Goal: Task Accomplishment & Management: Use online tool/utility

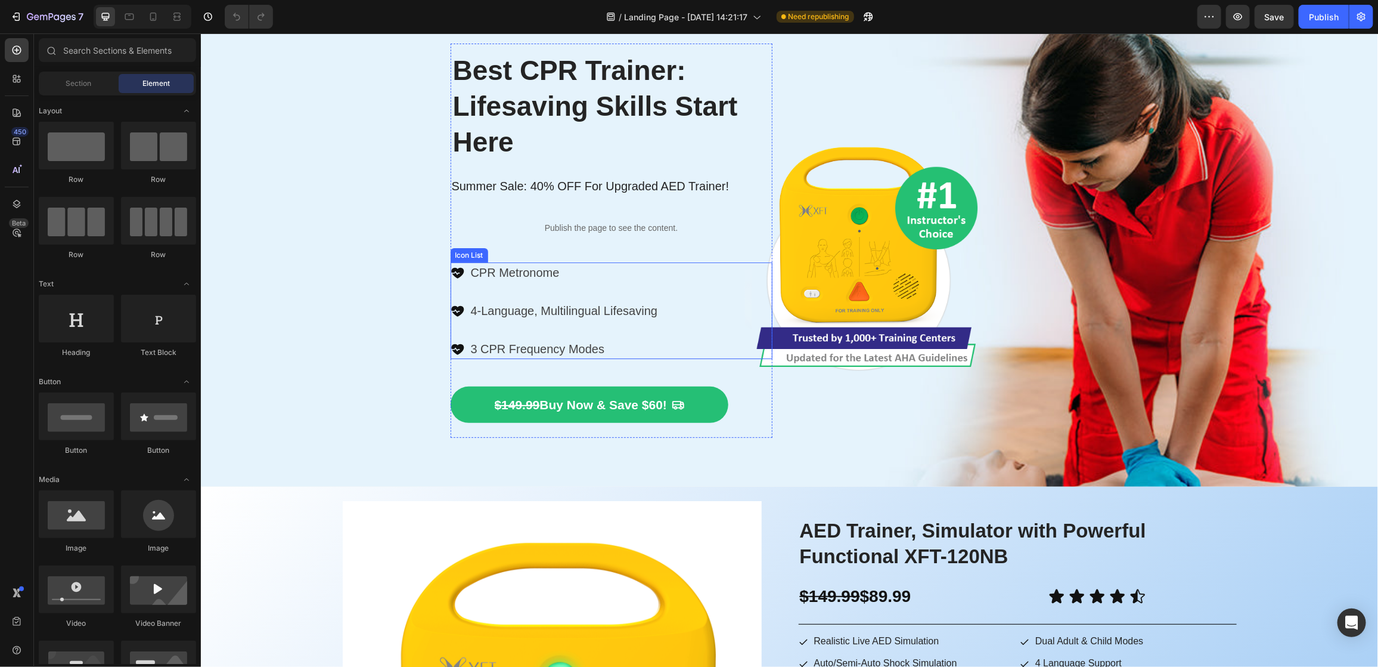
scroll to position [89, 0]
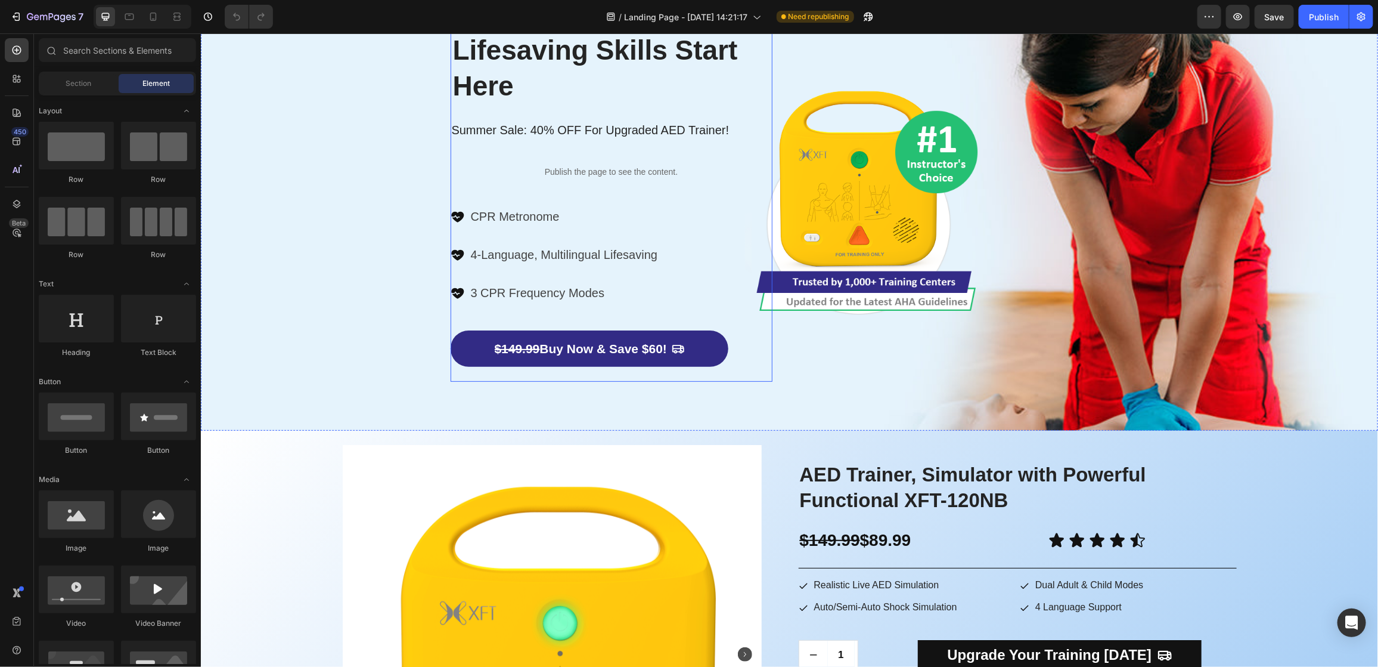
click at [650, 321] on div "​ Best CPR Trainer: Lifesaving Skills Start Here ​ Heading ​ Summer Sale: 40% O…" at bounding box center [611, 184] width 322 height 380
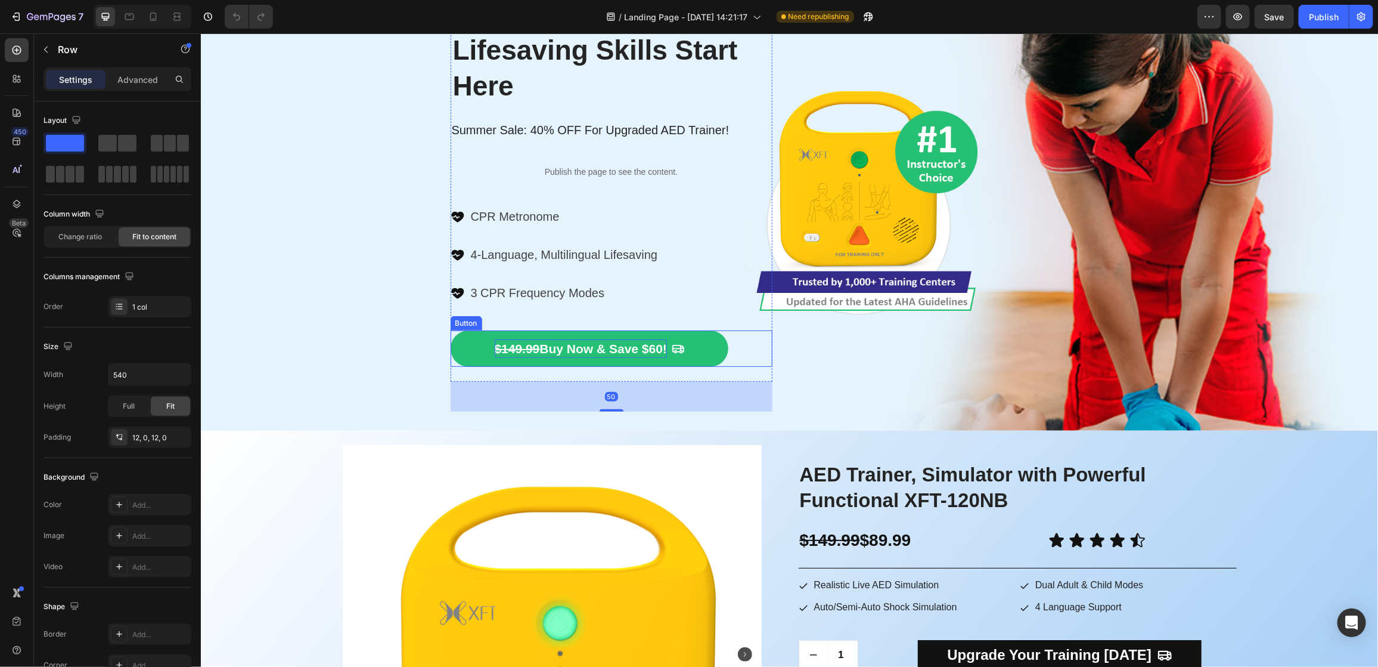
click at [647, 346] on p "$149.99 Buy Now & Save $60!" at bounding box center [580, 348] width 173 height 19
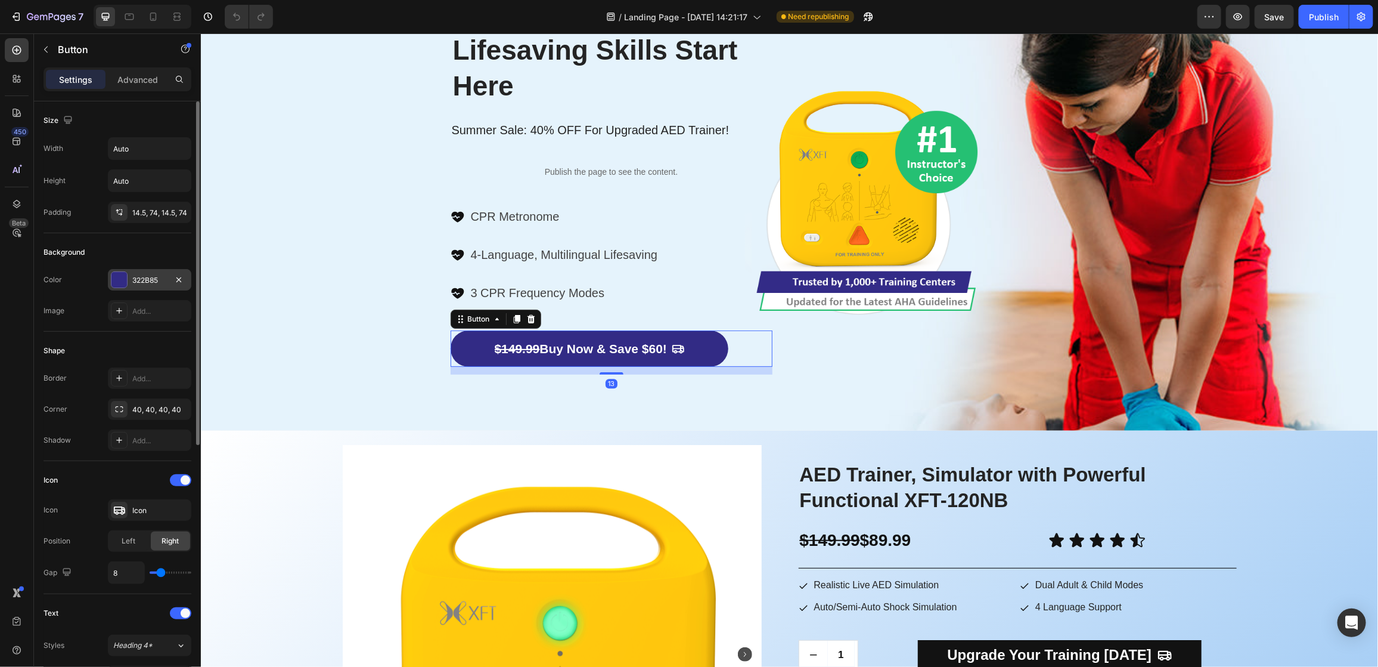
scroll to position [445, 0]
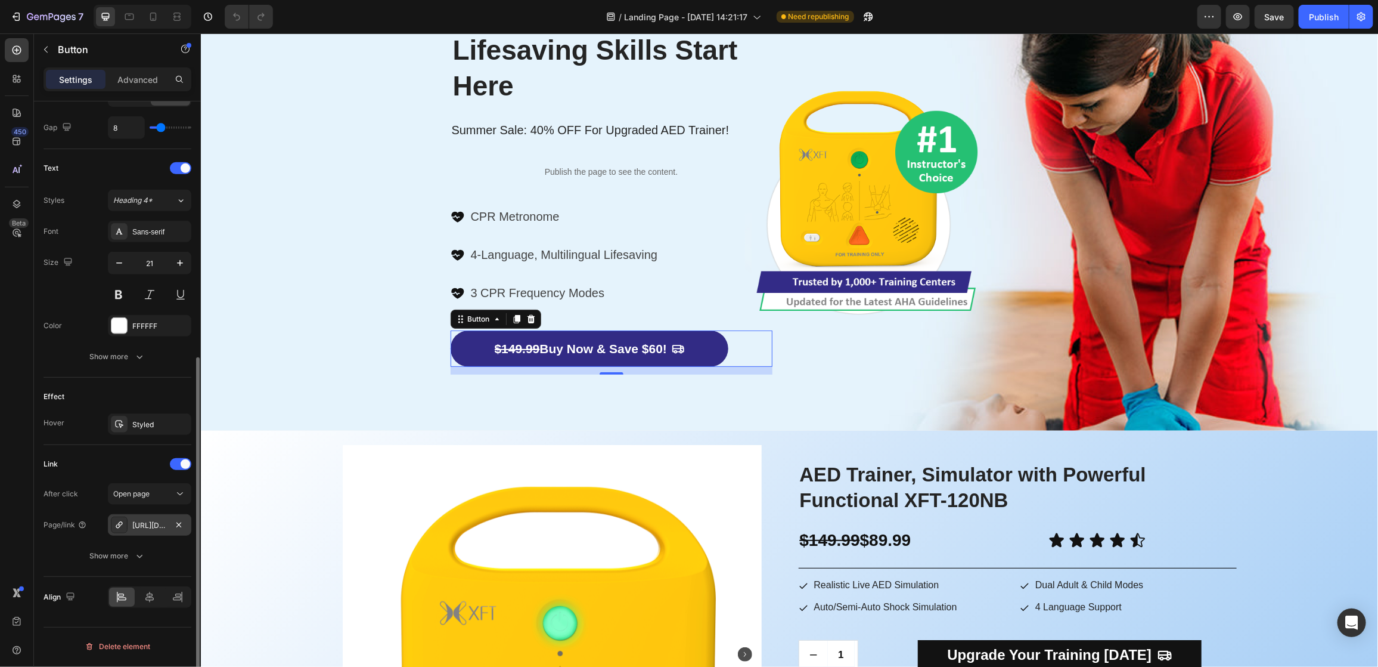
click at [160, 527] on div "[URL][DOMAIN_NAME]" at bounding box center [149, 525] width 35 height 11
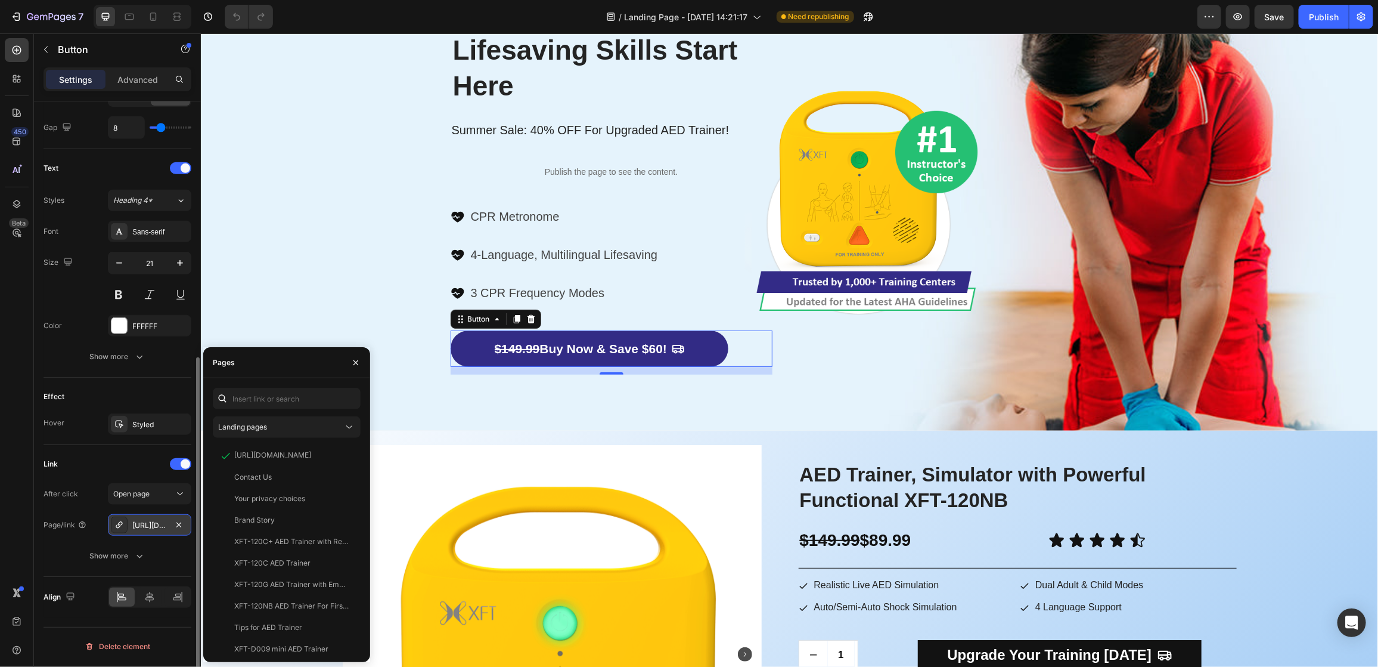
click at [137, 523] on div "[URL][DOMAIN_NAME]" at bounding box center [149, 525] width 35 height 11
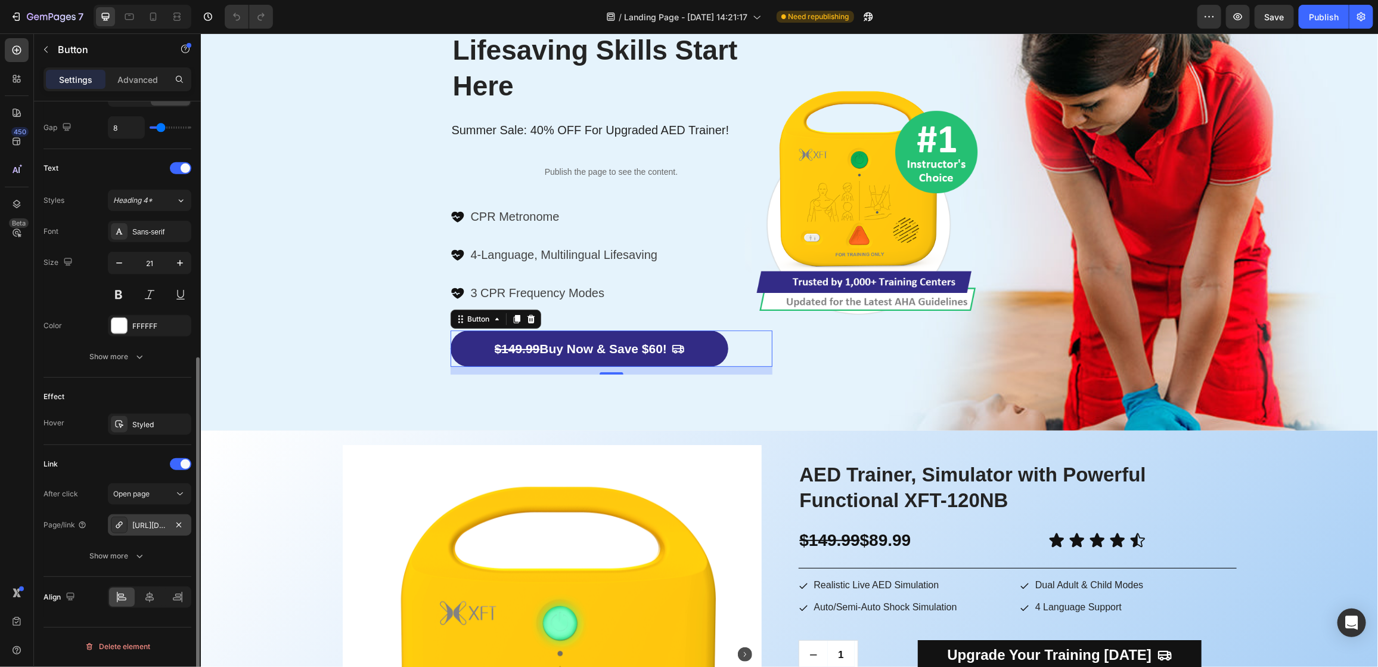
click at [137, 523] on div "[URL][DOMAIN_NAME]" at bounding box center [149, 525] width 35 height 11
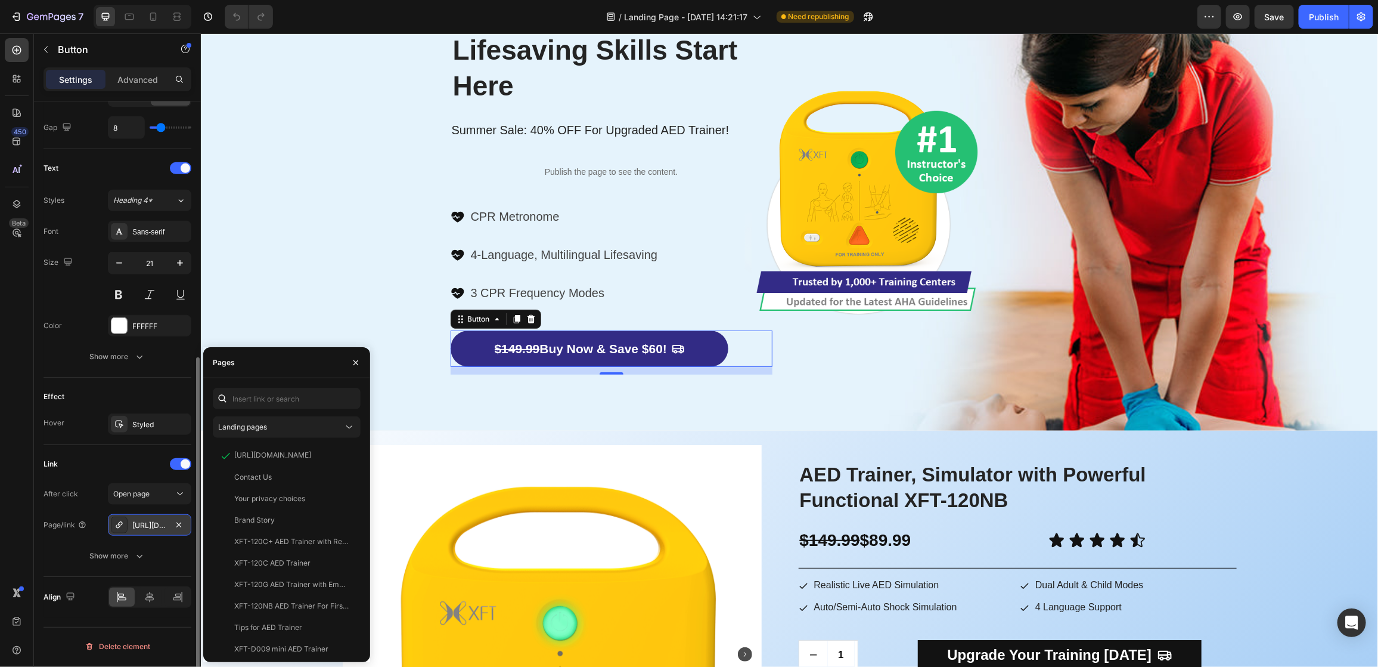
click at [137, 523] on div "[URL][DOMAIN_NAME]" at bounding box center [149, 525] width 35 height 11
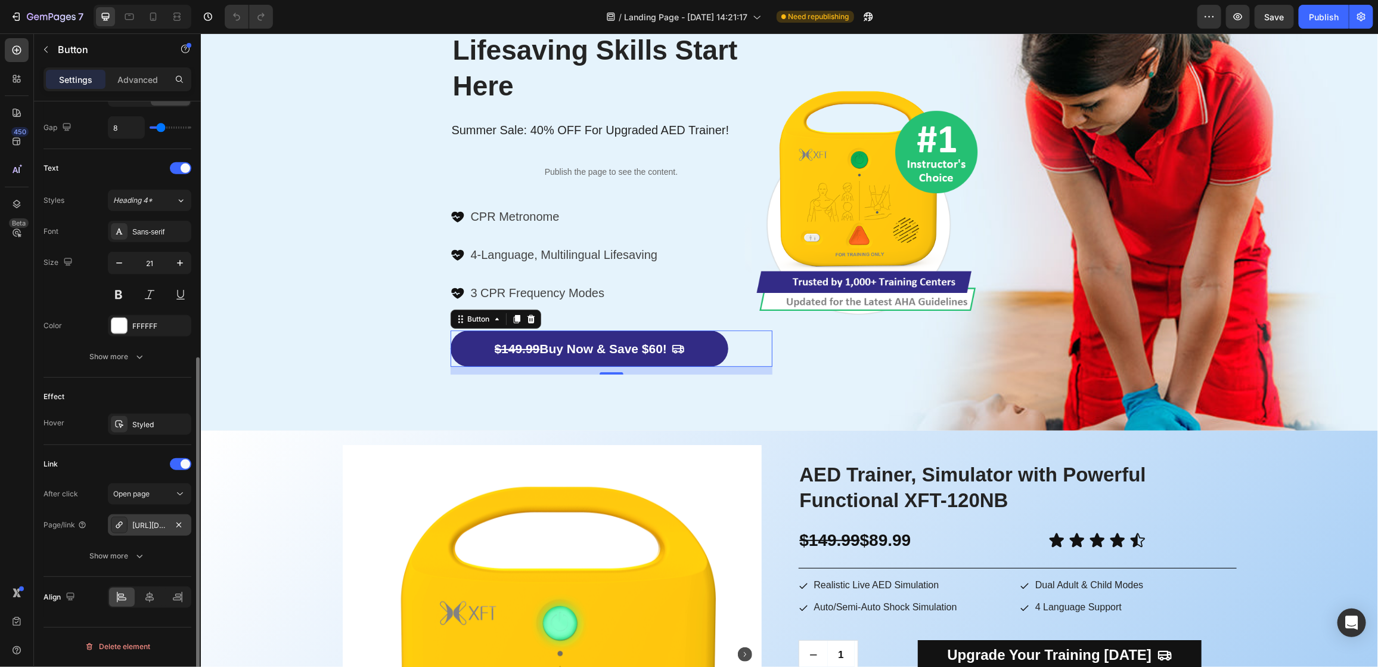
click at [137, 523] on div "[URL][DOMAIN_NAME]" at bounding box center [149, 525] width 35 height 11
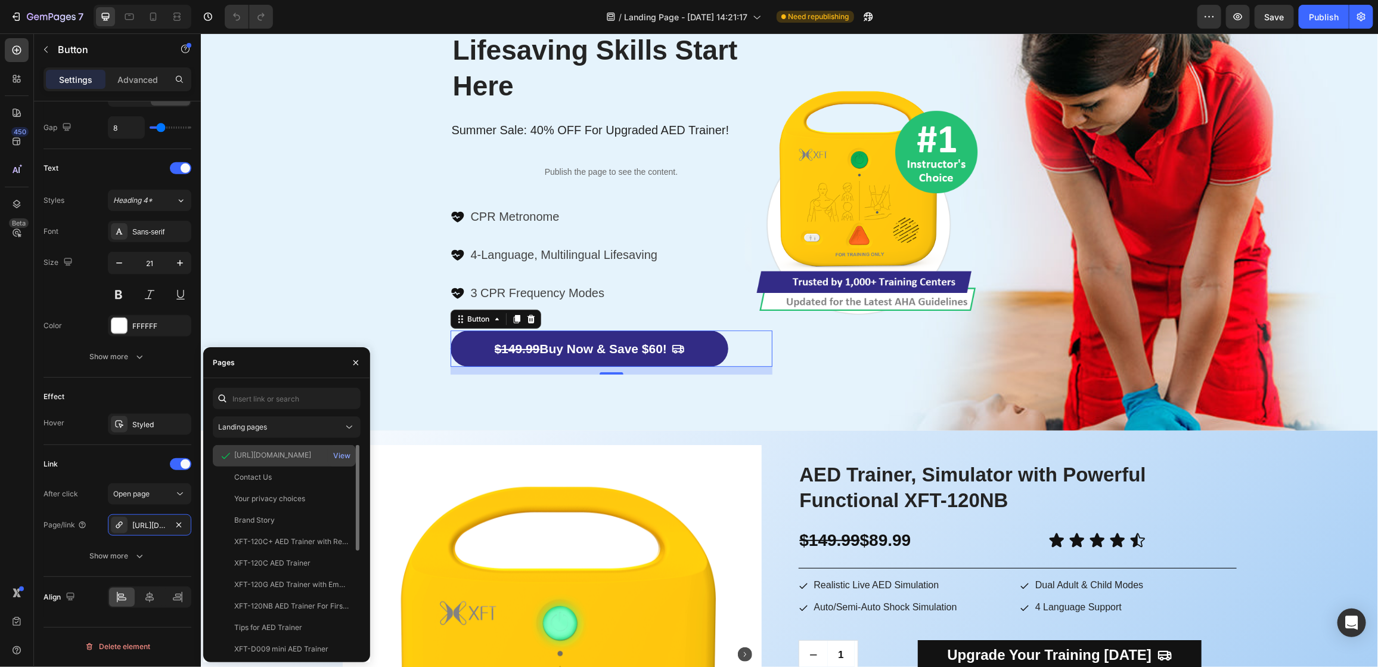
click at [266, 453] on div "[URL][DOMAIN_NAME]" at bounding box center [272, 455] width 77 height 11
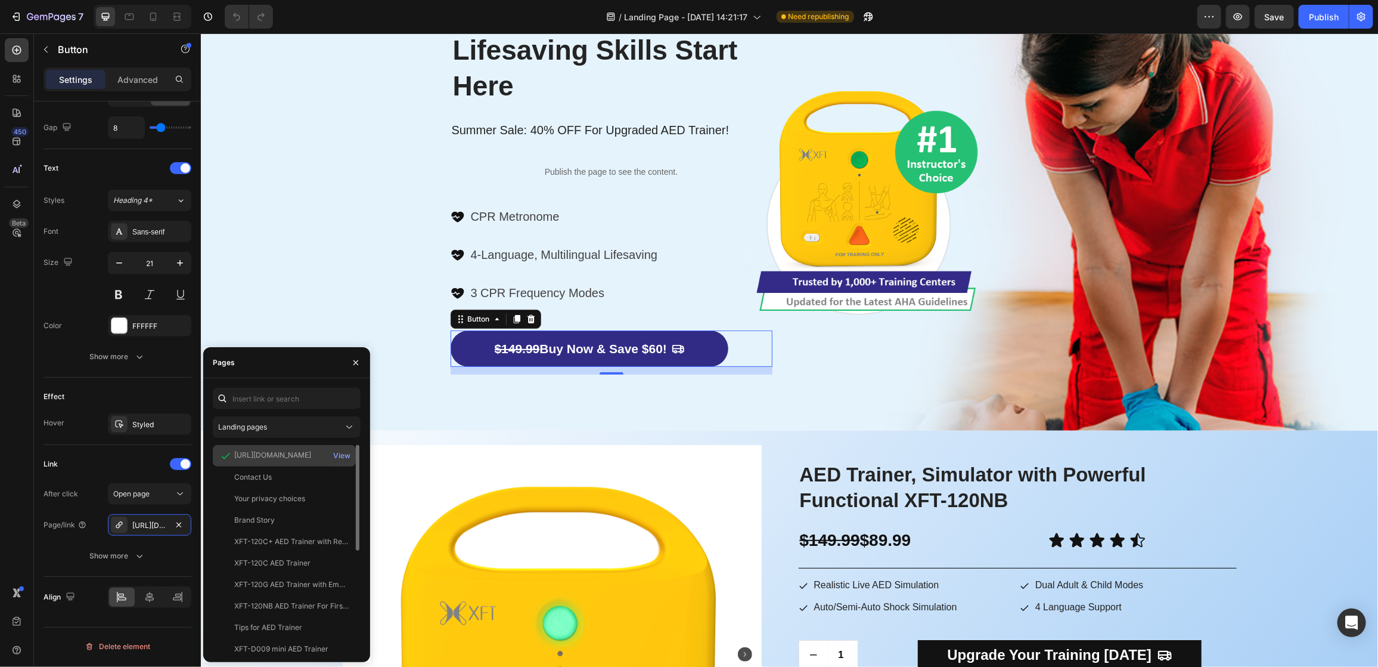
drag, startPoint x: 266, startPoint y: 453, endPoint x: 286, endPoint y: 458, distance: 20.4
click at [286, 458] on div "[URL][DOMAIN_NAME]" at bounding box center [272, 455] width 77 height 11
click at [119, 529] on icon at bounding box center [119, 525] width 10 height 10
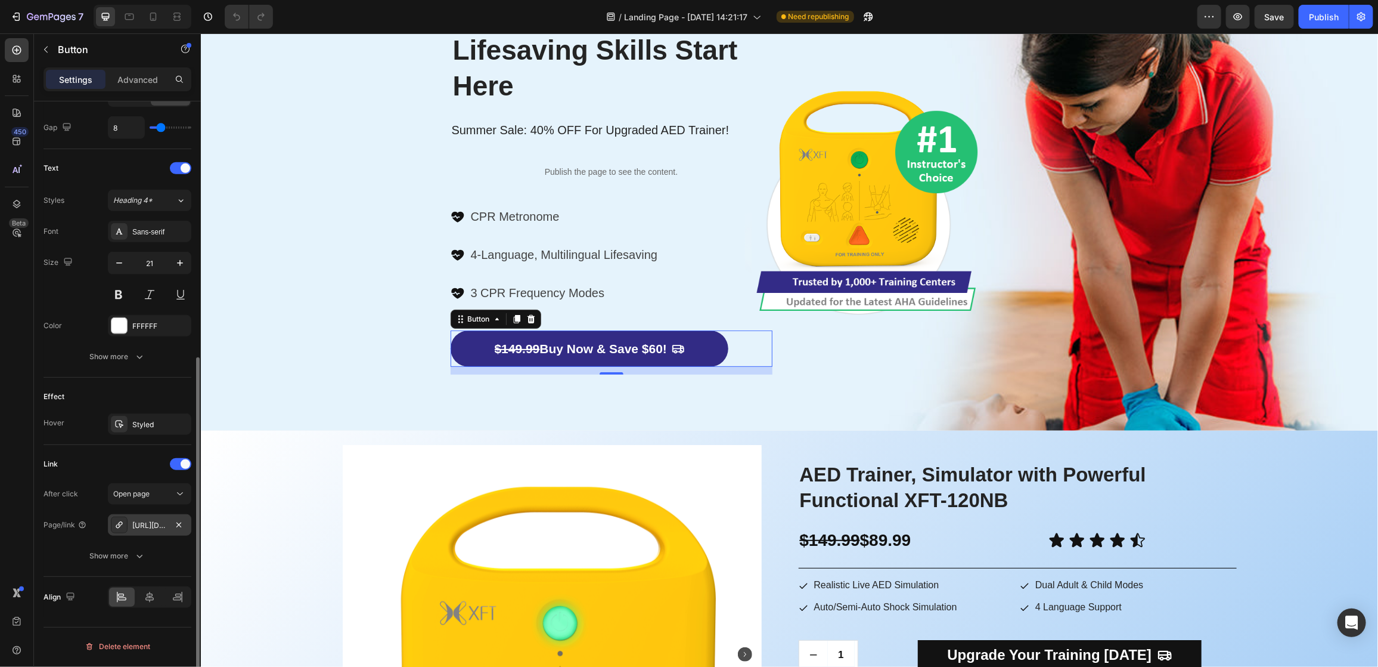
click at [119, 529] on icon at bounding box center [119, 525] width 10 height 10
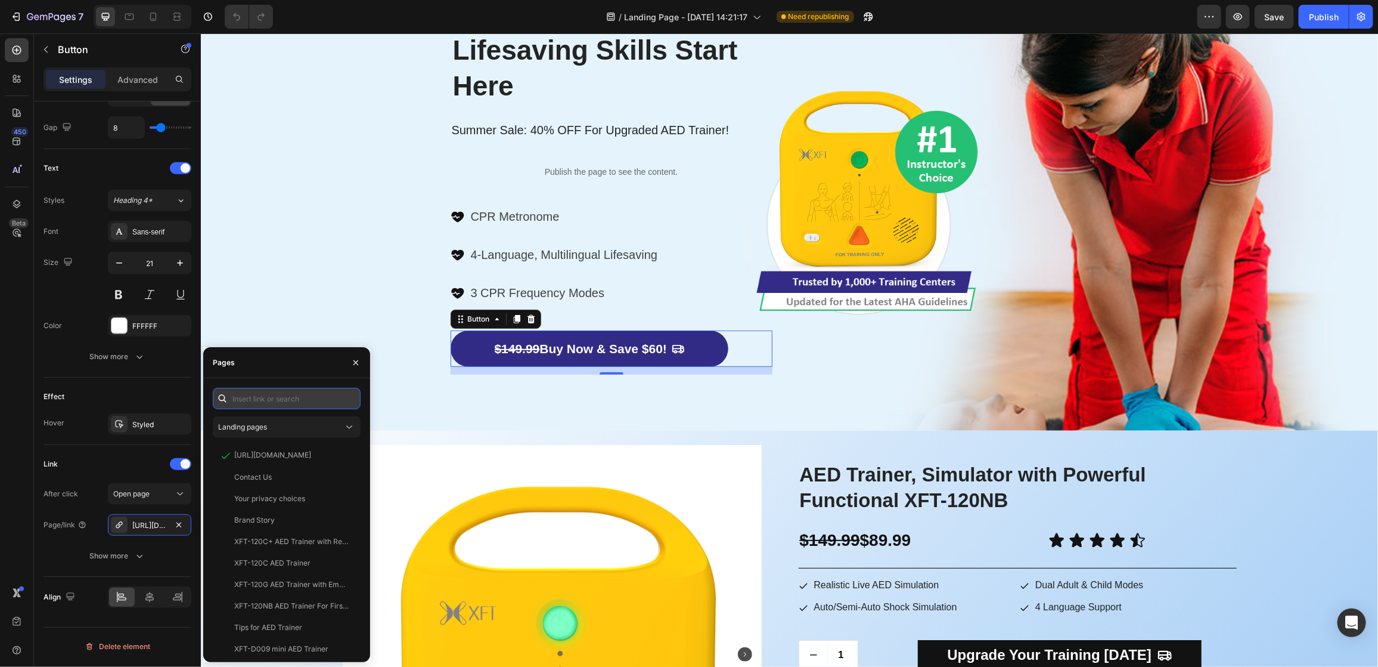
click at [312, 398] on input "text" at bounding box center [287, 398] width 148 height 21
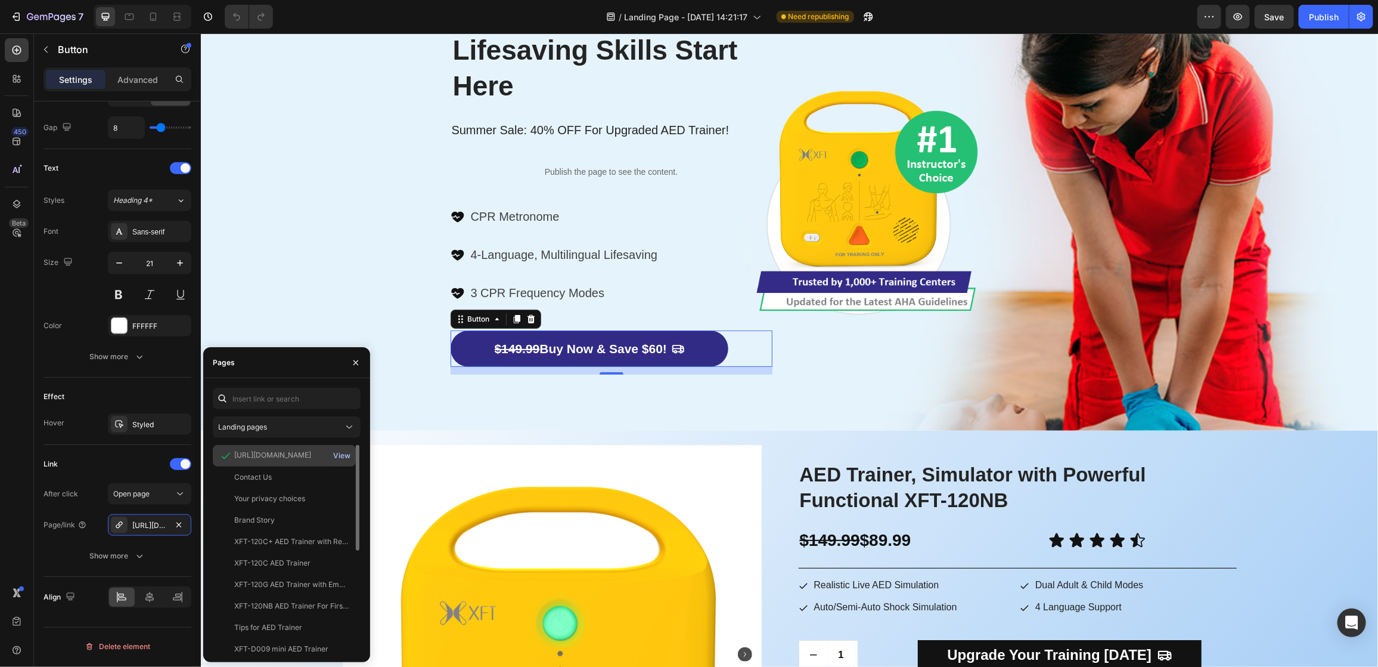
click at [344, 457] on div "View" at bounding box center [341, 455] width 17 height 11
click at [345, 455] on div "View" at bounding box center [341, 455] width 17 height 11
click at [581, 309] on div "​ Best CPR Trainer: Lifesaving Skills Start Here ​ Heading ​ Summer Sale: 40% O…" at bounding box center [611, 184] width 322 height 380
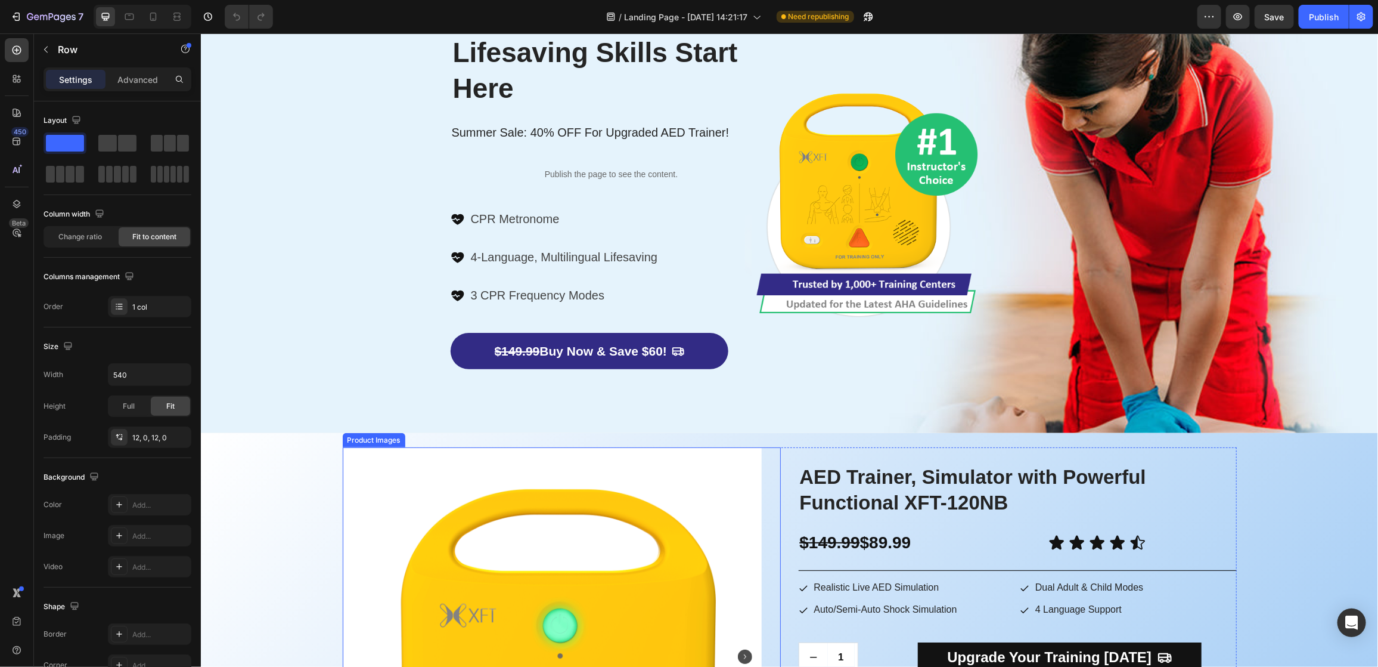
scroll to position [0, 0]
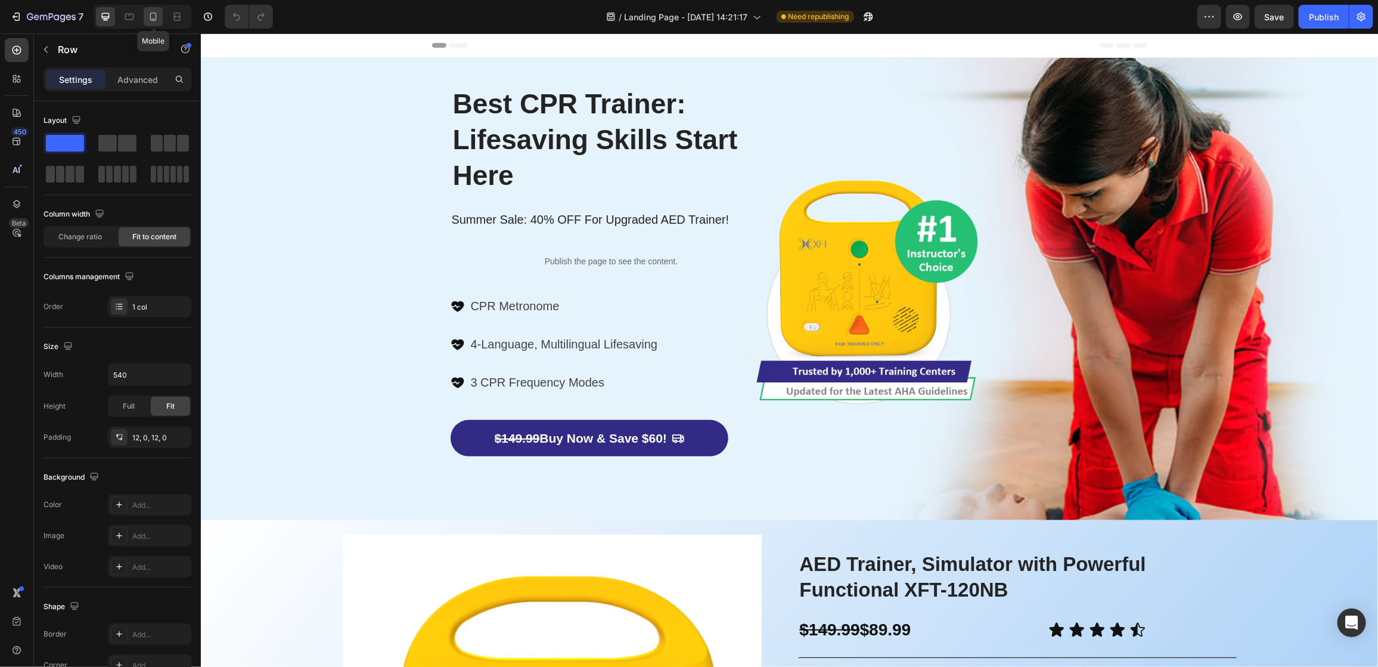
click at [153, 17] on icon at bounding box center [153, 17] width 12 height 12
type input "100%"
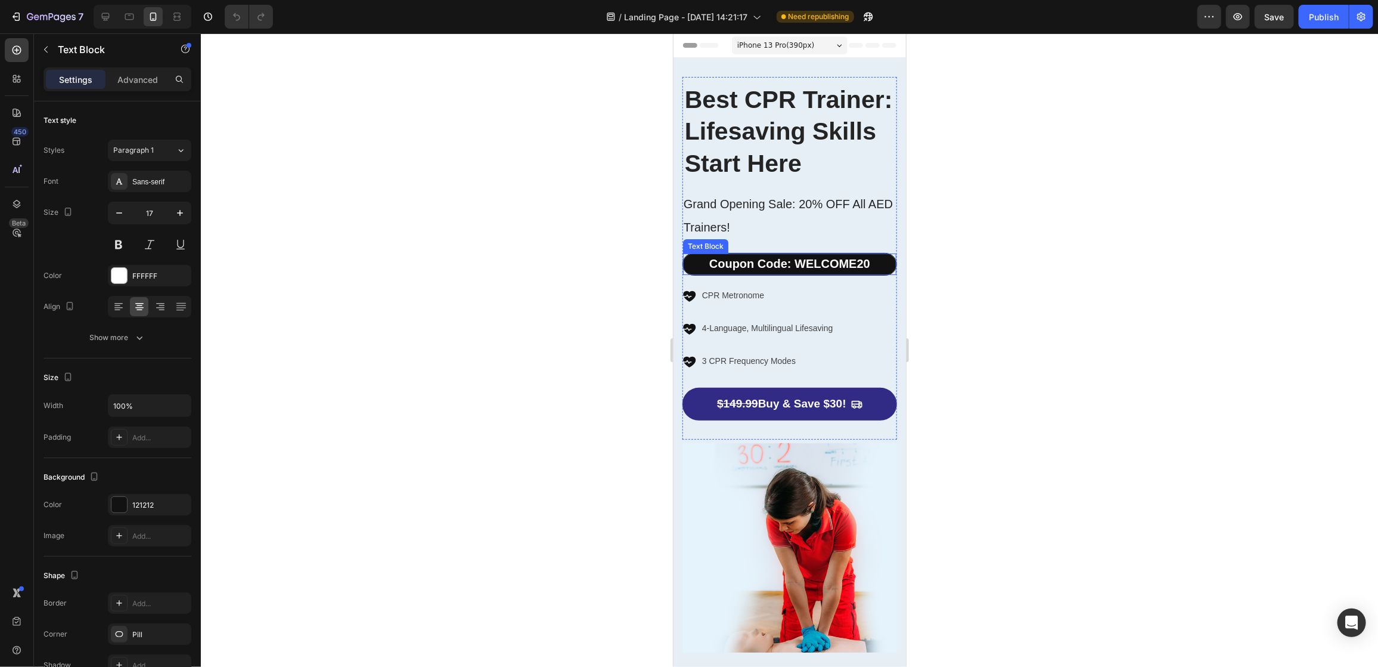
click at [779, 269] on strong "Coupon Code: WELCOME20" at bounding box center [789, 262] width 161 height 13
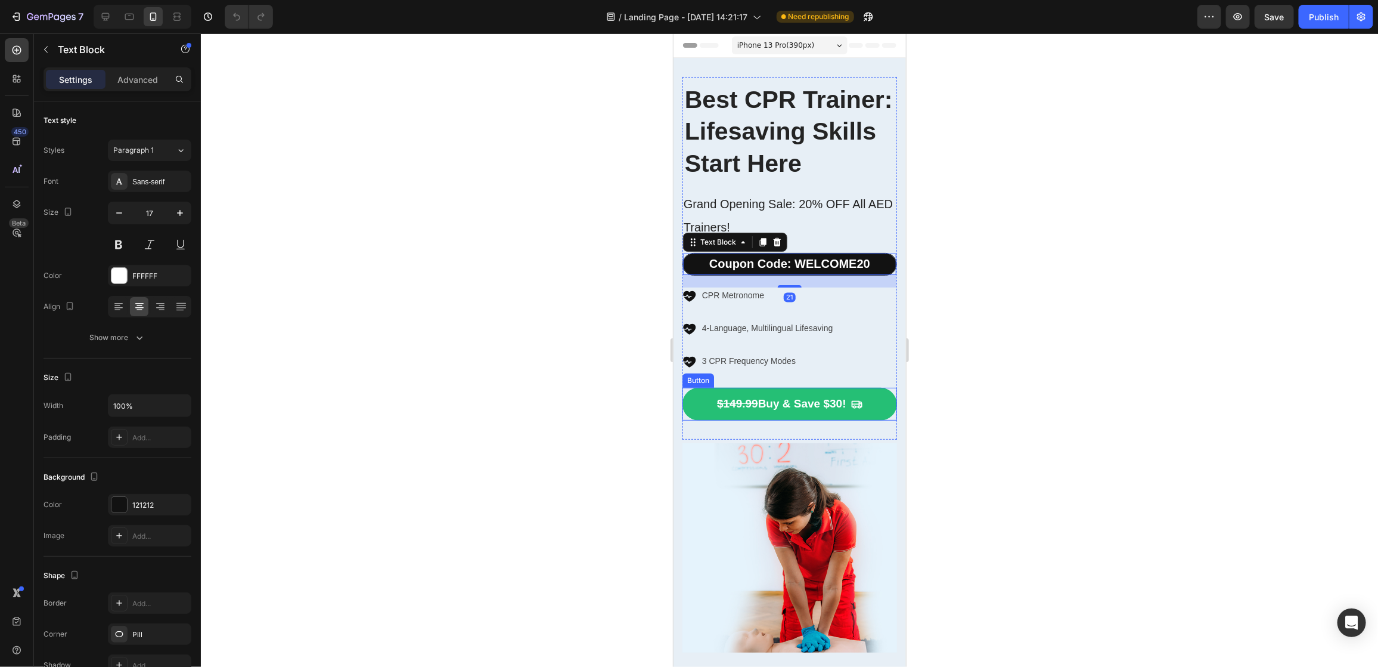
click at [836, 420] on link "$149.99 Buy & Save $30!" at bounding box center [789, 403] width 215 height 33
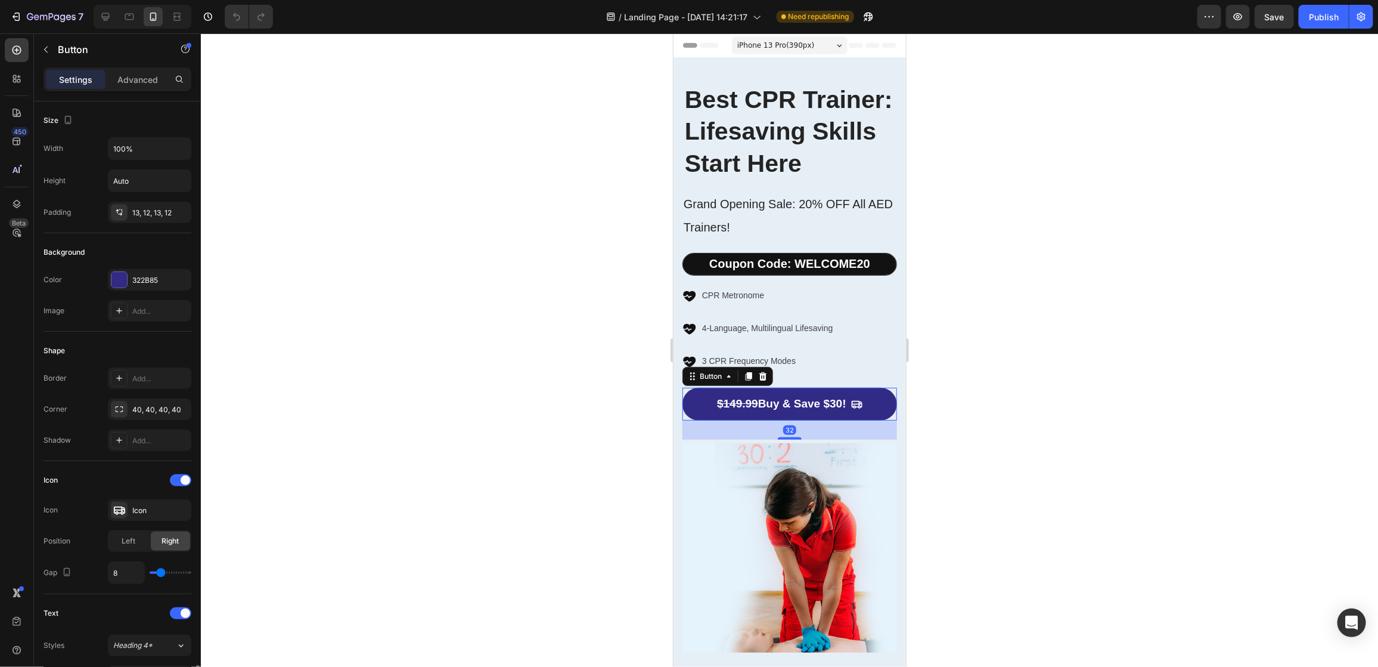
scroll to position [445, 0]
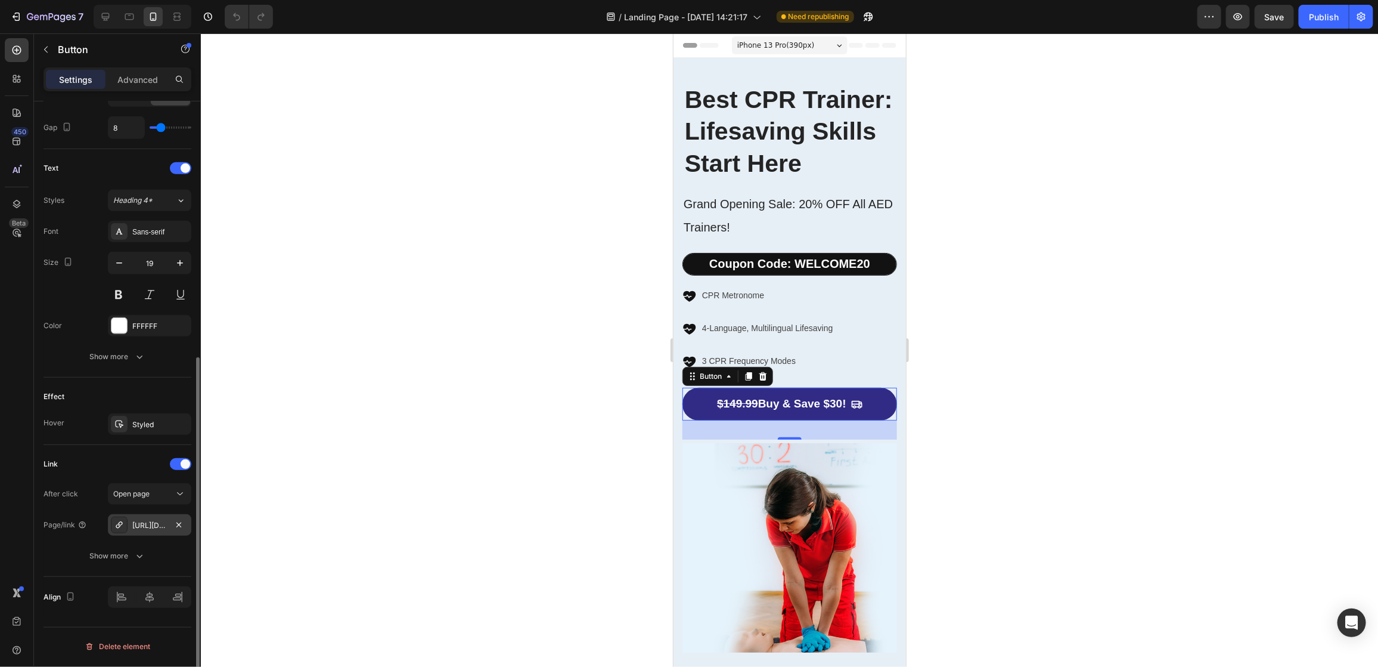
click at [164, 527] on div "[URL][DOMAIN_NAME]" at bounding box center [149, 525] width 35 height 11
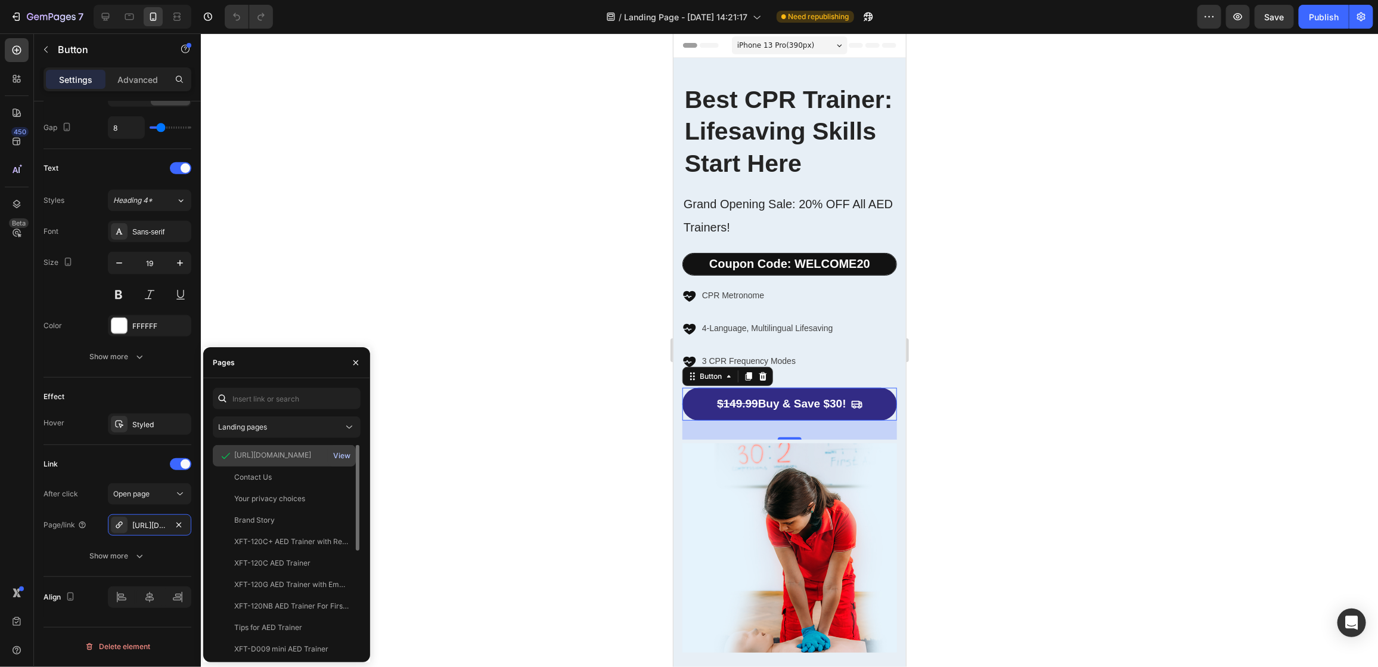
click at [345, 460] on div "View" at bounding box center [341, 455] width 17 height 11
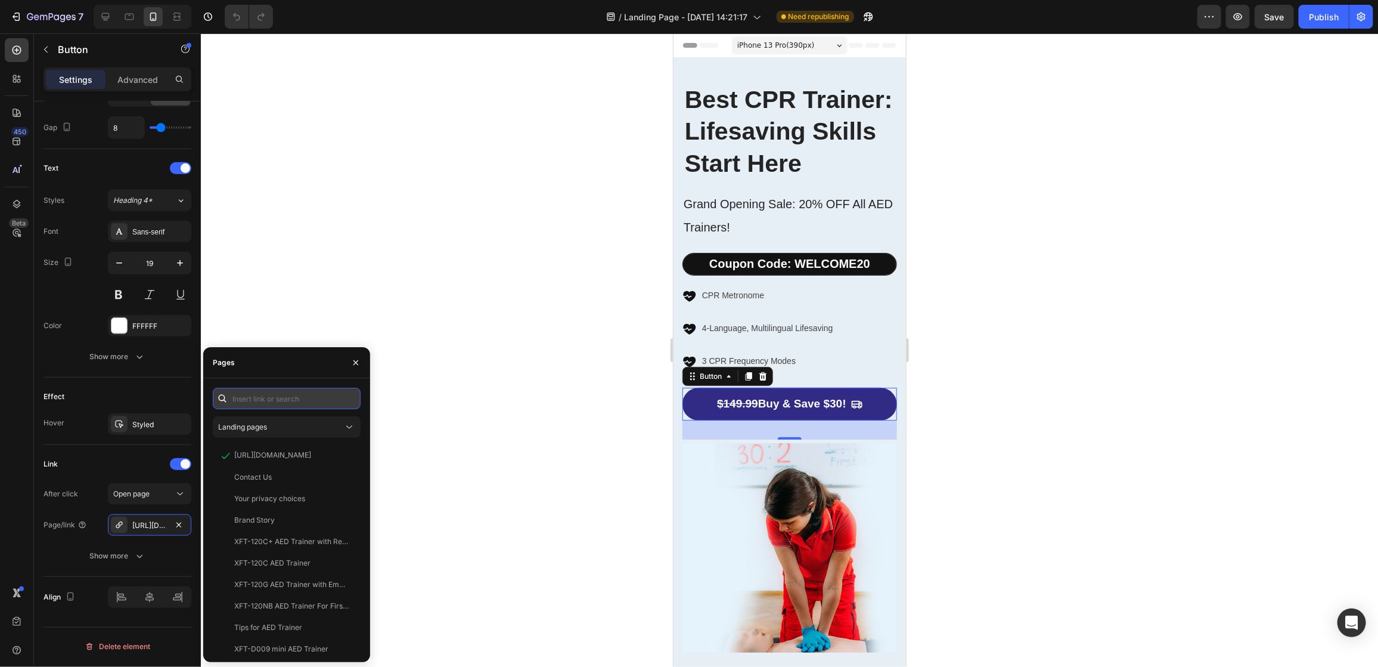
click at [300, 402] on input "text" at bounding box center [287, 398] width 148 height 21
paste input "[URL][DOMAIN_NAME]"
type input "[URL][DOMAIN_NAME]"
click at [309, 405] on input "text" at bounding box center [287, 398] width 148 height 21
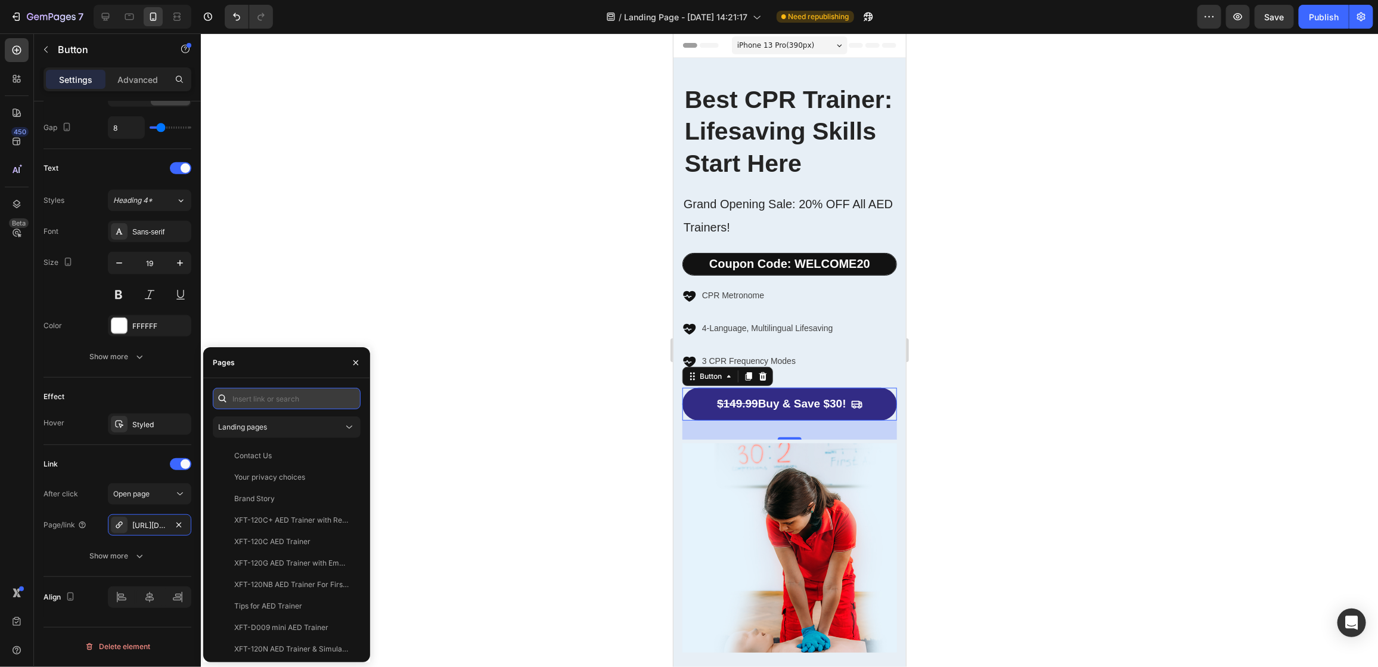
paste input "[URL][DOMAIN_NAME]"
type input "[URL][DOMAIN_NAME]"
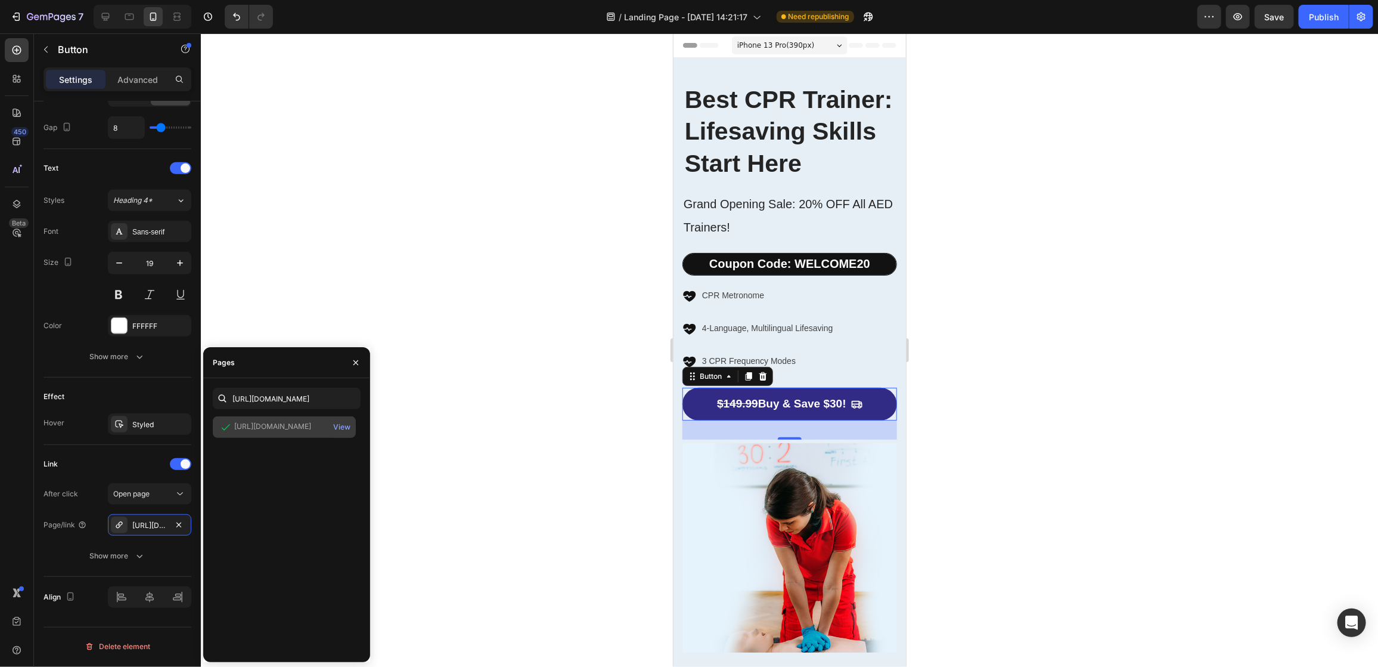
click at [305, 424] on div "[URL][DOMAIN_NAME]" at bounding box center [272, 426] width 77 height 11
click at [291, 426] on div "[URL][DOMAIN_NAME]" at bounding box center [272, 426] width 77 height 11
drag, startPoint x: 291, startPoint y: 426, endPoint x: 317, endPoint y: 481, distance: 60.8
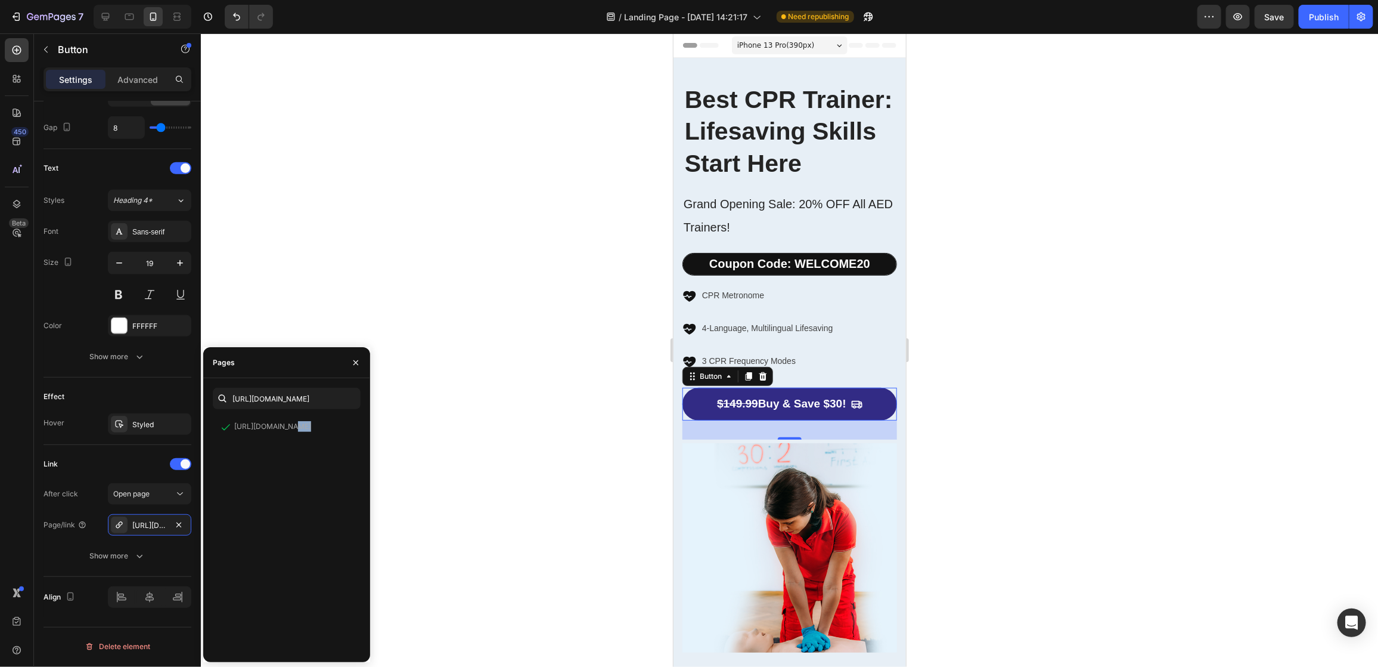
click at [317, 481] on div "[URL][DOMAIN_NAME] View" at bounding box center [287, 534] width 148 height 236
drag, startPoint x: 317, startPoint y: 481, endPoint x: 289, endPoint y: 460, distance: 35.1
click at [283, 460] on div "[URL][DOMAIN_NAME] View" at bounding box center [287, 534] width 148 height 236
click at [355, 361] on icon "button" at bounding box center [356, 362] width 5 height 5
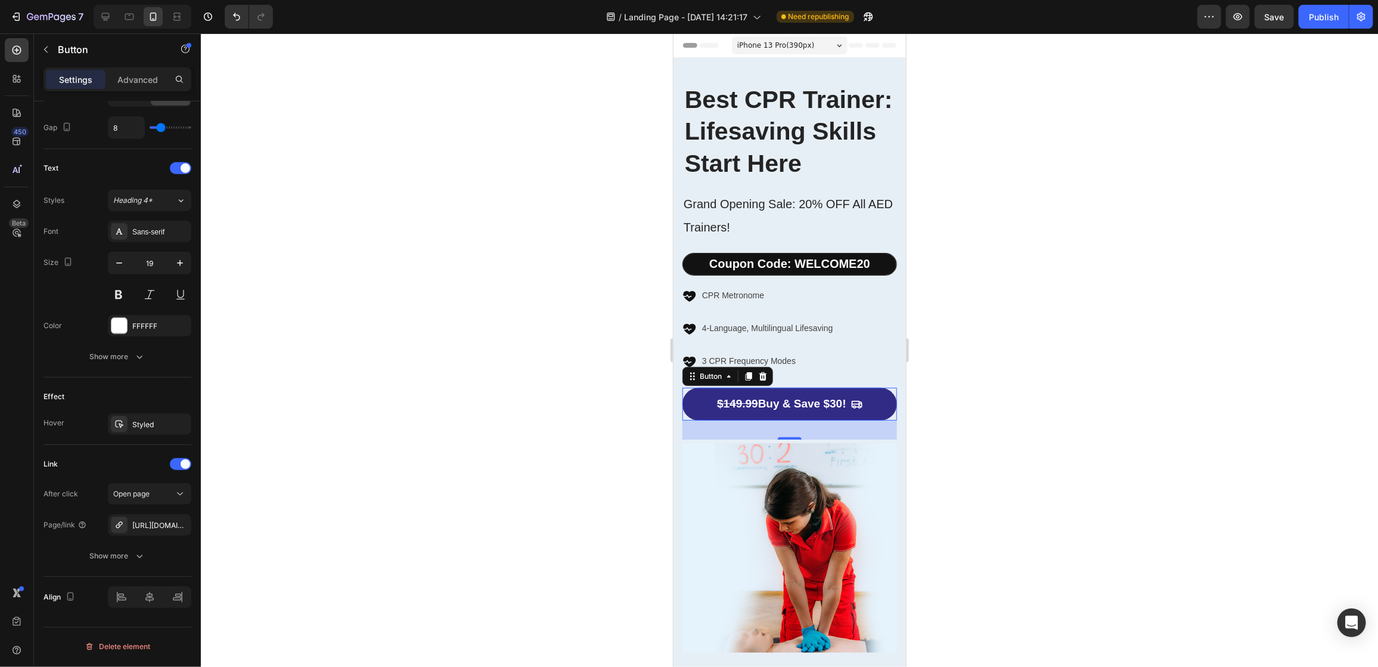
click at [597, 385] on div at bounding box center [789, 349] width 1177 height 633
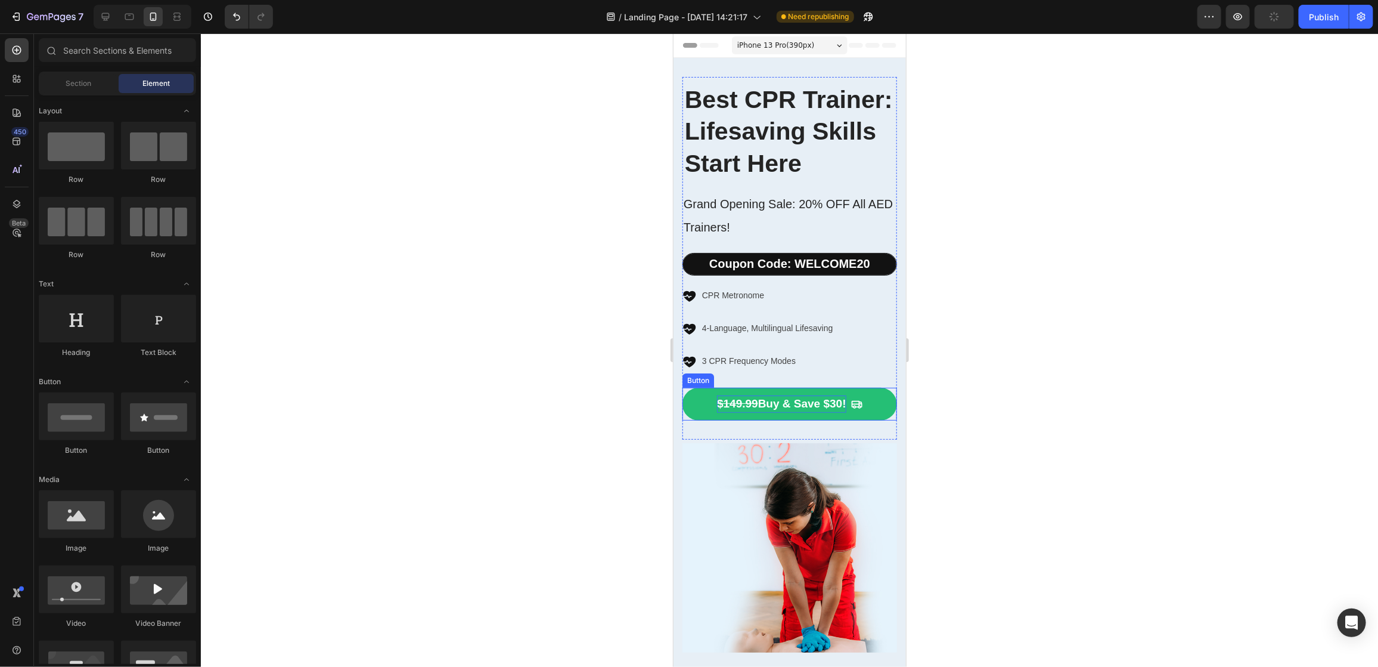
click at [752, 412] on p "$149.99 Buy & Save $30!" at bounding box center [781, 403] width 129 height 17
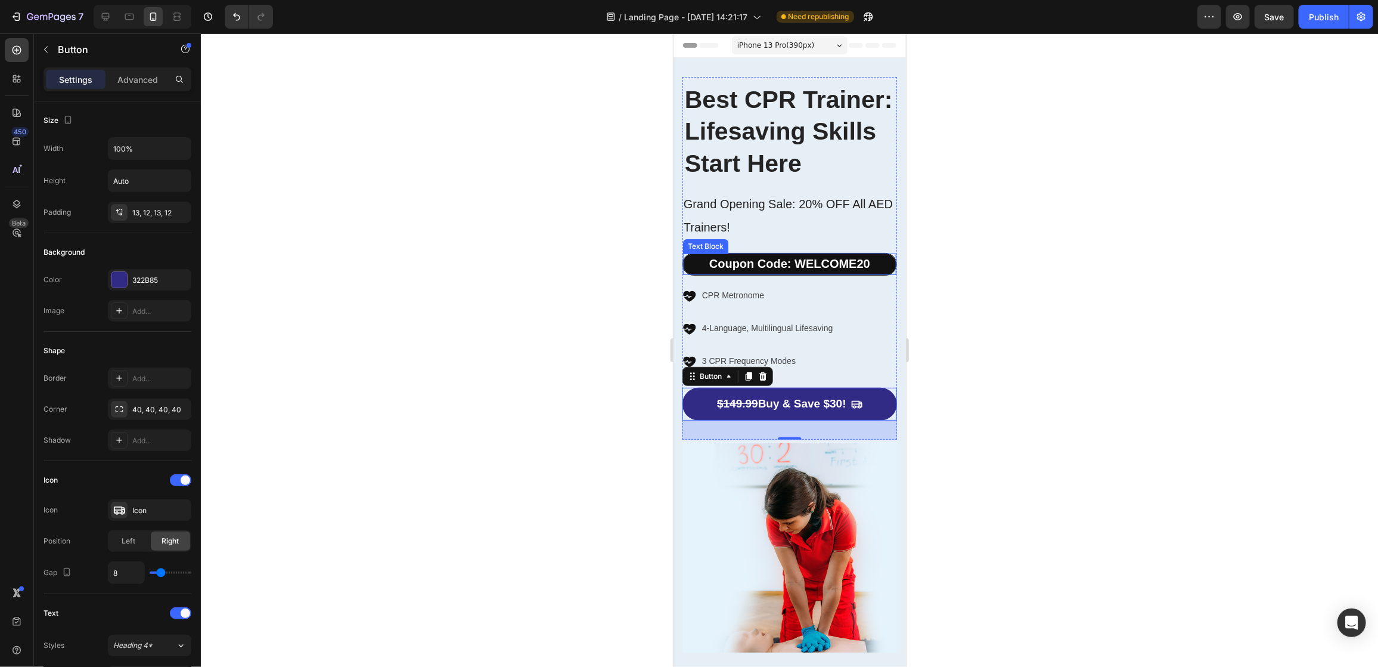
click at [810, 269] on strong "Coupon Code: WELCOME20" at bounding box center [789, 262] width 161 height 13
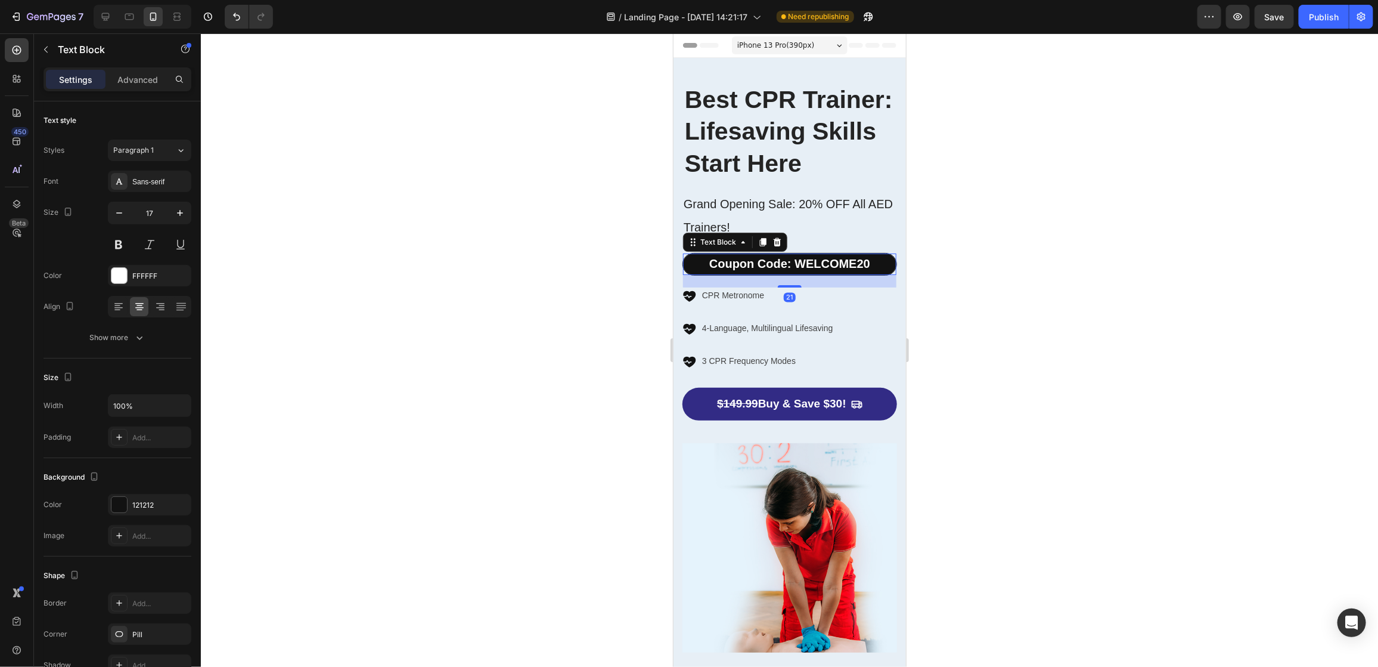
click at [810, 269] on strong "Coupon Code: WELCOME20" at bounding box center [789, 262] width 161 height 13
click at [870, 356] on div "Icon CPR Metronome Text block Icon 4-Language, Multilingual Lifesaving Text blo…" at bounding box center [789, 327] width 215 height 80
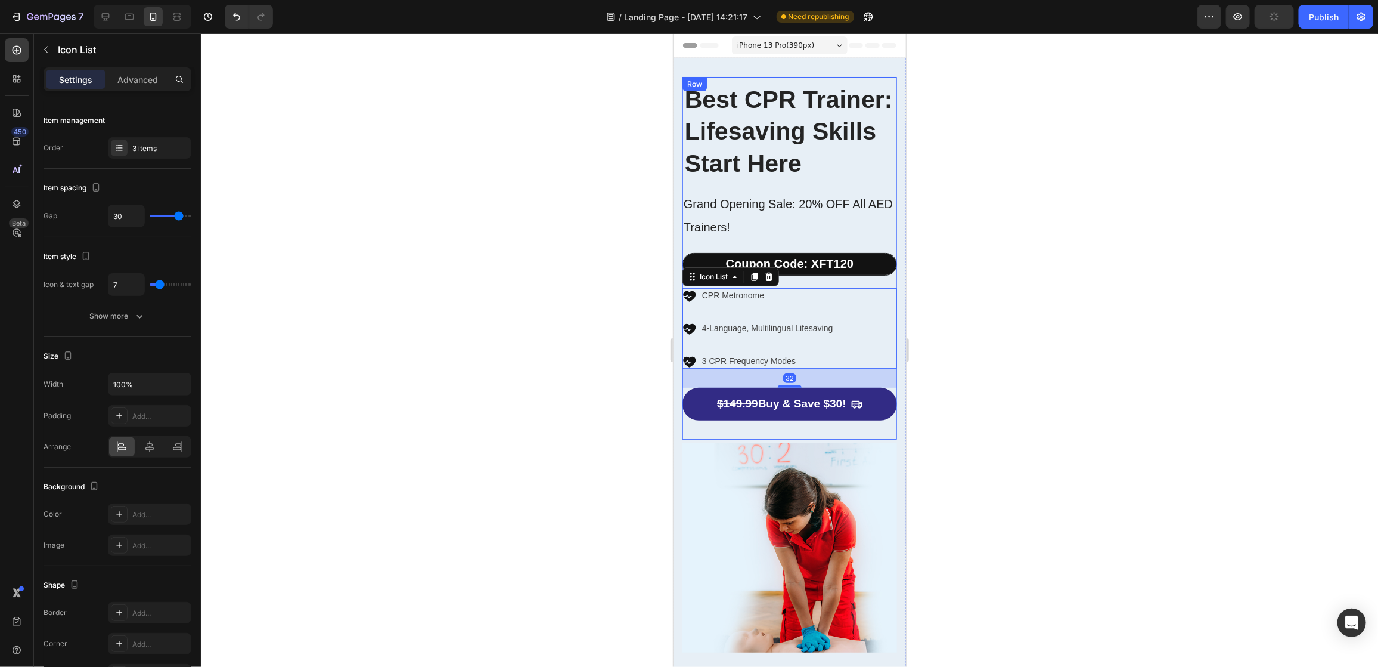
click at [805, 234] on span "Grand Opening Sale: 20% OFF All AED Trainers!​​" at bounding box center [787, 215] width 209 height 37
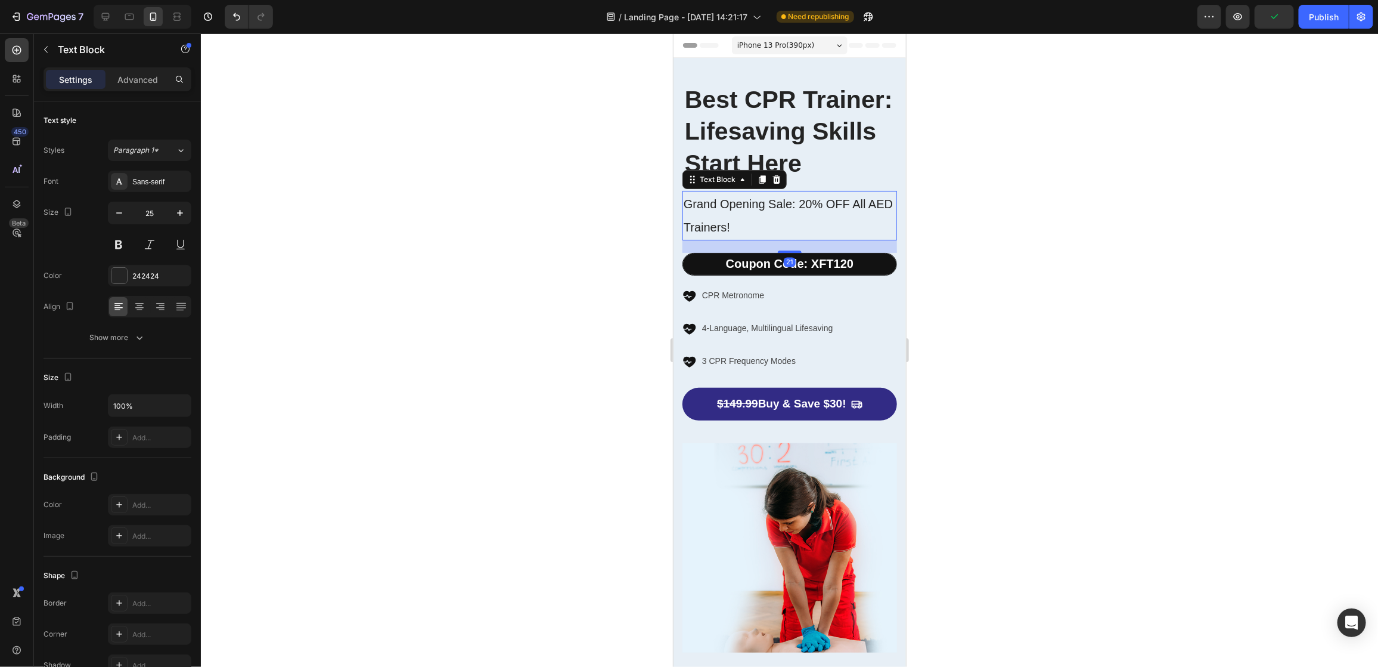
click at [814, 234] on span "Grand Opening Sale: 20% OFF All AED Trainers!​​" at bounding box center [787, 215] width 209 height 37
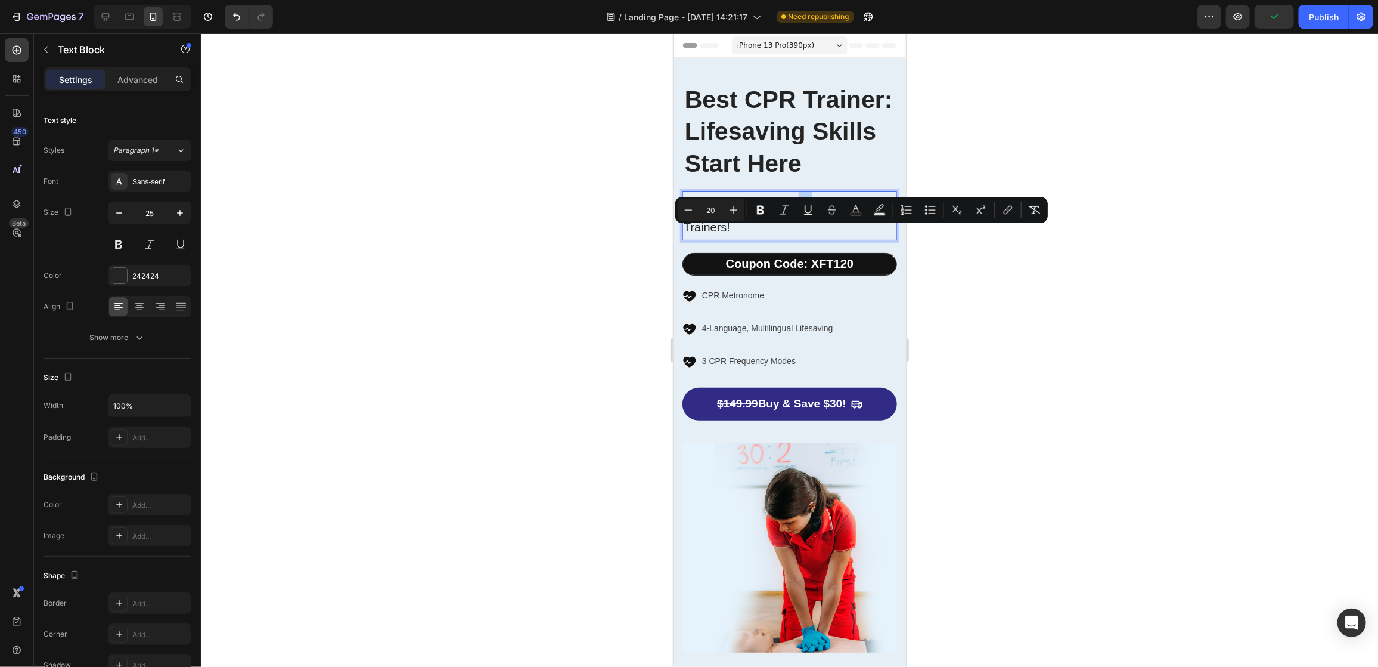
click at [810, 234] on span "Grand Opening Sale: 20% OFF All AED Trainers!​​" at bounding box center [787, 215] width 209 height 37
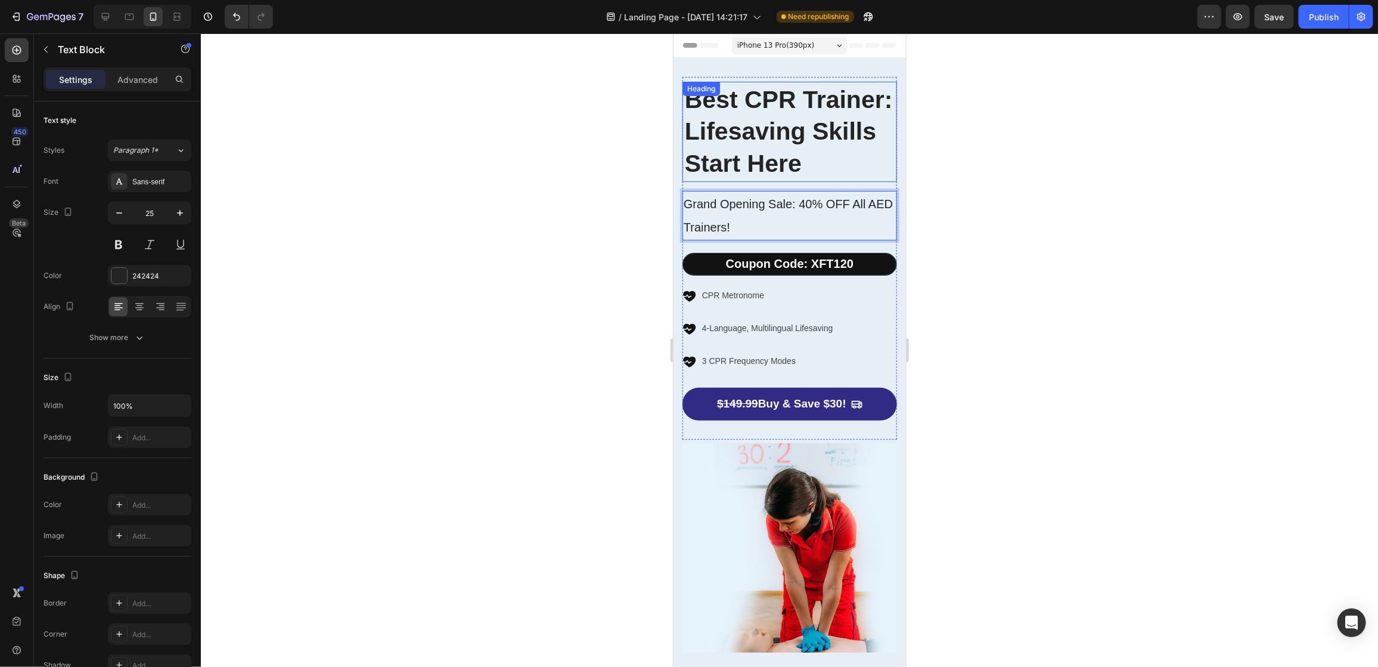
click at [854, 181] on h2 "​ Best CPR Trainer: Lifesaving Skills Start Here ​" at bounding box center [789, 131] width 215 height 100
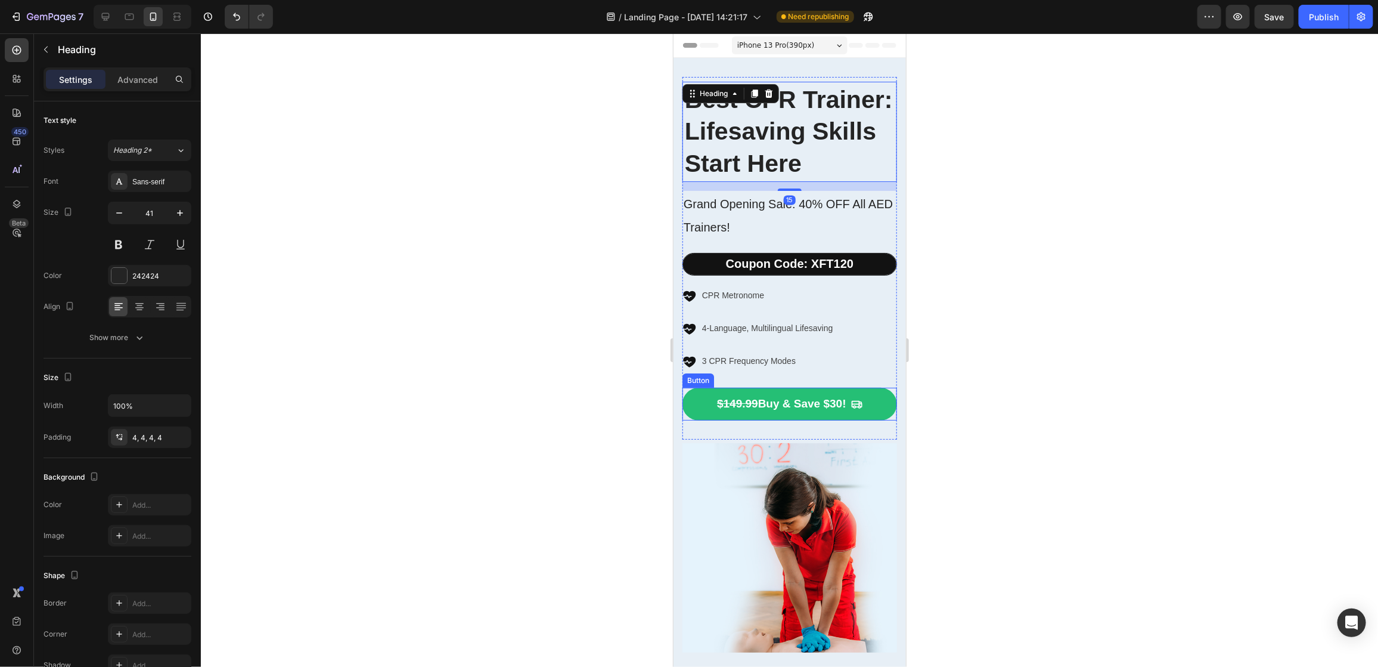
scroll to position [89, 0]
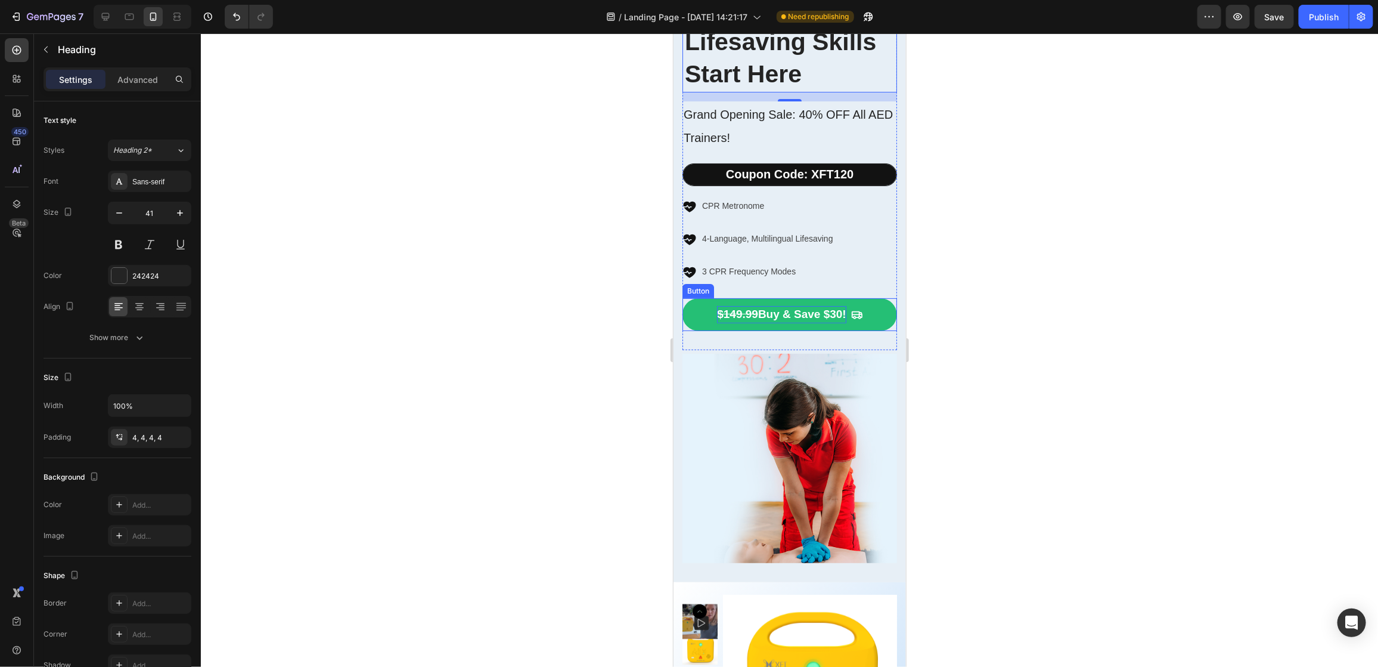
click at [829, 323] on p "$149.99 Buy & Save $30!" at bounding box center [781, 313] width 129 height 17
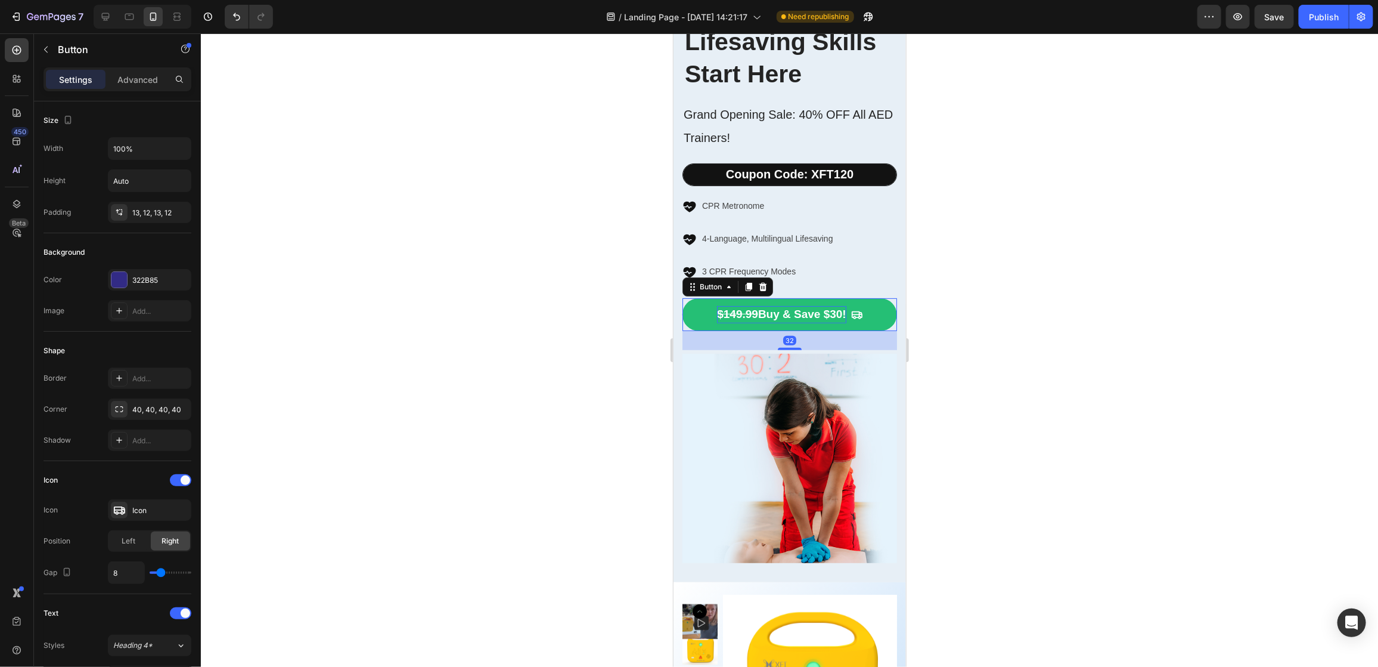
click at [831, 323] on p "$149.99 Buy & Save $30!" at bounding box center [781, 313] width 129 height 17
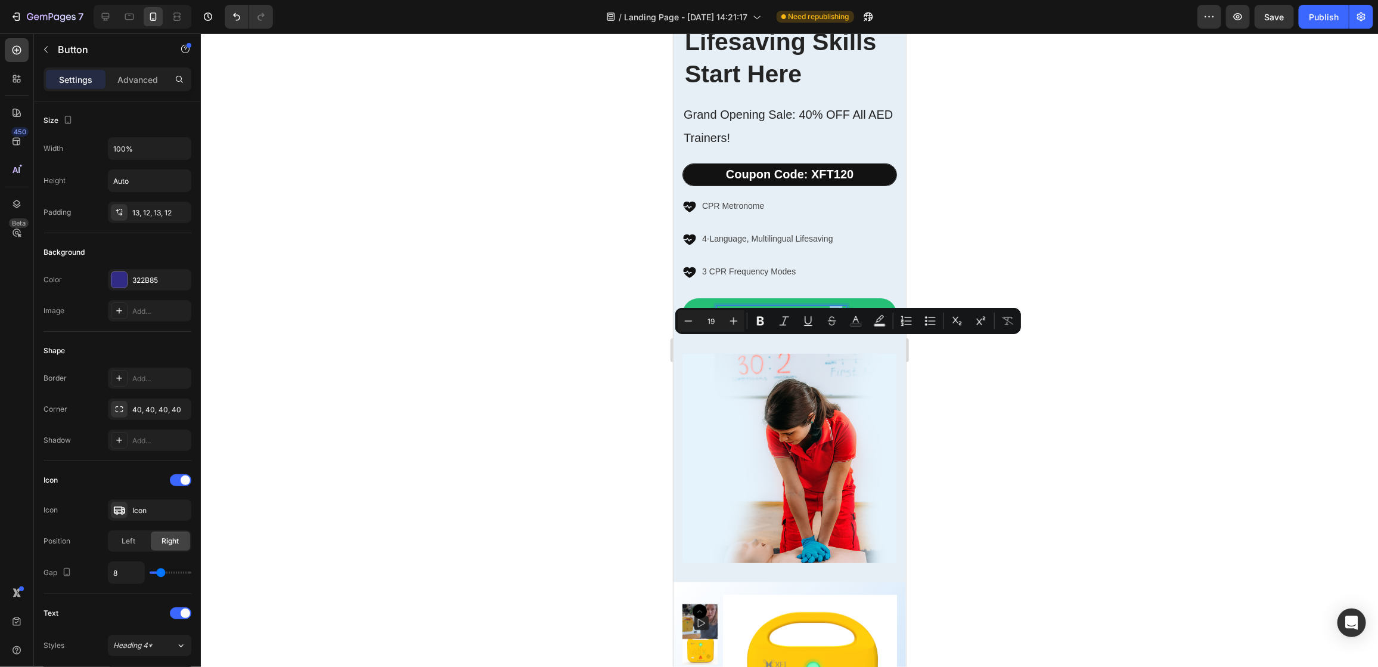
click at [832, 323] on p "$149.99 Buy & Save $30!" at bounding box center [781, 313] width 129 height 17
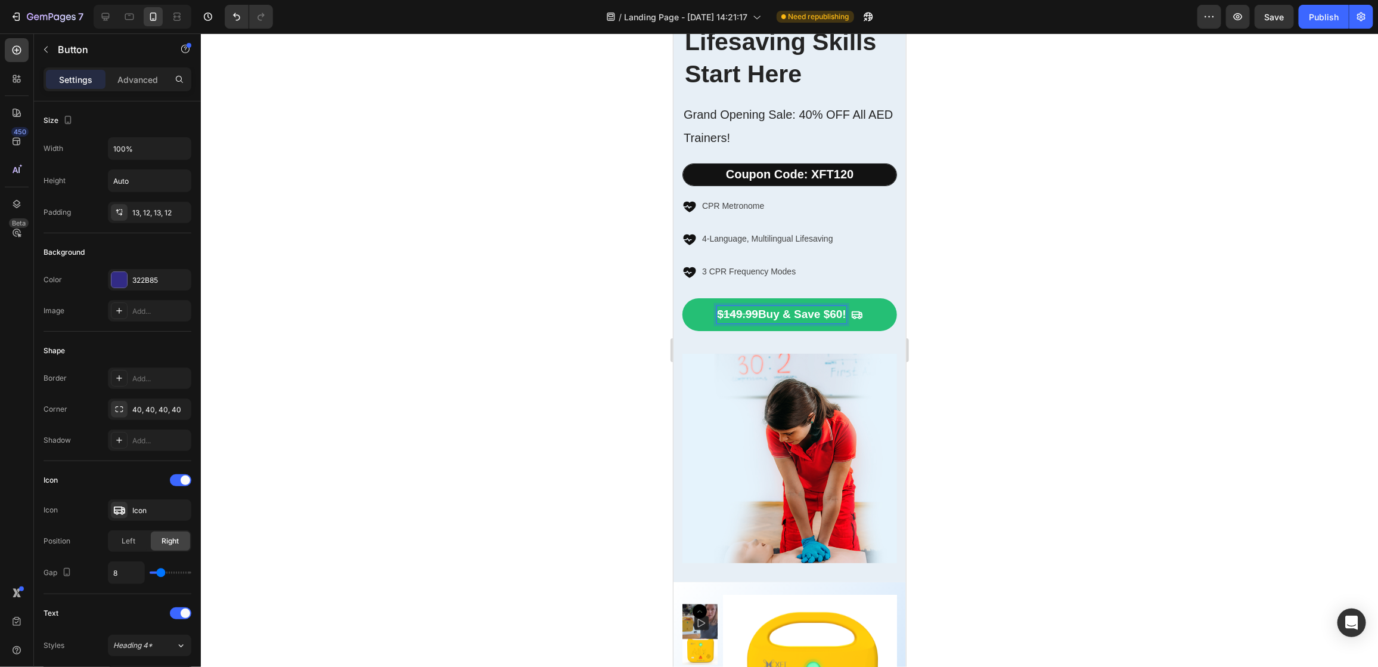
click at [870, 278] on div "Icon CPR Metronome Text block Icon 4-Language, Multilingual Lifesaving Text blo…" at bounding box center [789, 238] width 215 height 80
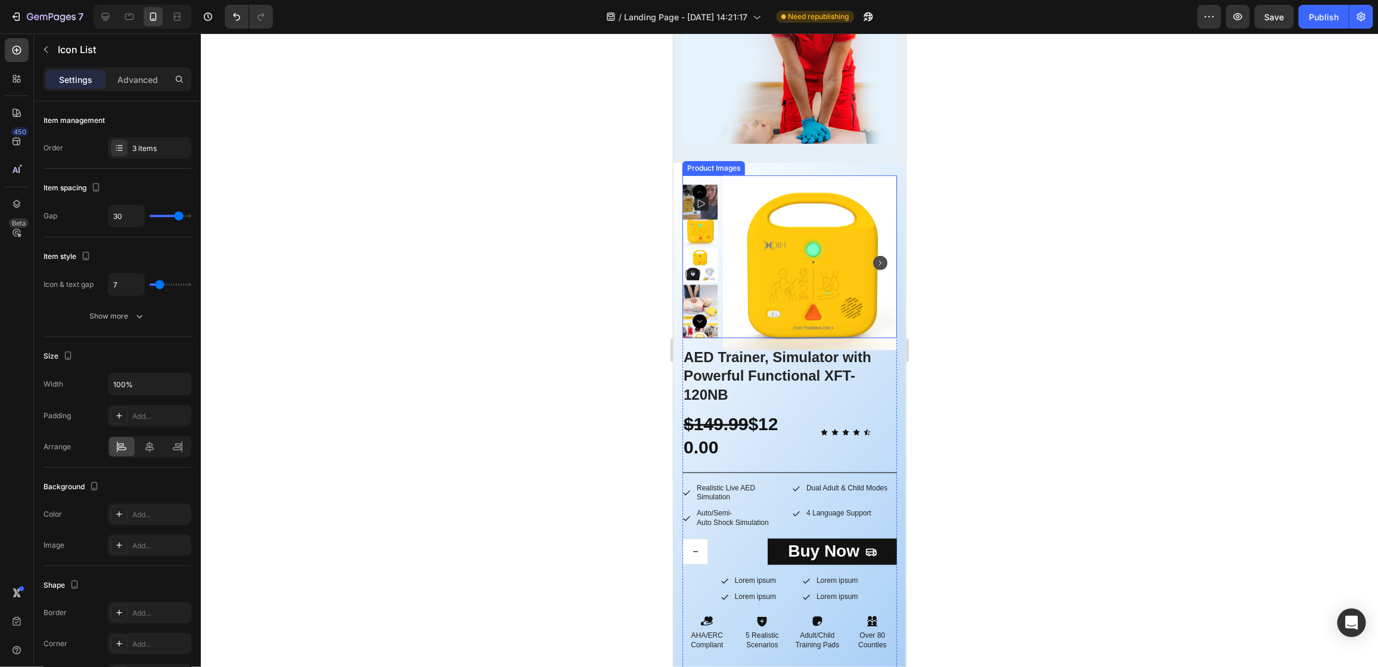
scroll to position [537, 0]
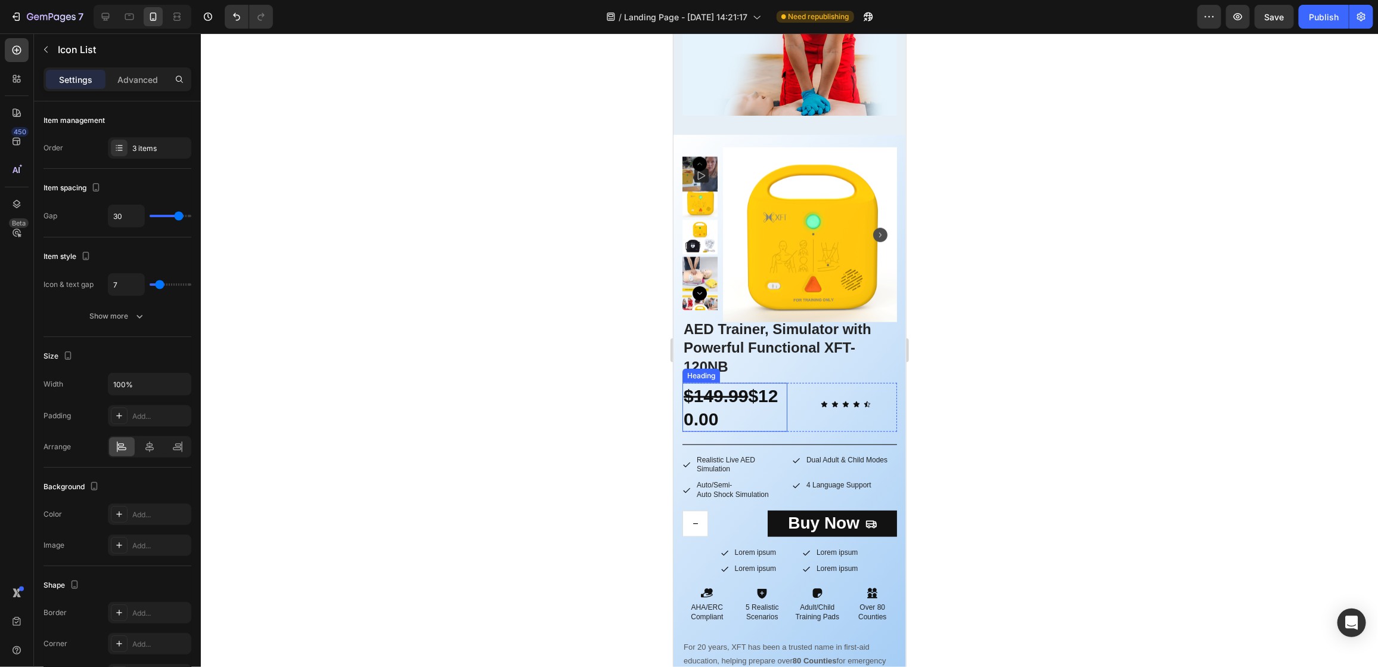
click at [731, 428] on strong "$120.00" at bounding box center [730, 406] width 95 height 43
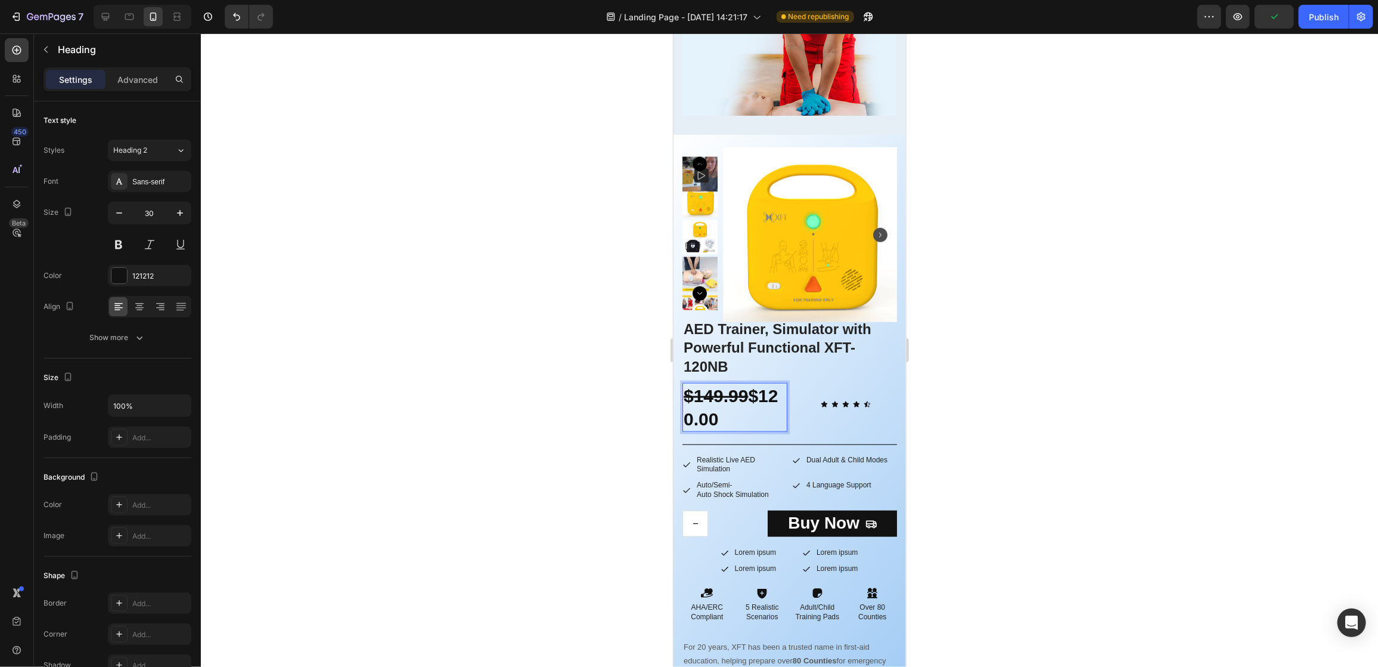
click at [724, 428] on strong "$120.00" at bounding box center [730, 406] width 95 height 43
click at [738, 428] on strong "$89.00" at bounding box center [733, 406] width 100 height 43
click at [844, 431] on div "Icon Icon Icon Icon Icon Icon List" at bounding box center [844, 406] width 105 height 49
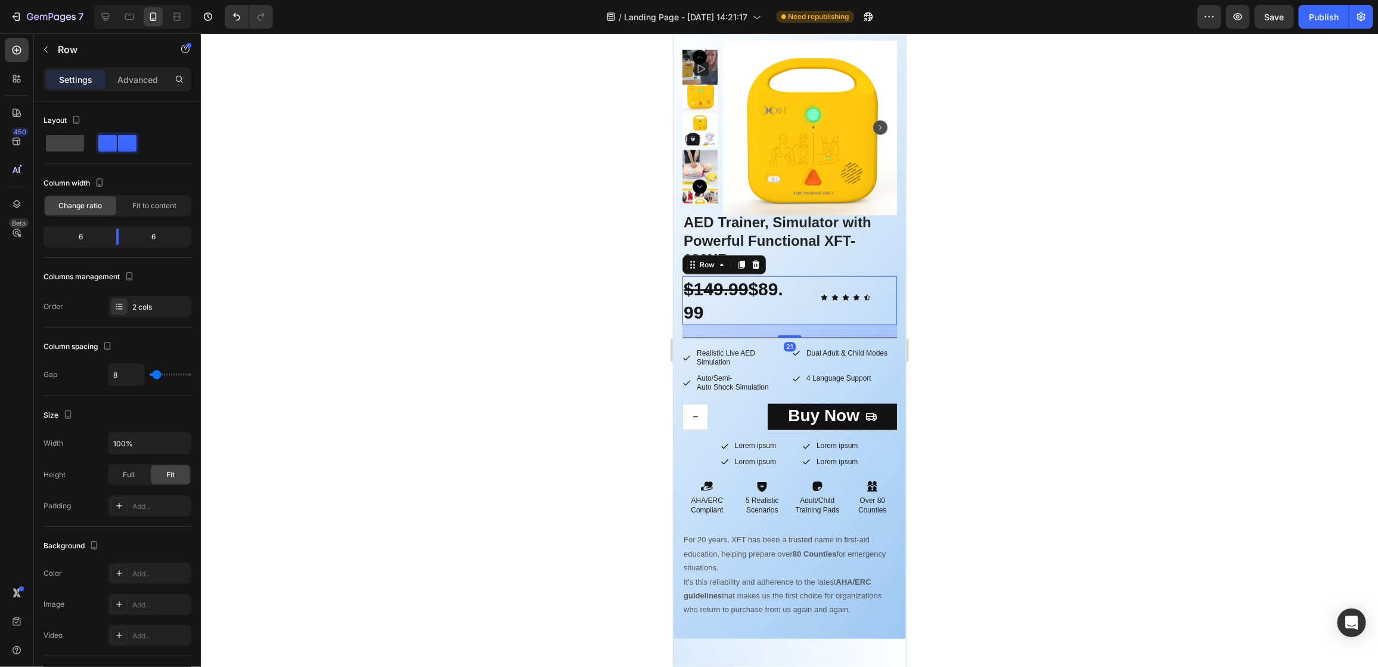
scroll to position [715, 0]
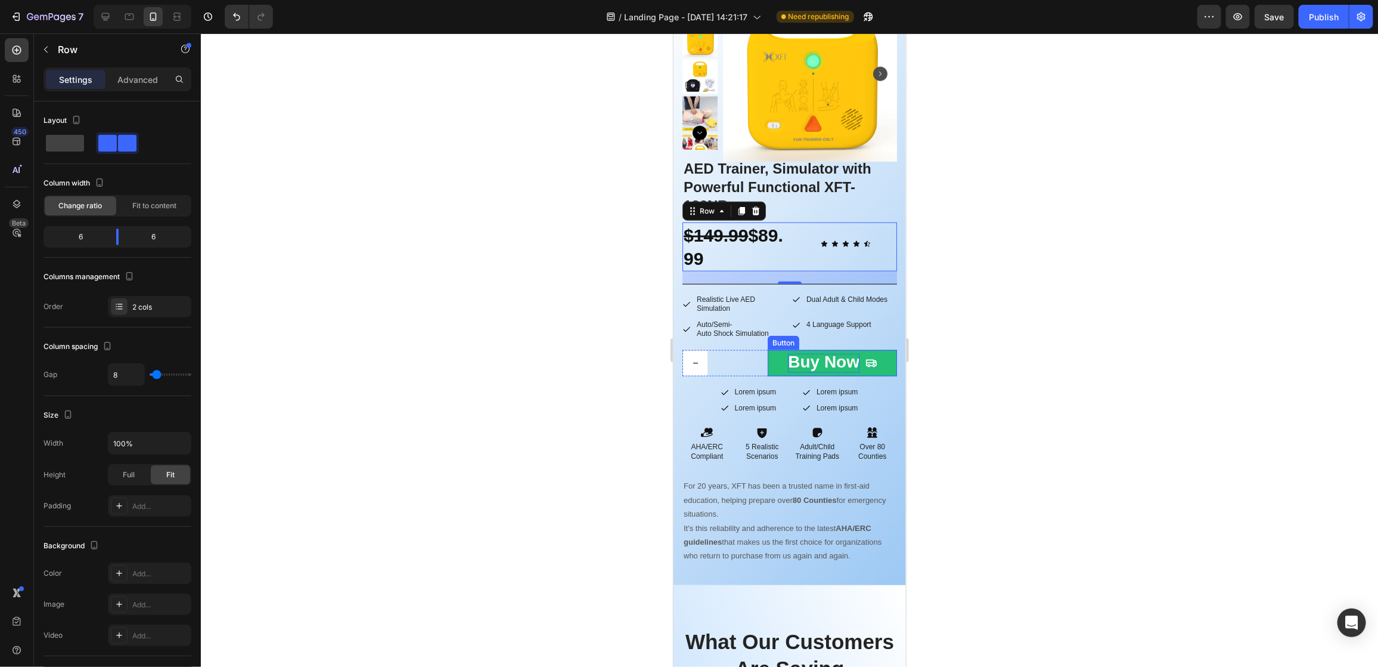
click at [813, 367] on span "Buy Now" at bounding box center [824, 361] width 72 height 18
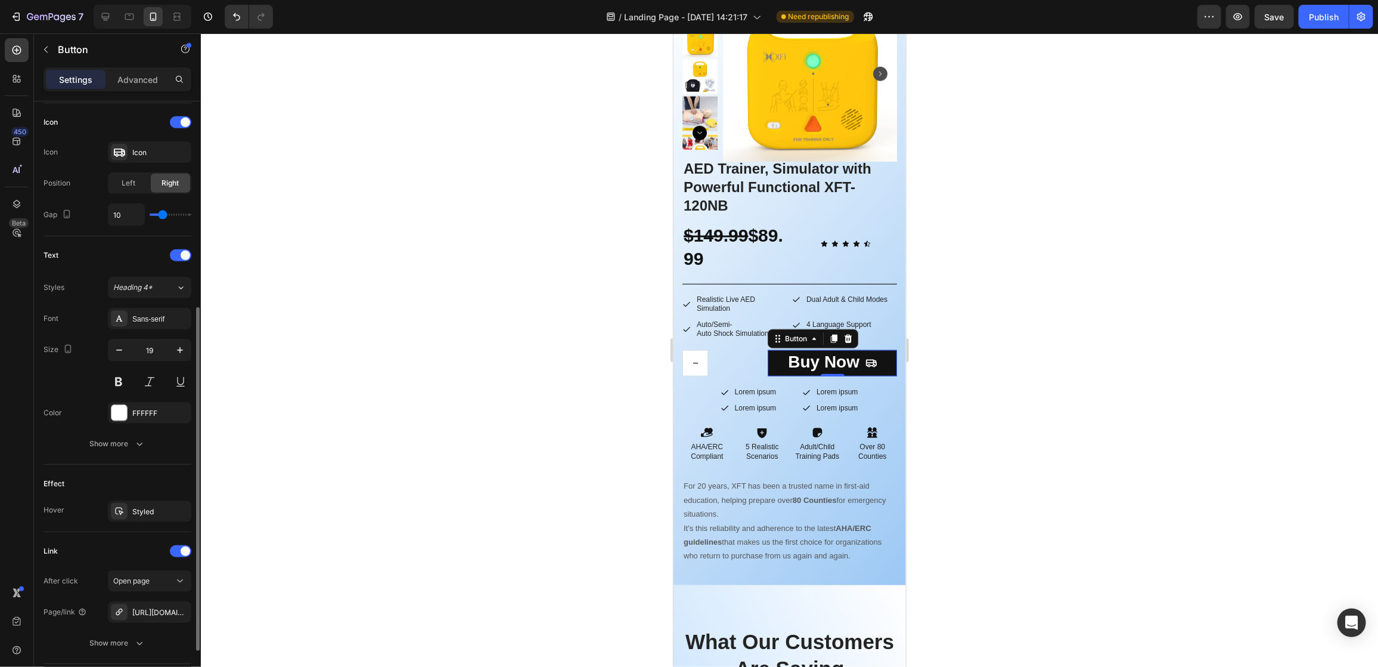
scroll to position [445, 0]
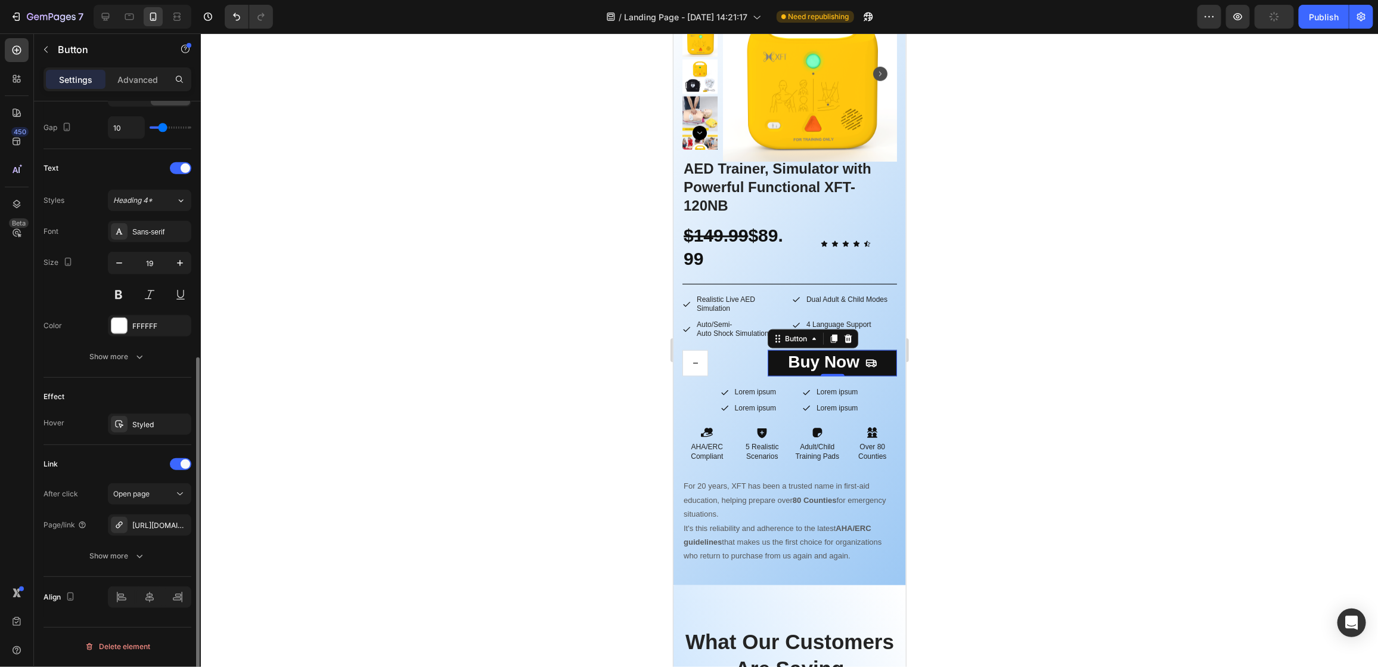
click at [153, 513] on div "After click Open page Page/link [URL][DOMAIN_NAME] Show more" at bounding box center [118, 524] width 148 height 83
click at [154, 525] on div "[URL][DOMAIN_NAME]" at bounding box center [149, 525] width 35 height 11
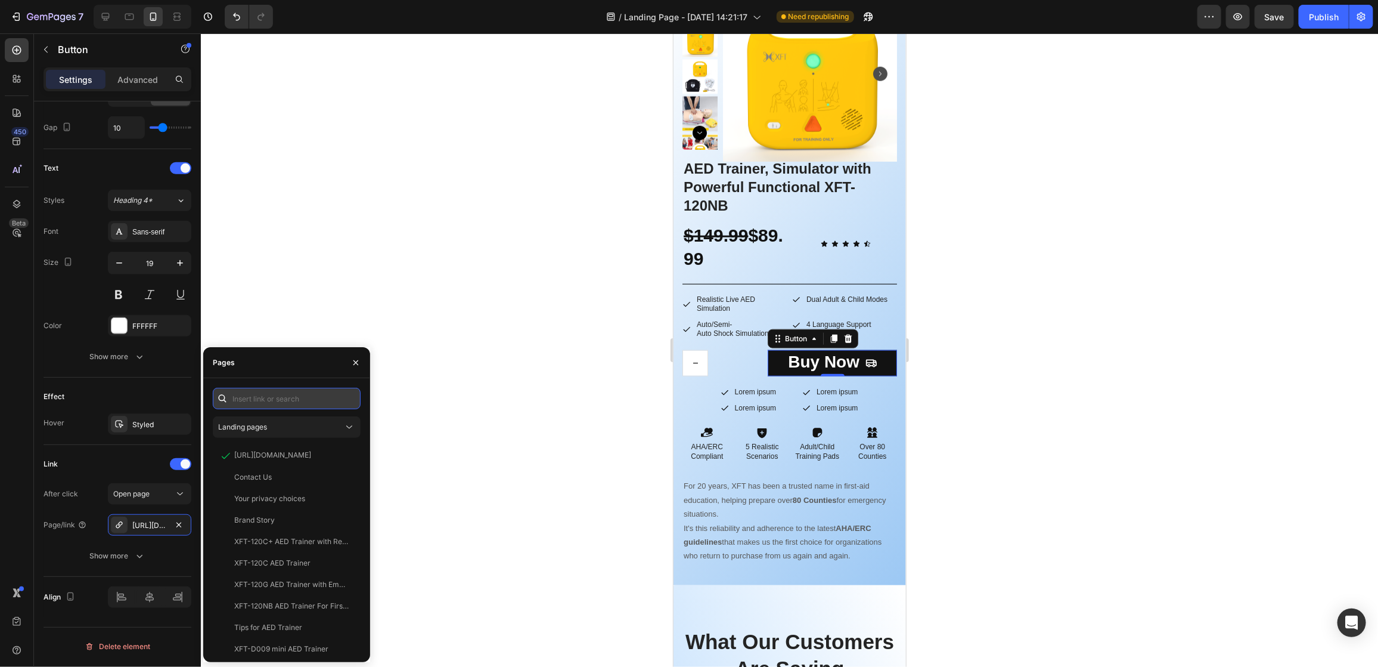
click at [278, 391] on input "text" at bounding box center [287, 398] width 148 height 21
paste input "[URL][DOMAIN_NAME]"
type input "[URL][DOMAIN_NAME]"
click at [304, 399] on input "text" at bounding box center [287, 398] width 148 height 21
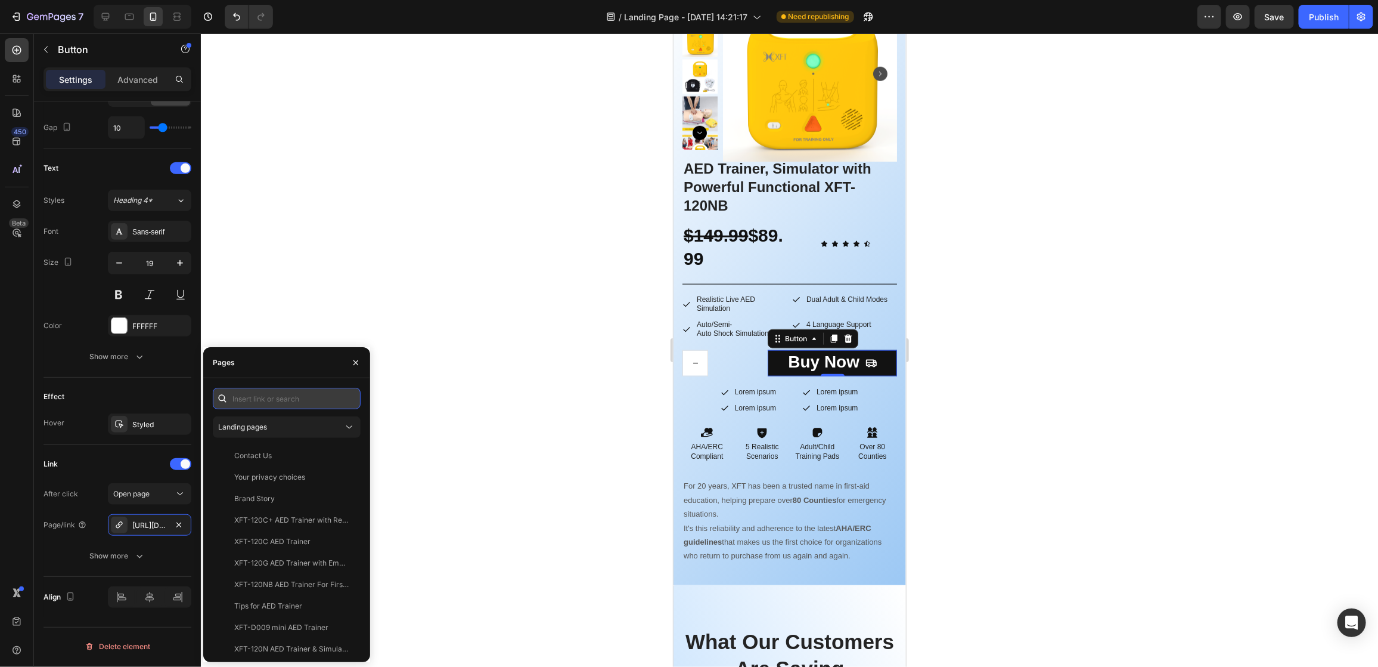
paste input "[URL][DOMAIN_NAME]"
type input "[URL][DOMAIN_NAME]"
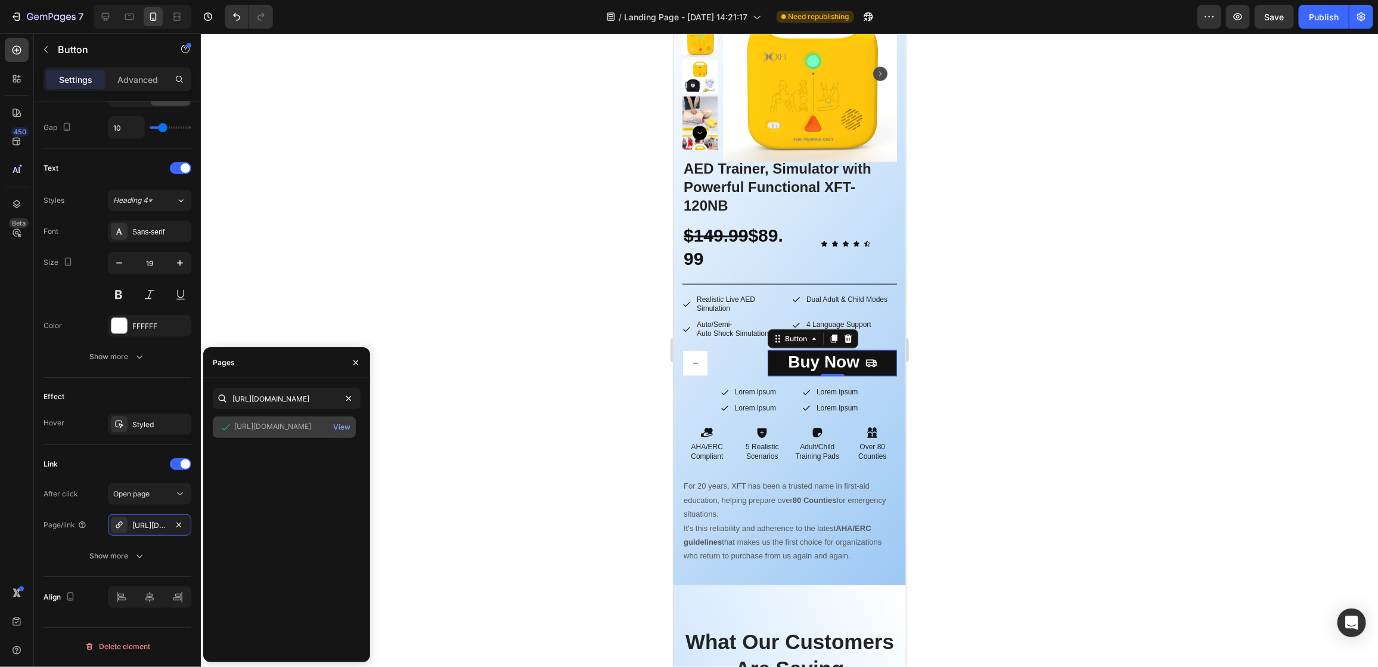
click at [290, 431] on div "[URL][DOMAIN_NAME]" at bounding box center [272, 426] width 77 height 11
click at [301, 422] on div "[URL][DOMAIN_NAME]" at bounding box center [272, 426] width 77 height 11
drag, startPoint x: 301, startPoint y: 422, endPoint x: 325, endPoint y: 460, distance: 45.5
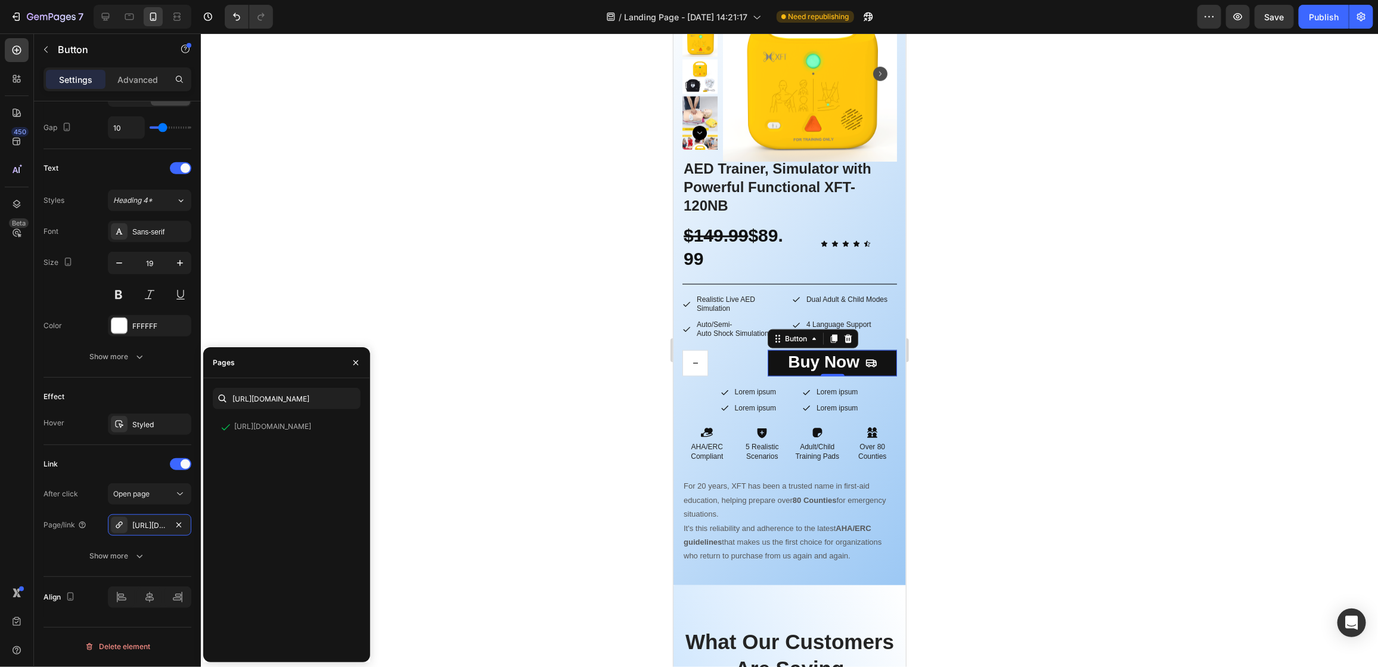
click at [324, 468] on div "[URL][DOMAIN_NAME] View" at bounding box center [287, 534] width 148 height 236
click at [352, 358] on icon "button" at bounding box center [356, 363] width 10 height 10
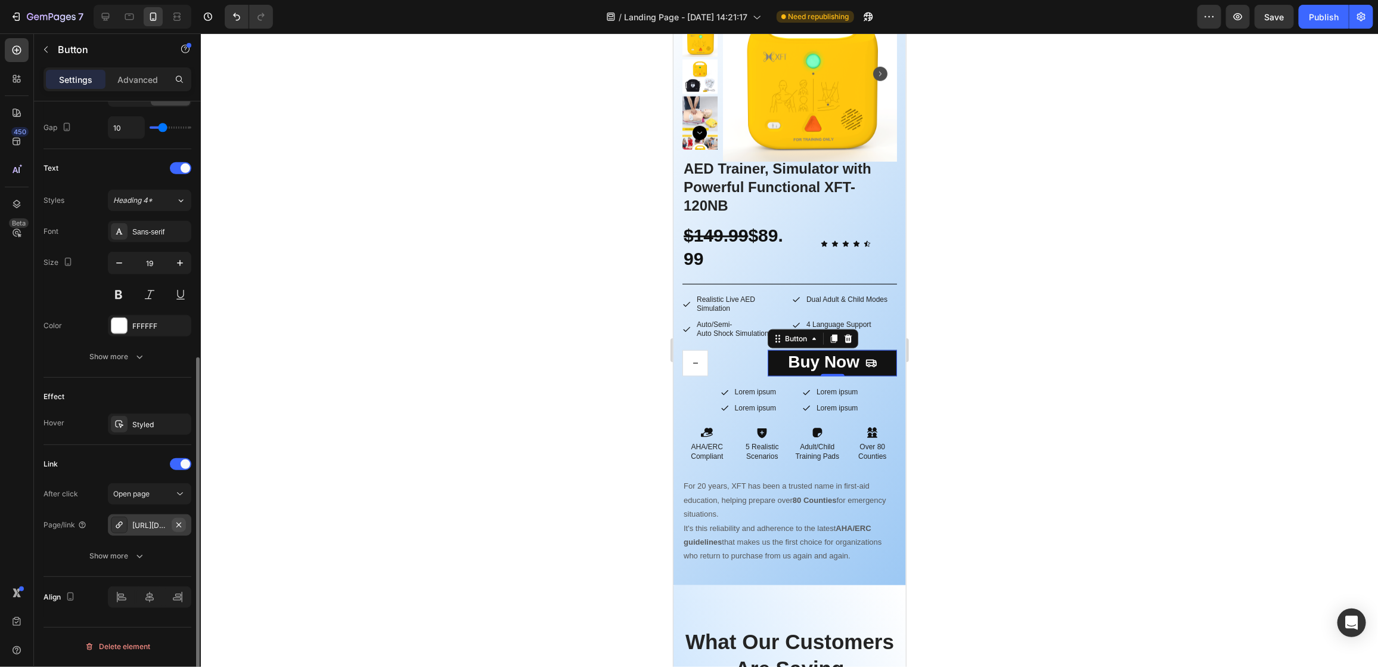
click at [181, 523] on icon "button" at bounding box center [179, 525] width 10 height 10
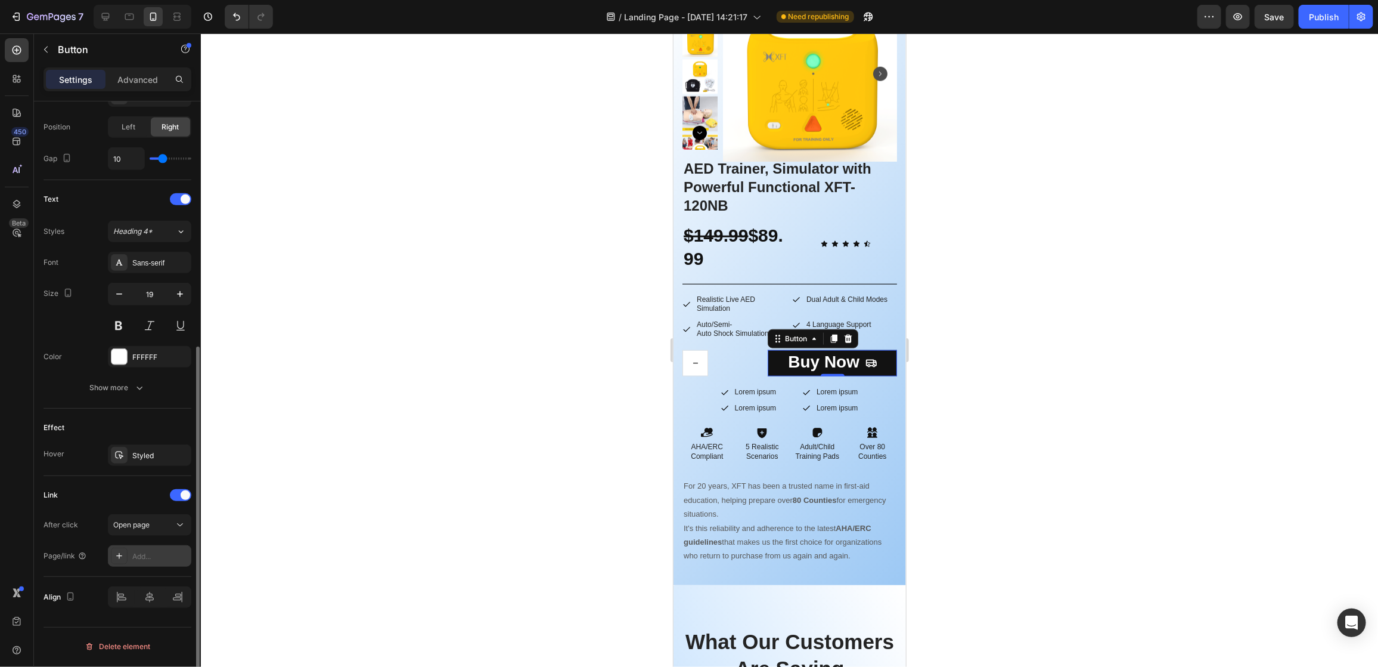
click at [144, 551] on div "Add..." at bounding box center [160, 556] width 56 height 11
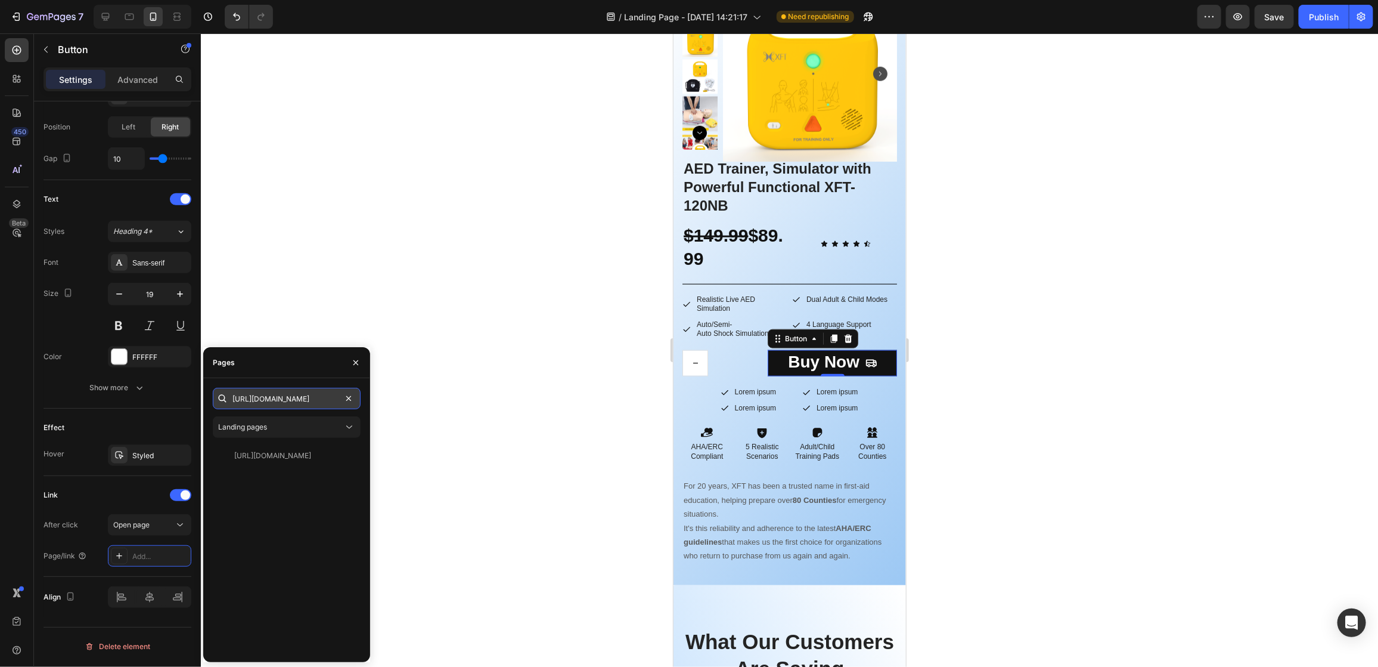
click at [292, 400] on input "[URL][DOMAIN_NAME]" at bounding box center [287, 398] width 148 height 21
click at [322, 401] on input "[URL][DOMAIN_NAME]" at bounding box center [287, 398] width 148 height 21
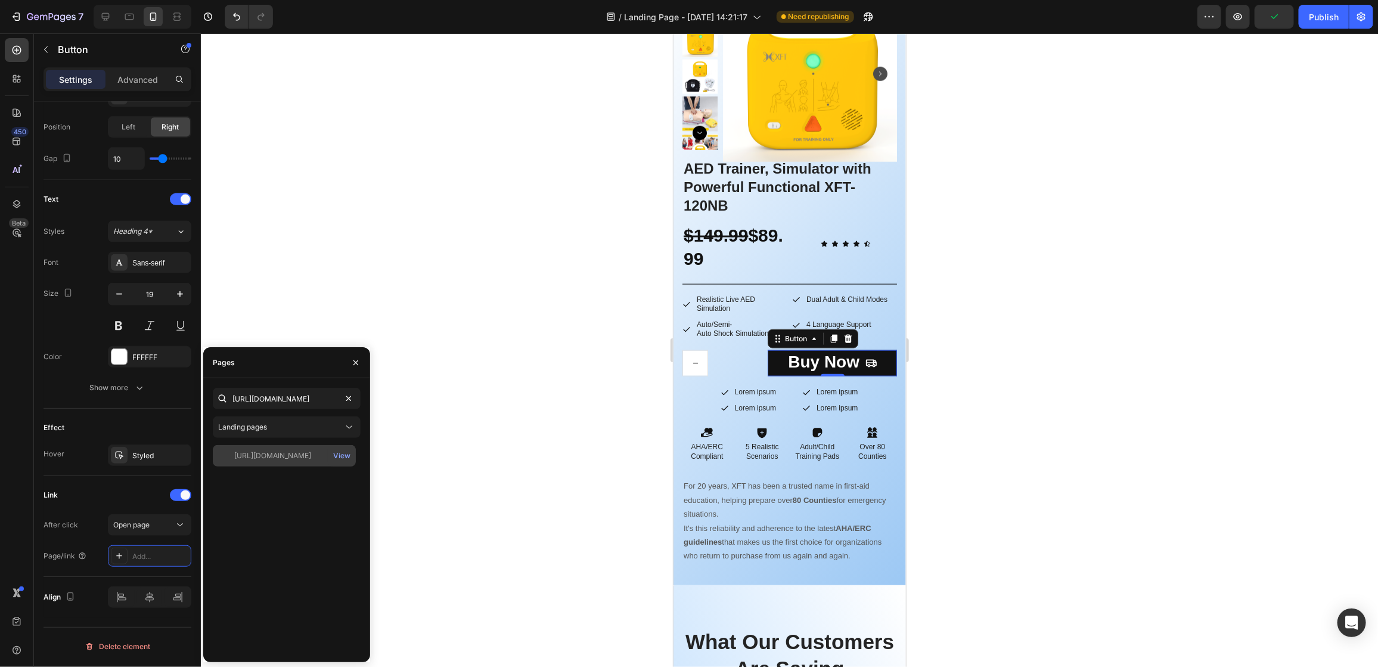
click at [303, 450] on div "[URL][DOMAIN_NAME]" at bounding box center [272, 455] width 77 height 11
click at [523, 501] on div at bounding box center [789, 349] width 1177 height 633
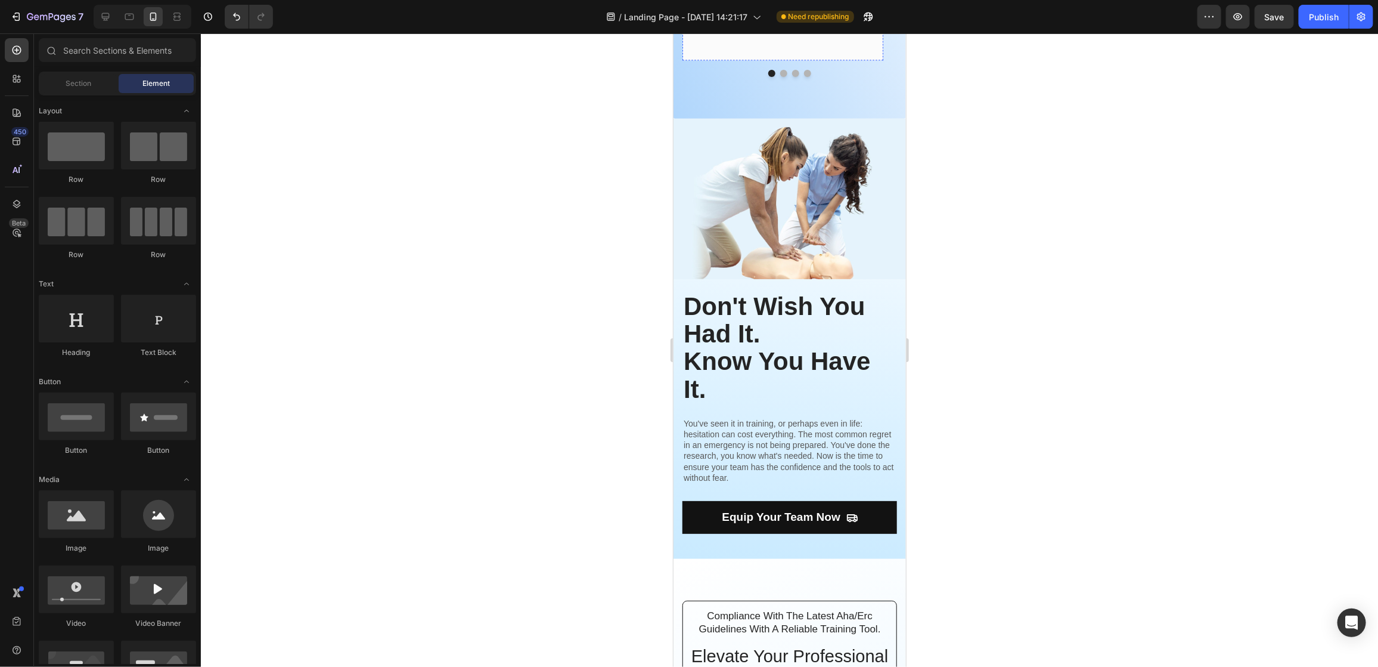
scroll to position [2056, 0]
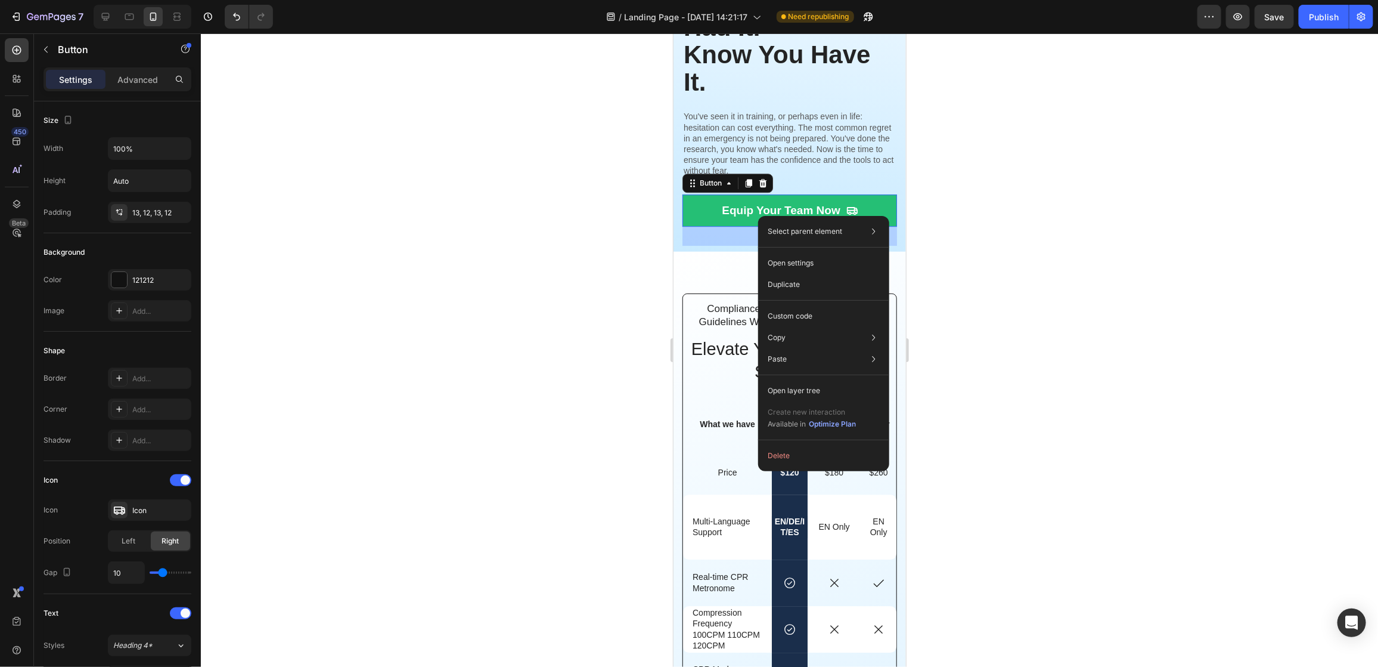
click at [697, 203] on link "Equip Your Team Now" at bounding box center [789, 210] width 215 height 33
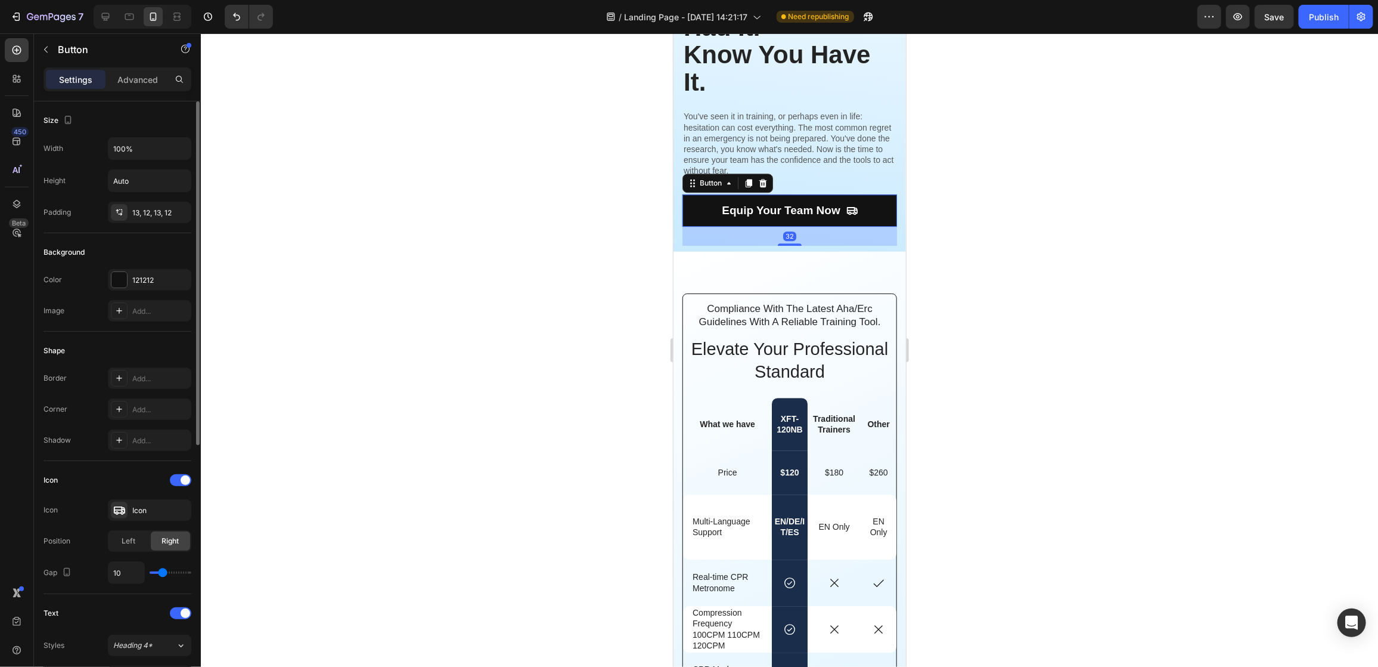
scroll to position [445, 0]
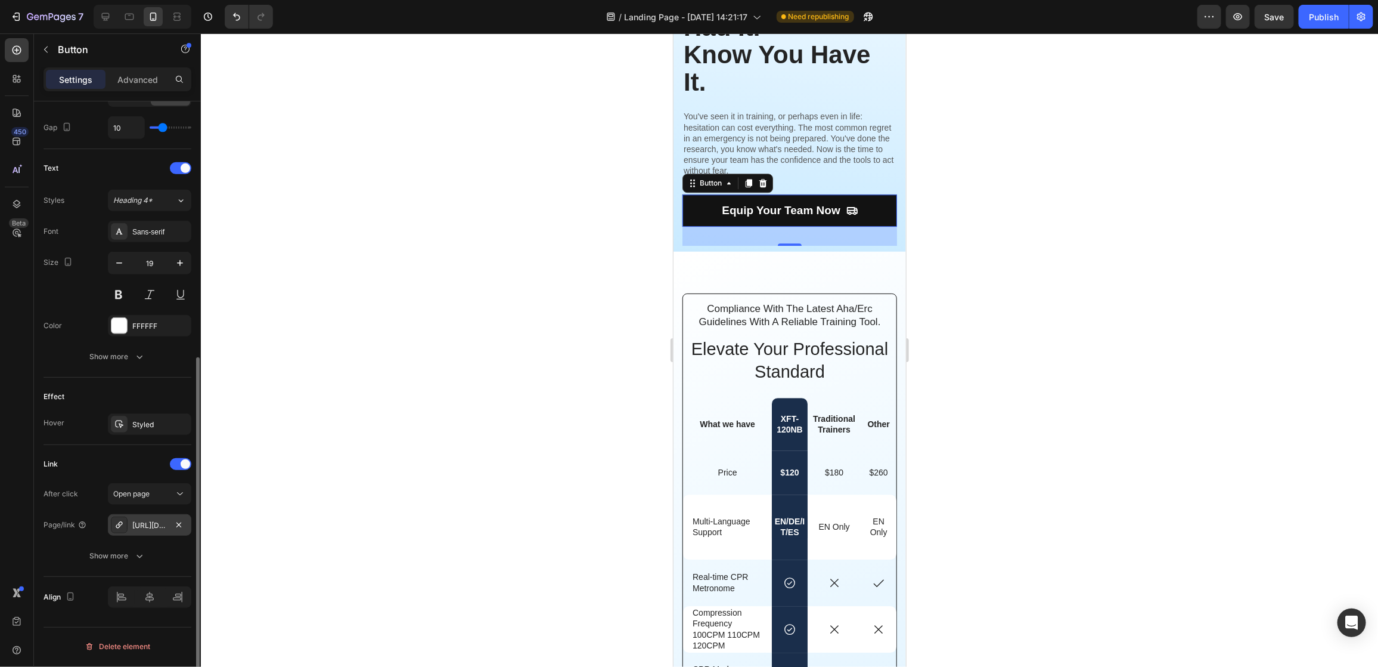
click at [166, 528] on div "[URL][DOMAIN_NAME]" at bounding box center [149, 525] width 35 height 11
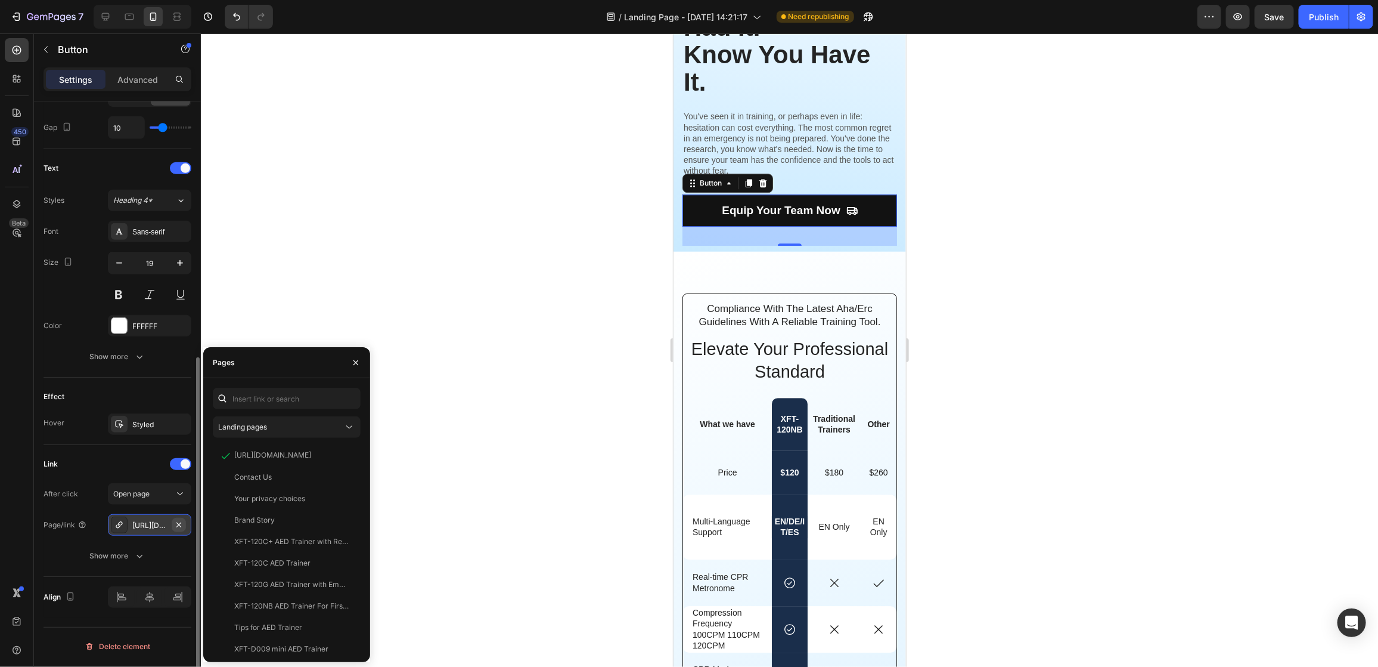
click at [178, 525] on icon "button" at bounding box center [178, 524] width 5 height 5
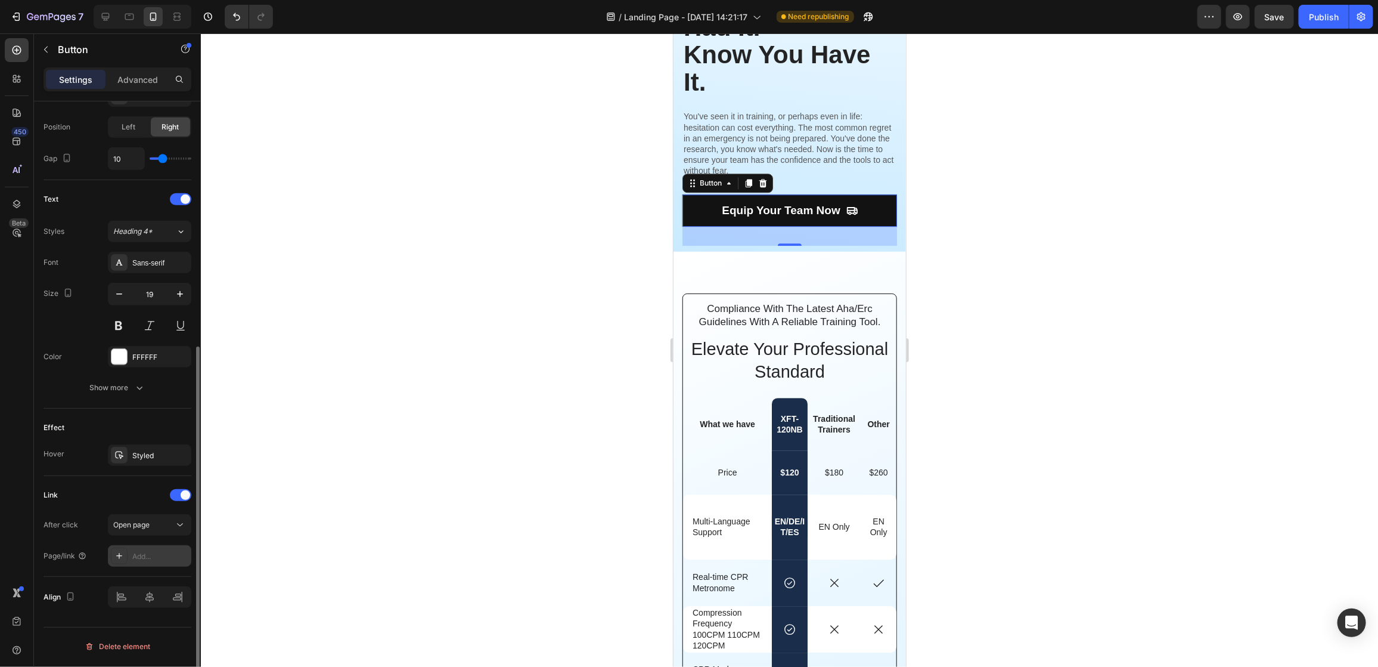
scroll to position [414, 0]
click at [152, 552] on div "Add..." at bounding box center [160, 556] width 56 height 11
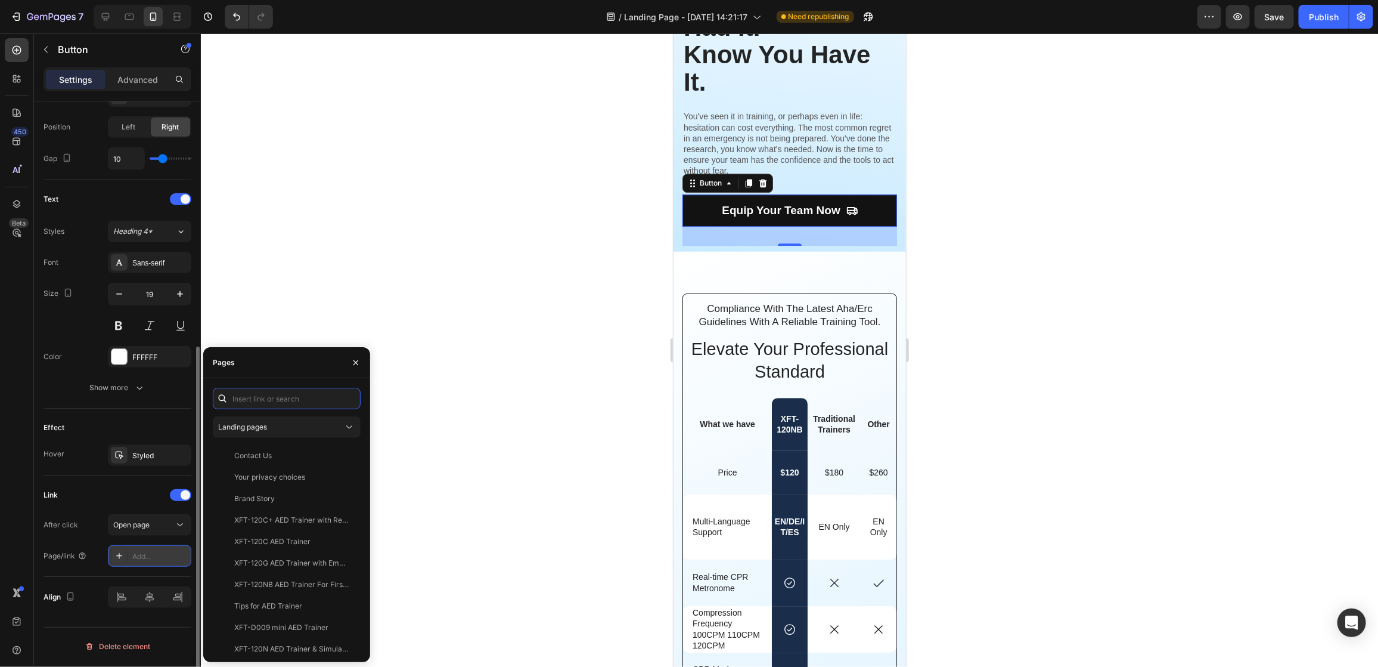
paste input "[URL][DOMAIN_NAME]"
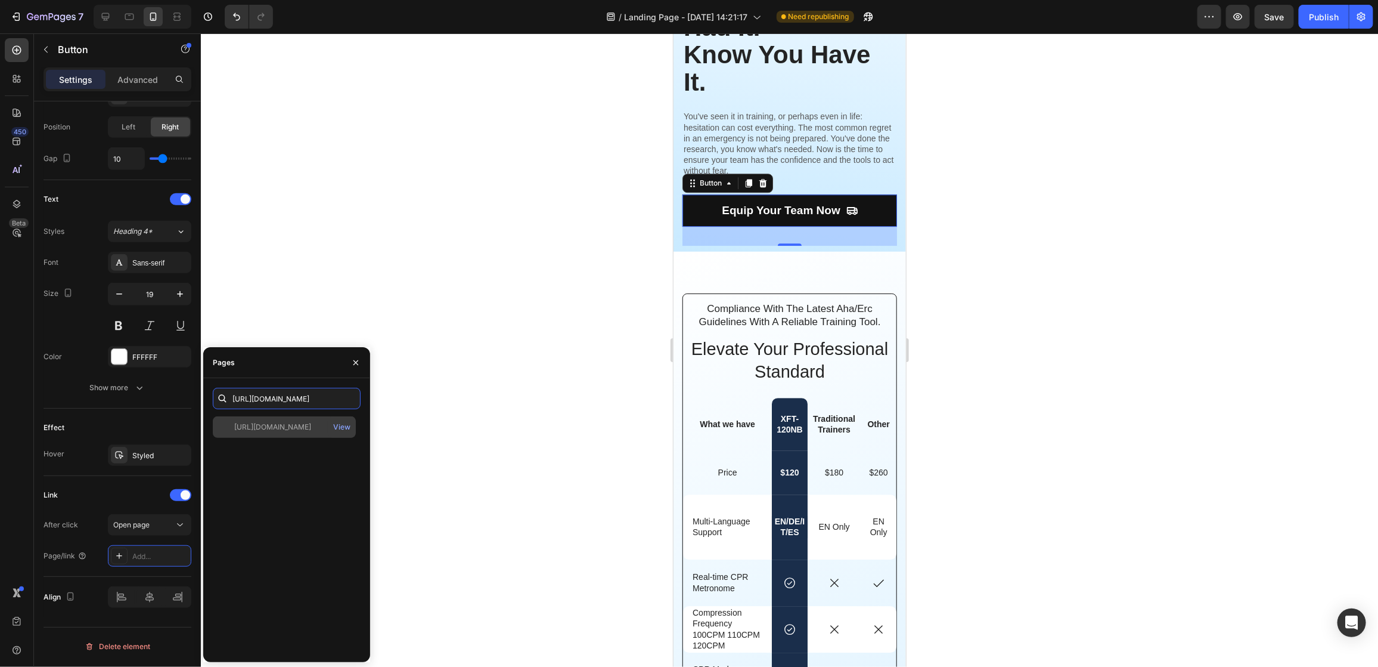
type input "[URL][DOMAIN_NAME]"
click at [296, 427] on div "[URL][DOMAIN_NAME]" at bounding box center [272, 427] width 77 height 11
click at [521, 507] on div at bounding box center [789, 349] width 1177 height 633
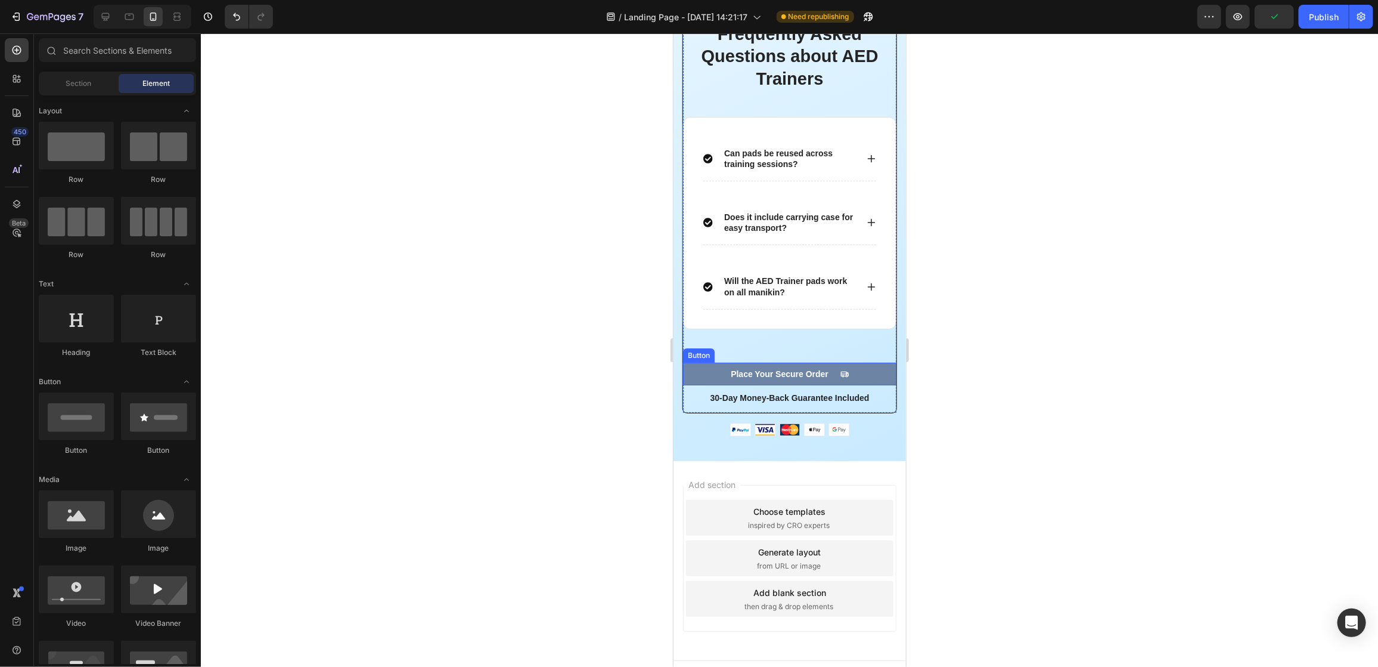
scroll to position [2772, 0]
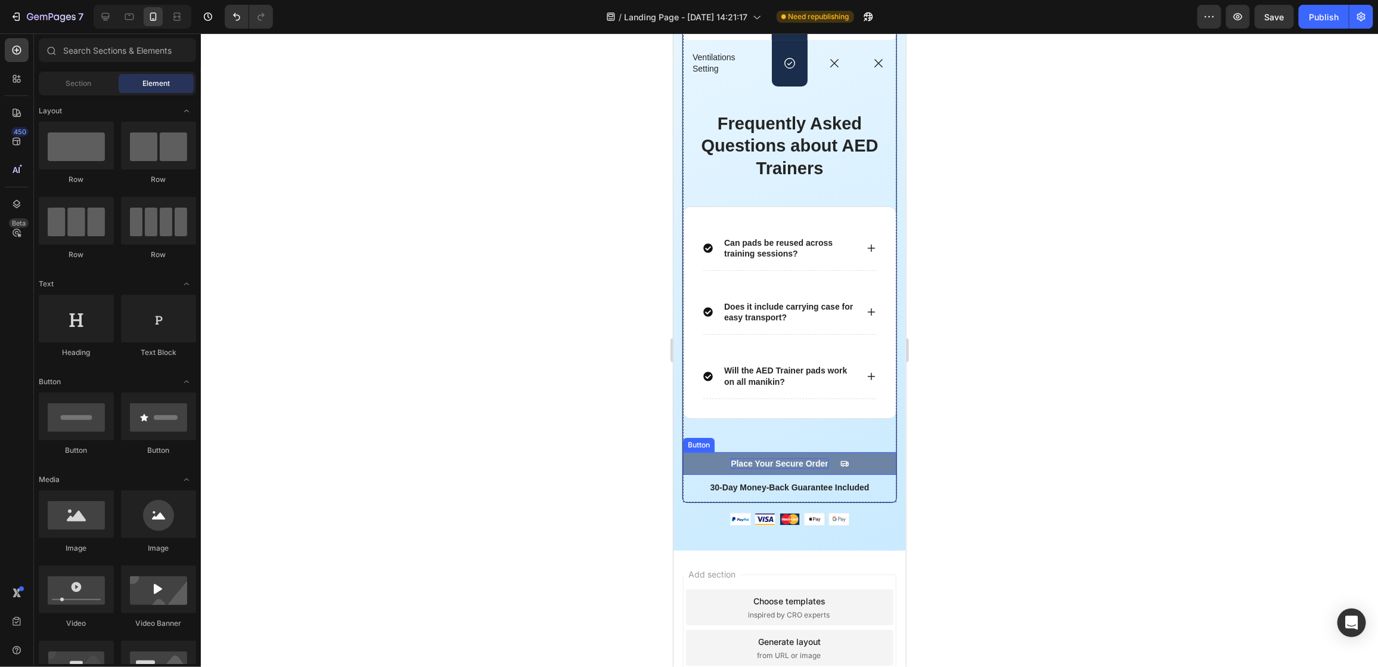
click at [780, 468] on p "Place Your Secure Order" at bounding box center [779, 462] width 98 height 11
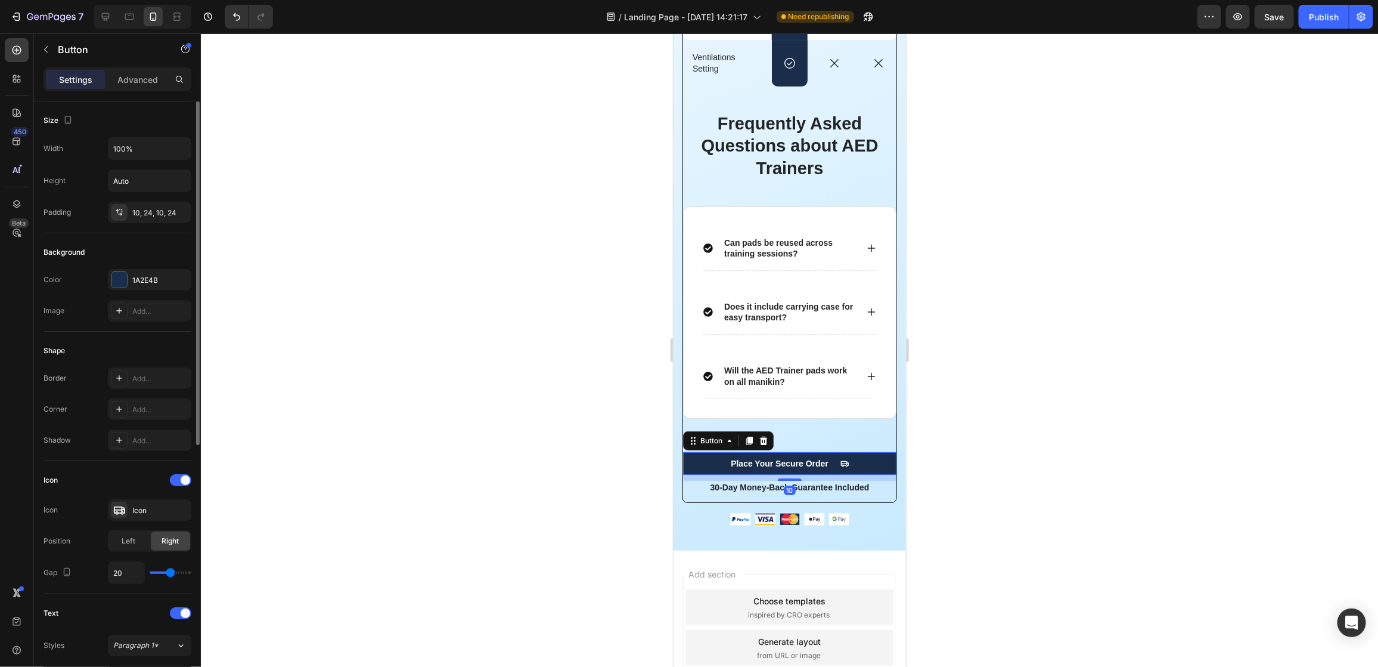
scroll to position [445, 0]
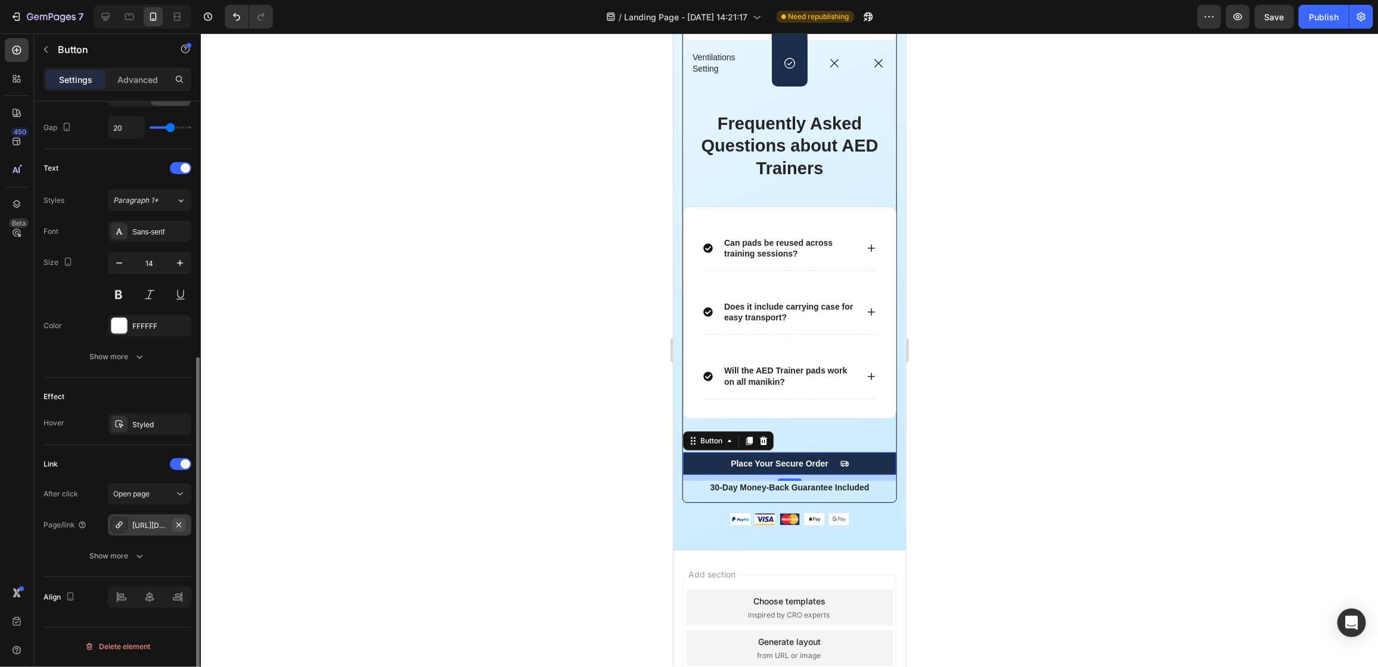
click at [179, 529] on icon "button" at bounding box center [179, 525] width 10 height 10
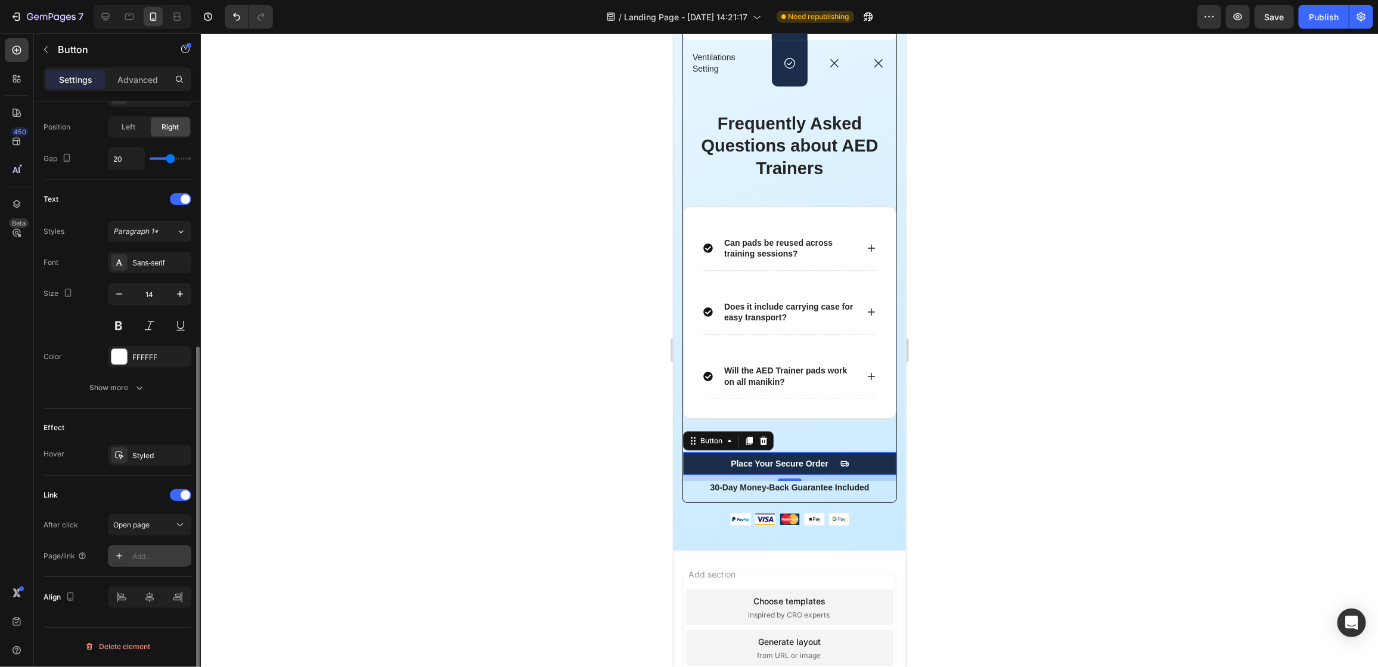
scroll to position [414, 0]
click at [142, 553] on div "Add..." at bounding box center [160, 556] width 56 height 11
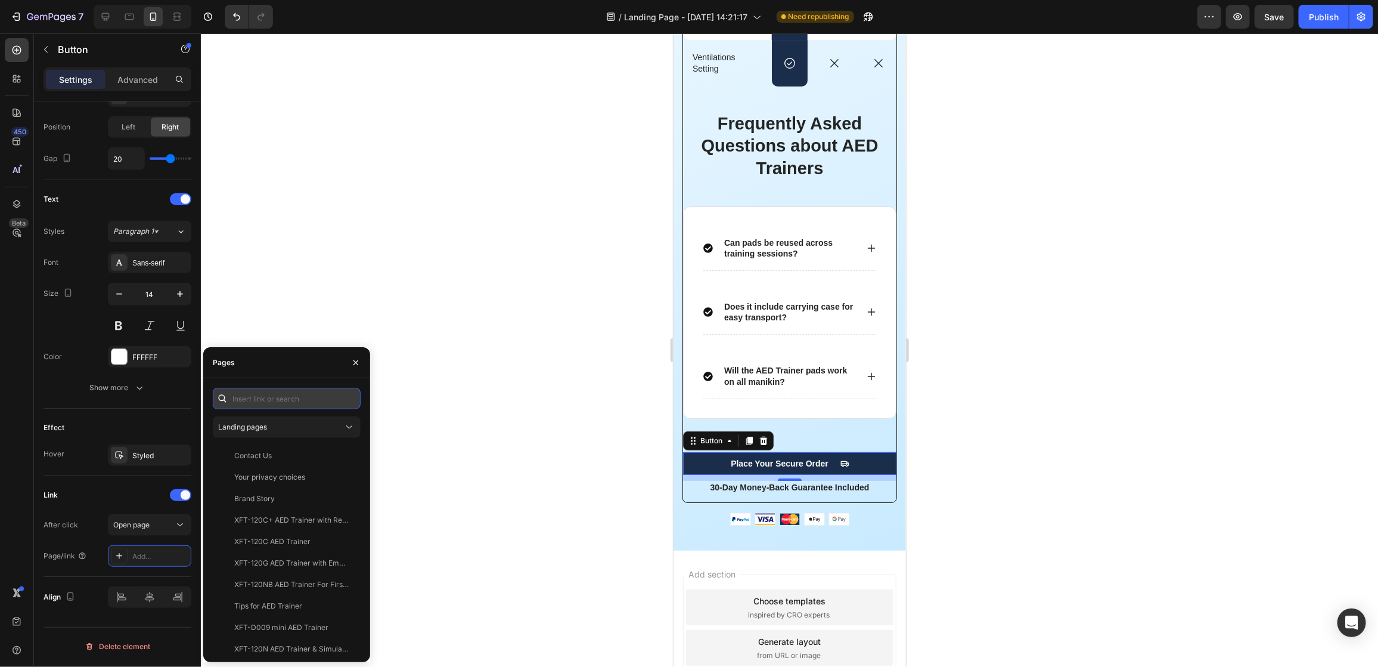
click at [275, 399] on input "text" at bounding box center [287, 398] width 148 height 21
paste input "[URL][DOMAIN_NAME]"
type input "[URL][DOMAIN_NAME]"
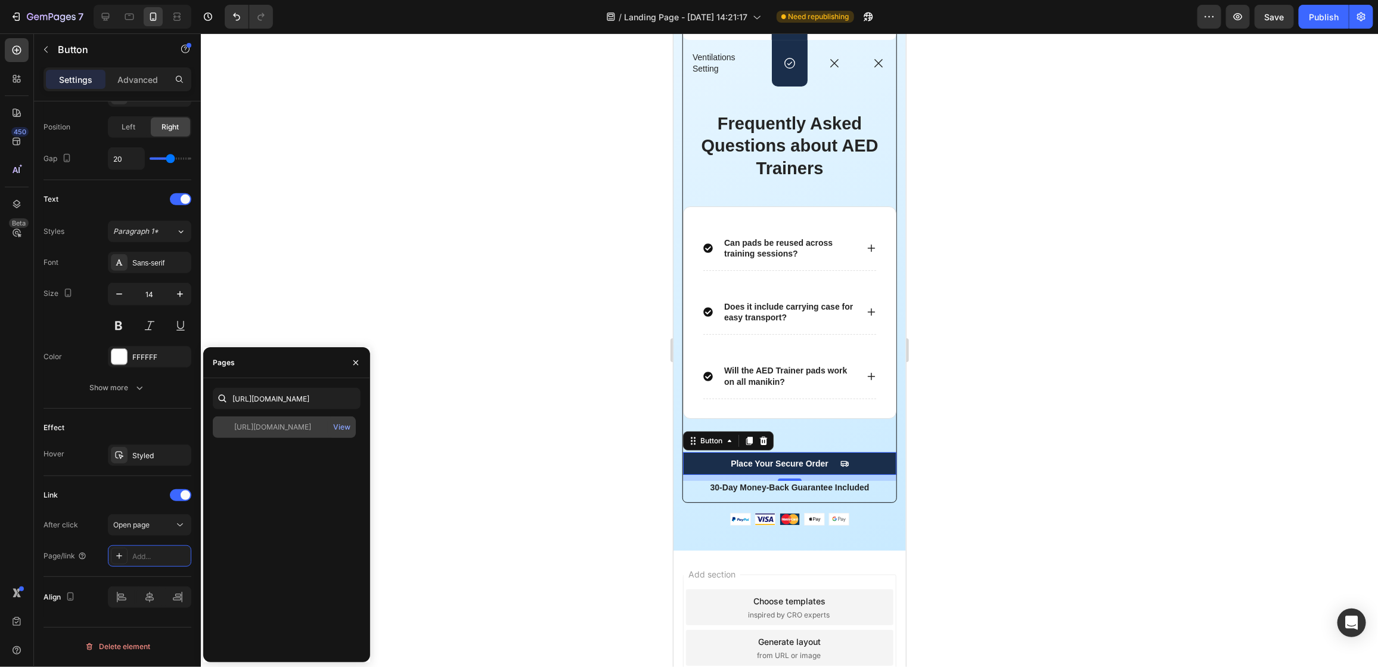
click at [277, 437] on div "[URL][DOMAIN_NAME] View" at bounding box center [284, 426] width 143 height 21
click at [445, 488] on div at bounding box center [789, 349] width 1177 height 633
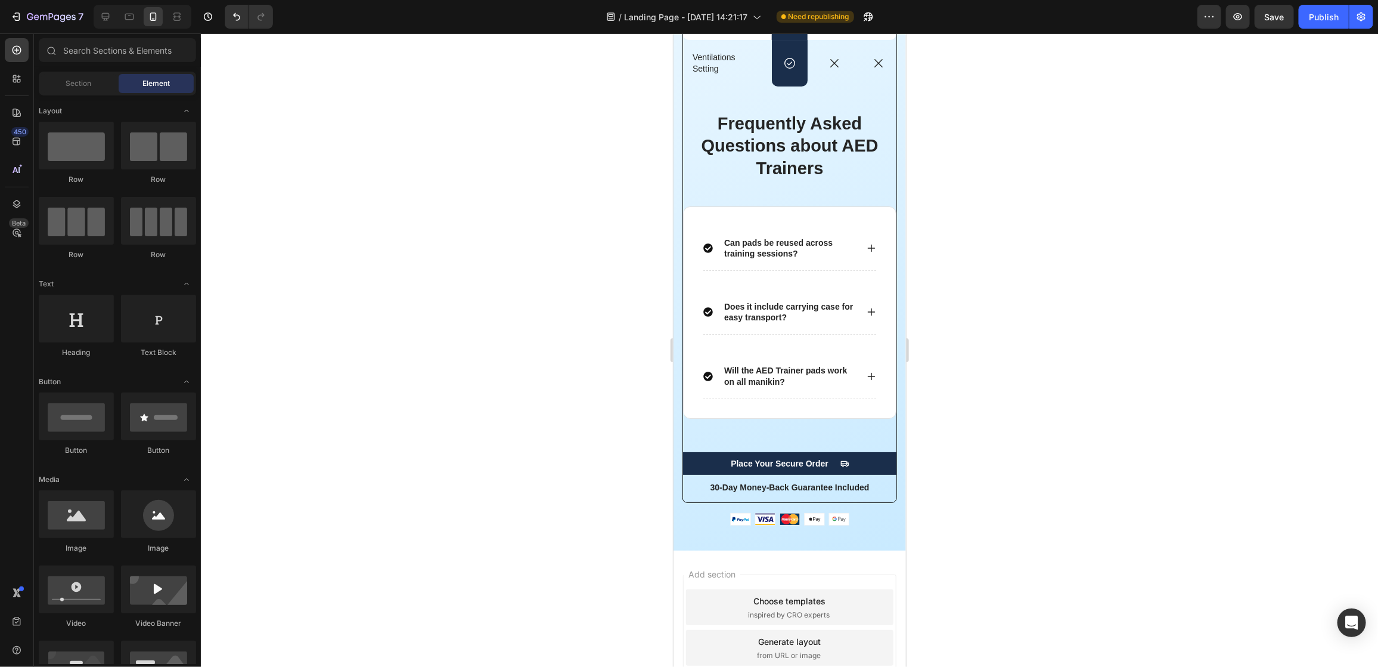
click at [586, 454] on div at bounding box center [789, 349] width 1177 height 633
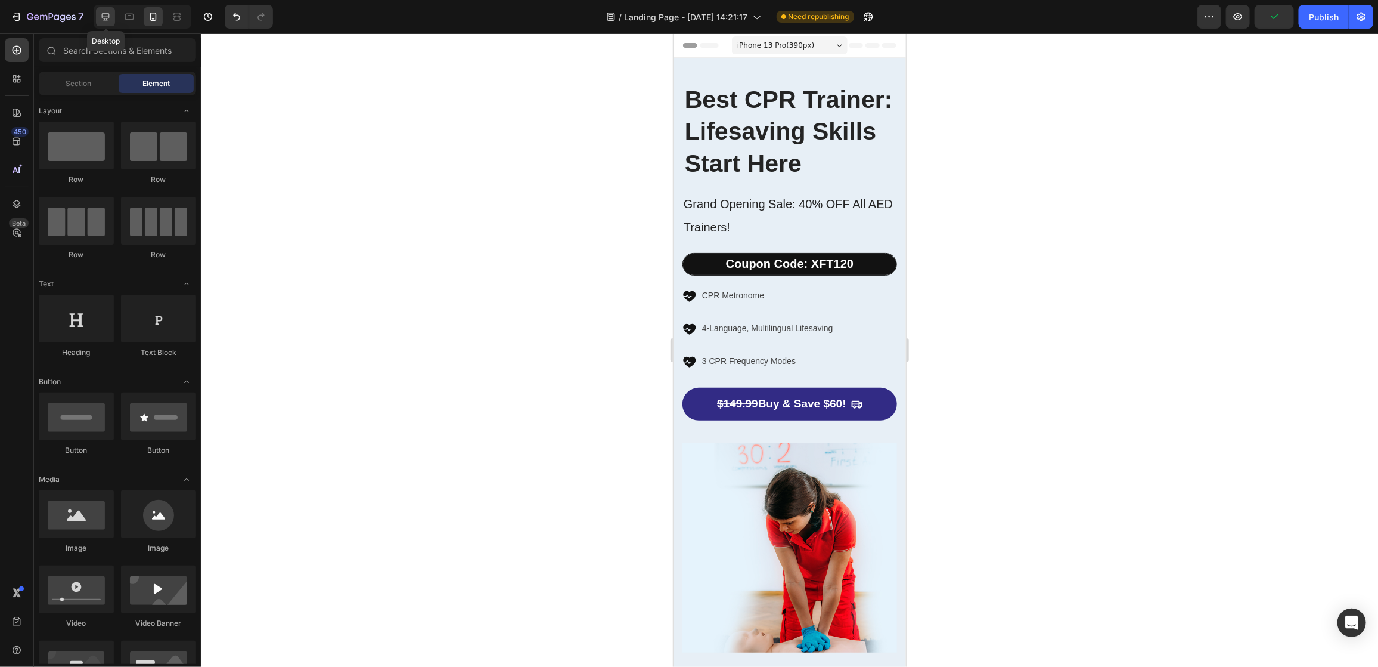
click at [109, 22] on icon at bounding box center [106, 17] width 12 height 12
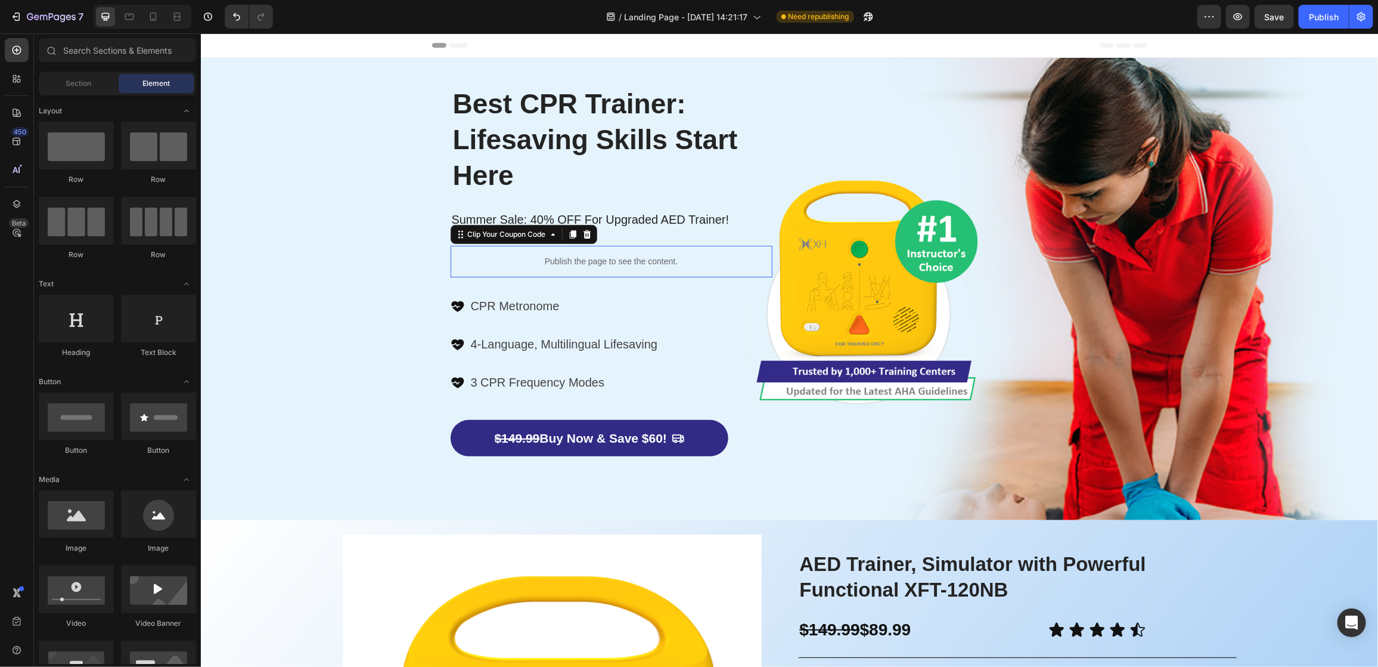
click at [603, 263] on p "Publish the page to see the content." at bounding box center [611, 261] width 322 height 13
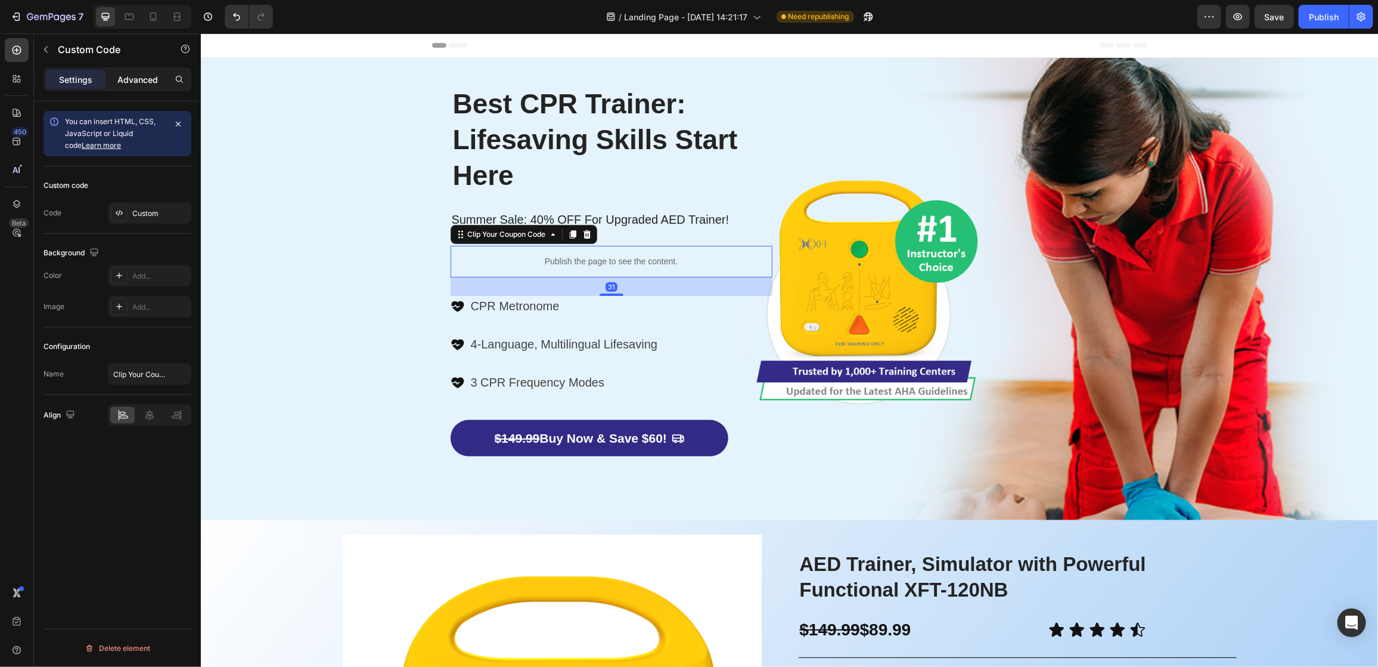
click at [135, 75] on p "Advanced" at bounding box center [137, 79] width 41 height 13
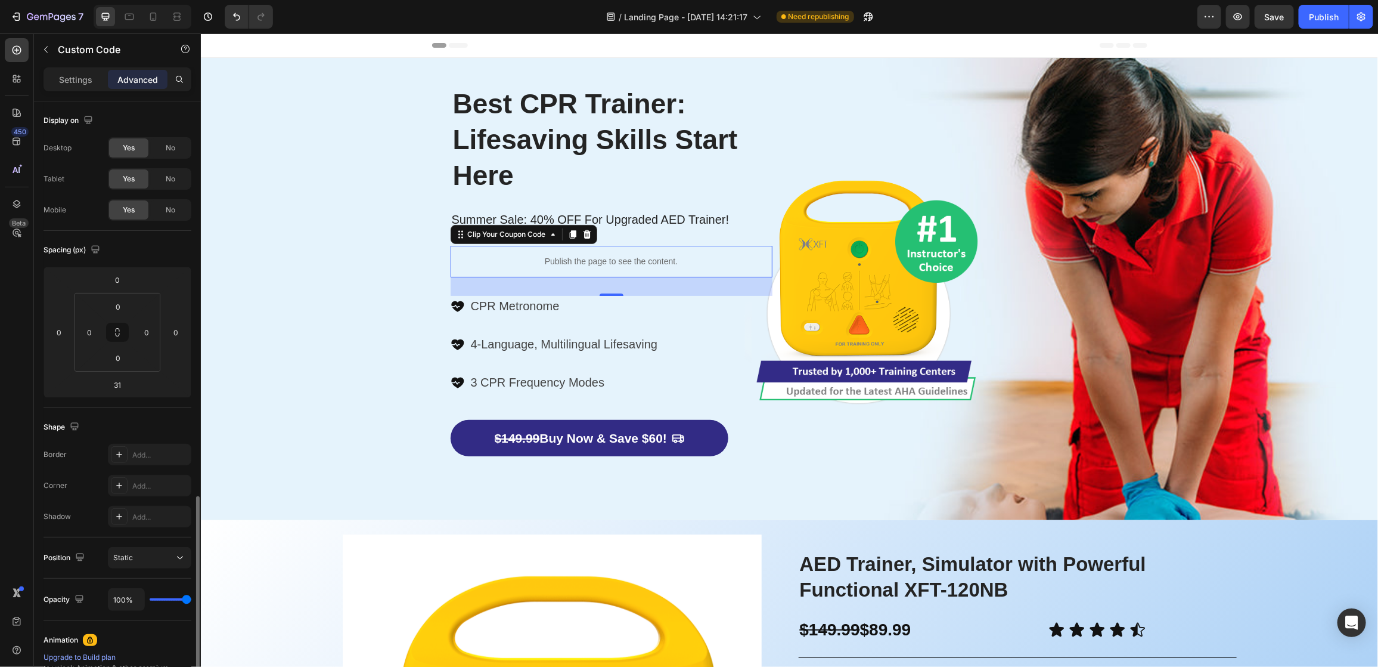
scroll to position [229, 0]
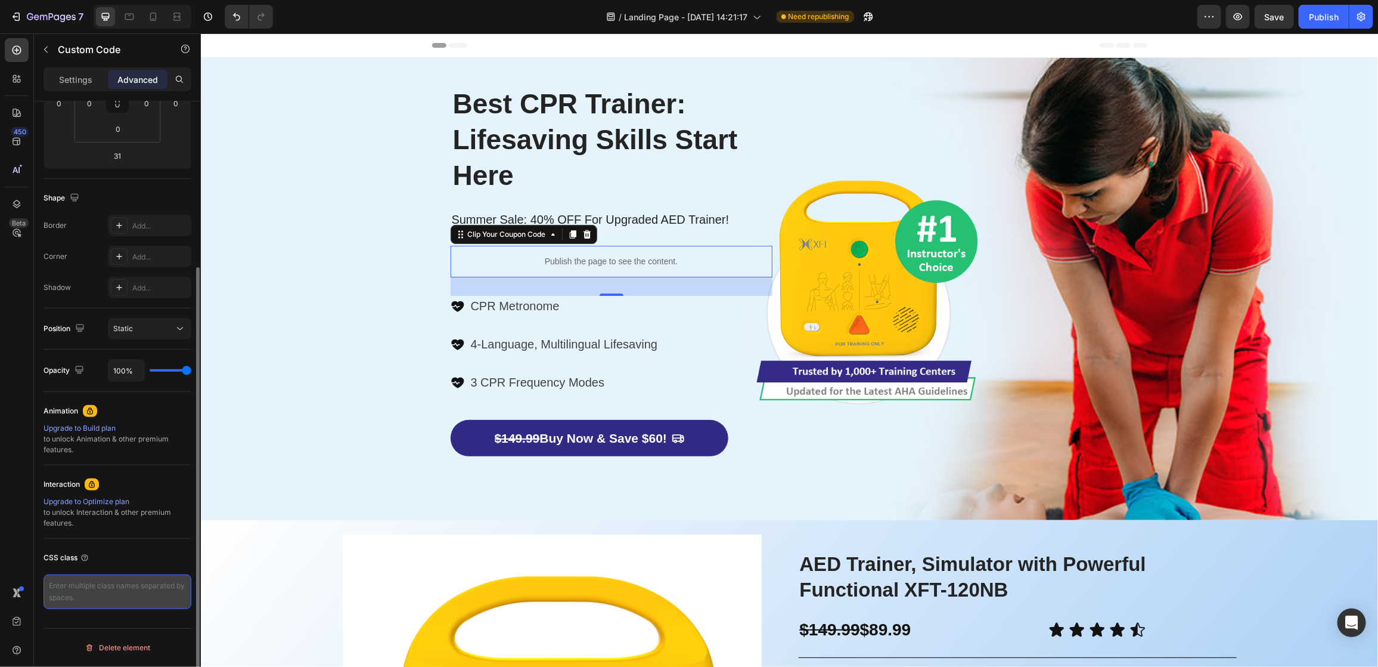
click at [129, 594] on textarea at bounding box center [118, 591] width 148 height 35
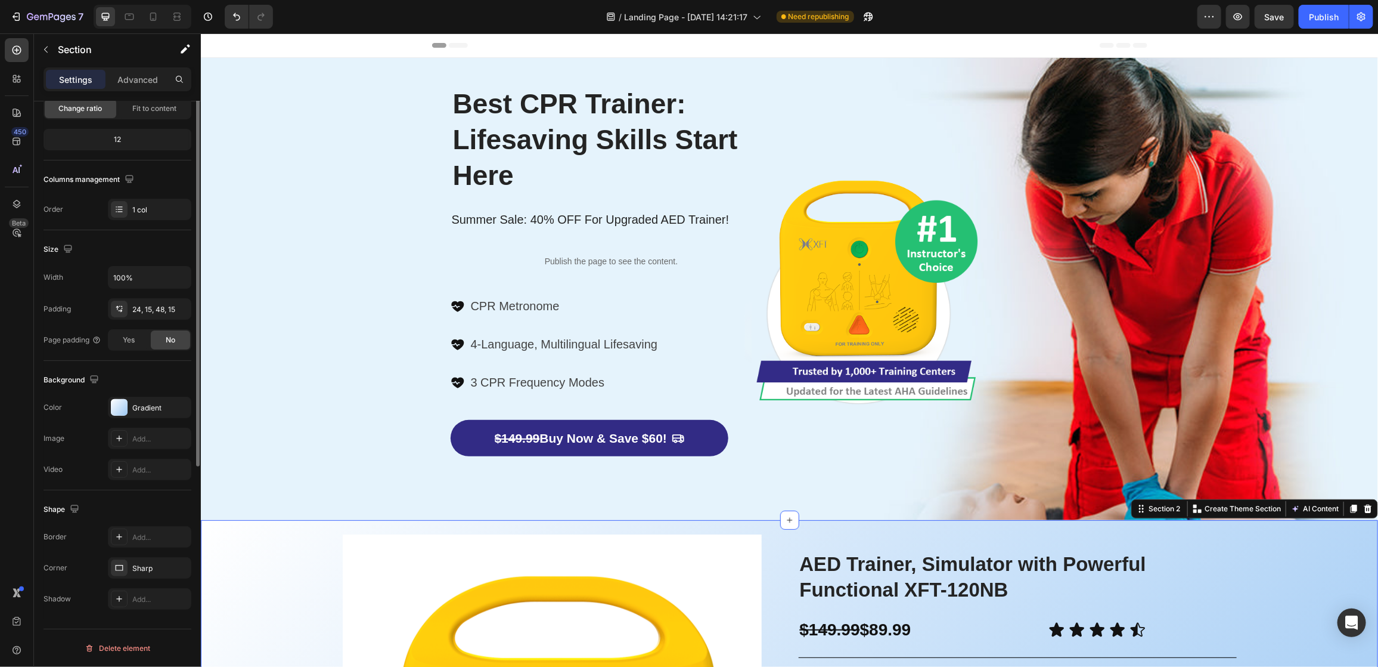
scroll to position [0, 0]
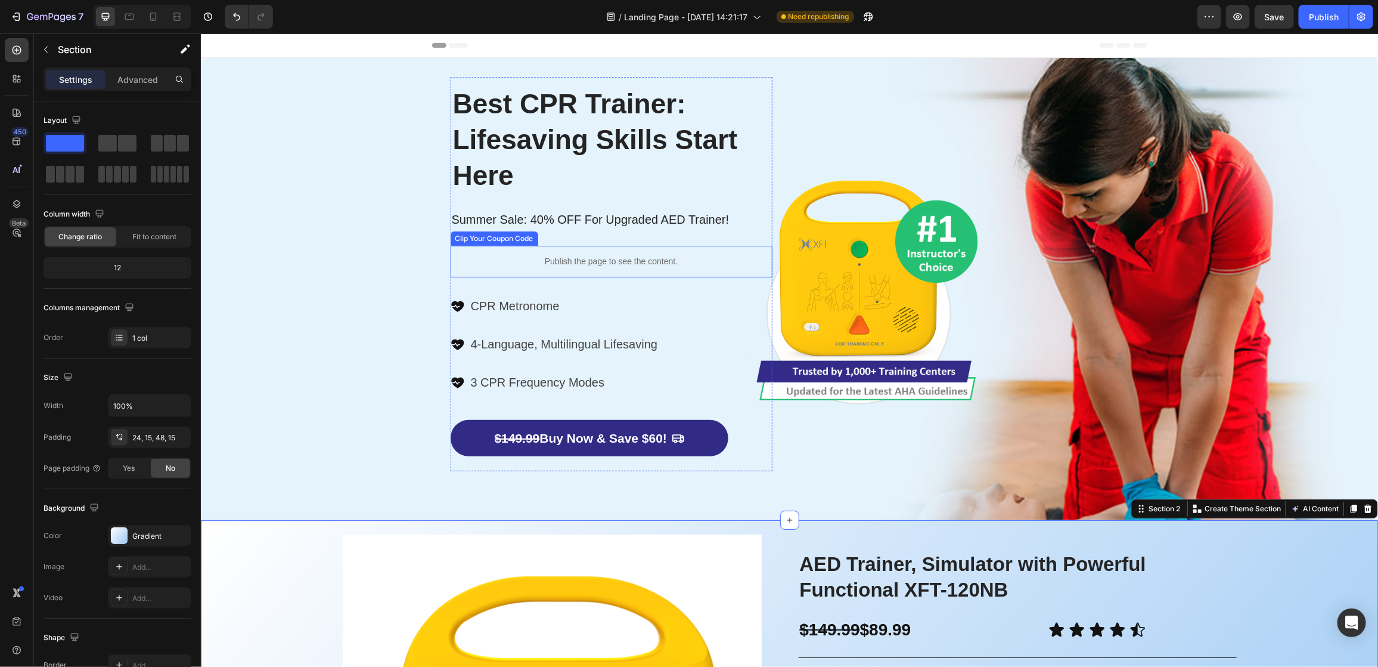
click at [615, 261] on p "Publish the page to see the content." at bounding box center [611, 261] width 322 height 13
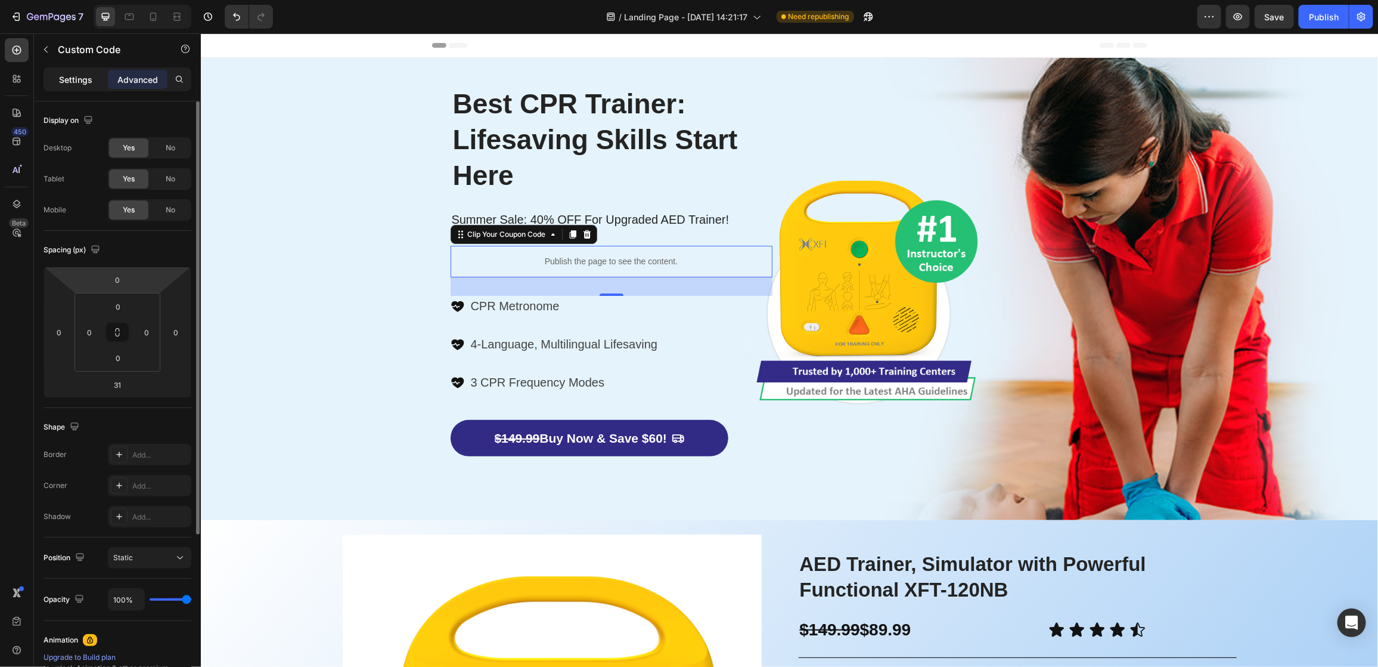
click at [78, 79] on p "Settings" at bounding box center [75, 79] width 33 height 13
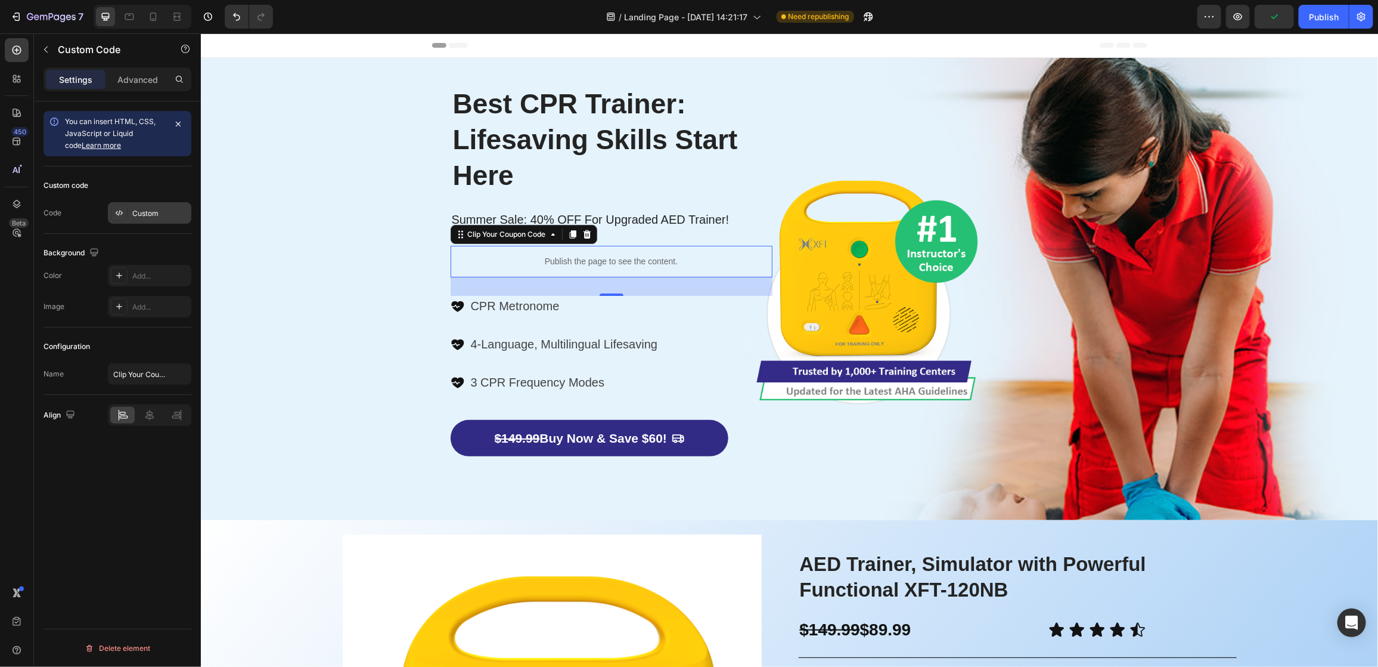
click at [149, 214] on div "Custom" at bounding box center [160, 213] width 56 height 11
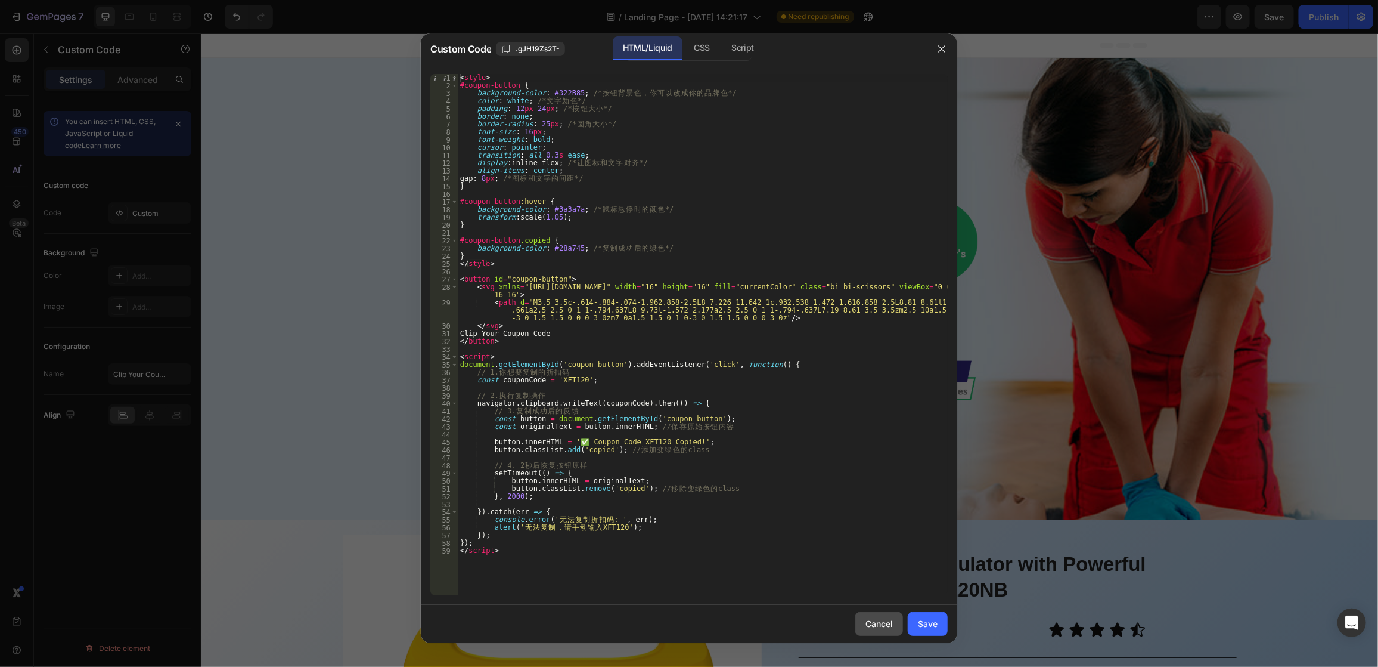
click at [878, 621] on div "Cancel" at bounding box center [879, 623] width 27 height 13
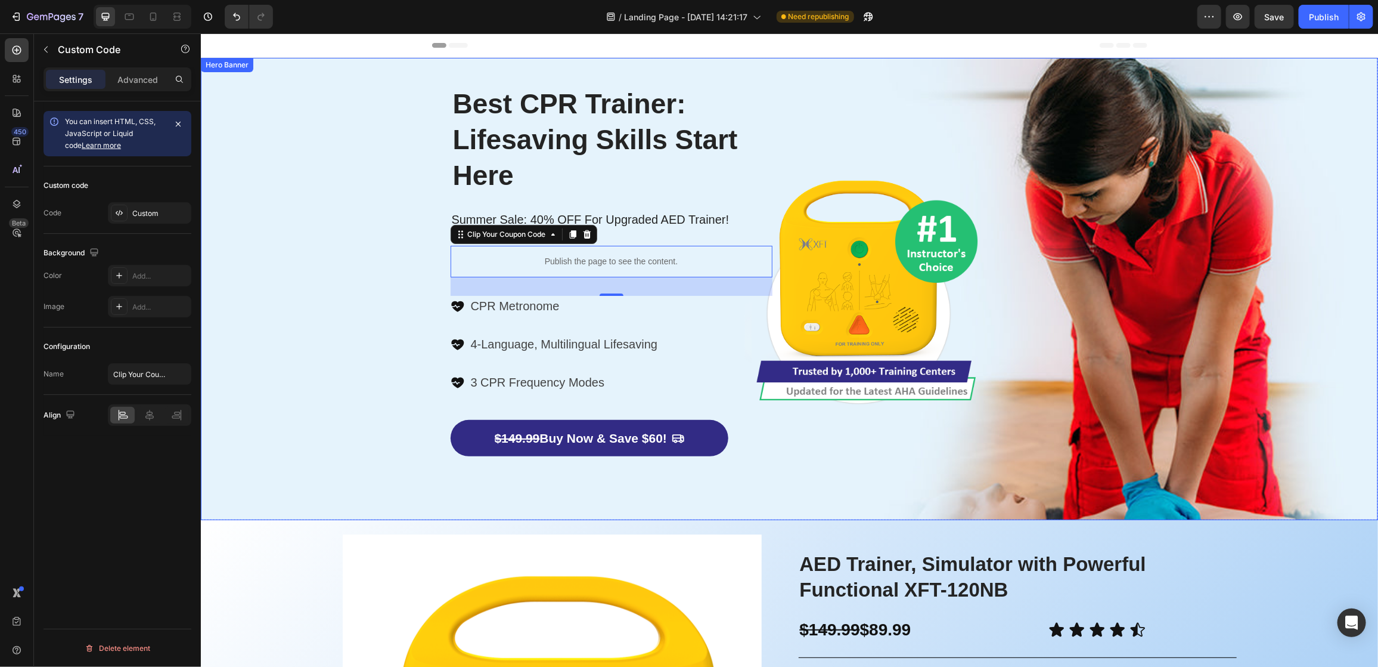
click at [368, 355] on div "Overlay" at bounding box center [788, 288] width 1177 height 462
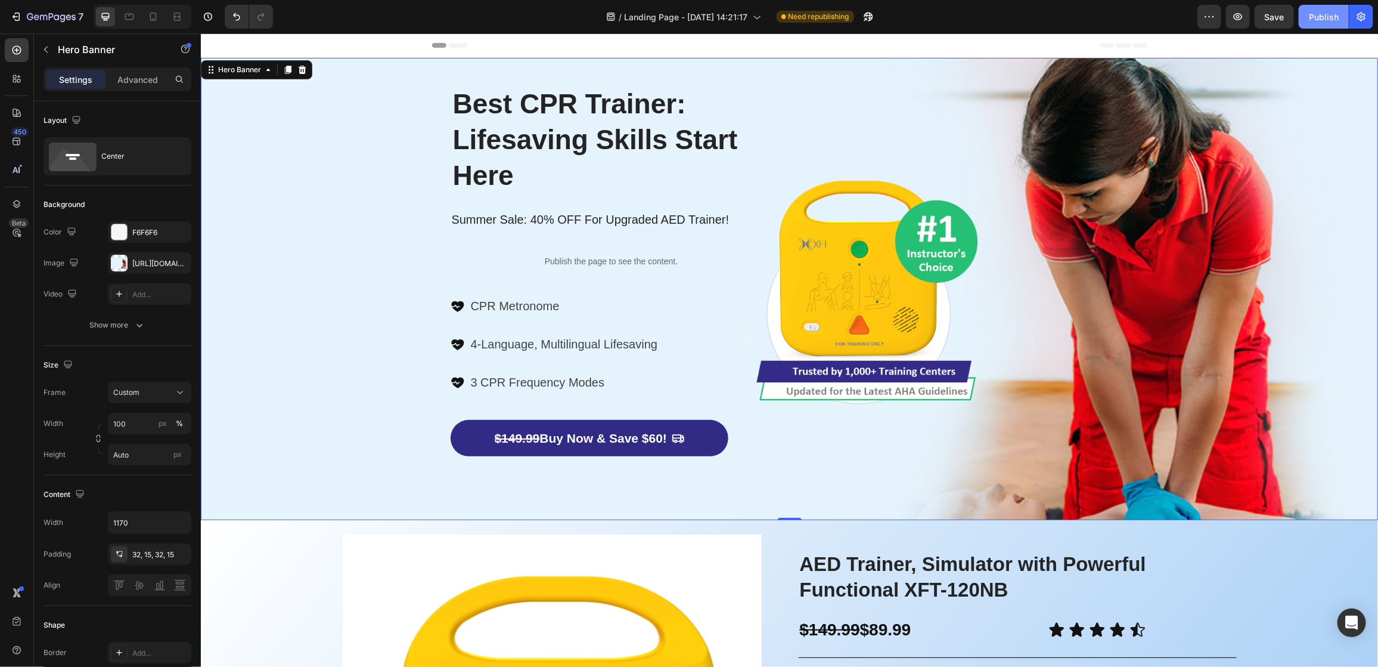
click at [1321, 17] on div "Publish" at bounding box center [1324, 17] width 30 height 13
click at [1283, 20] on span "Save" at bounding box center [1275, 17] width 20 height 10
click at [150, 23] on div at bounding box center [153, 16] width 19 height 19
type input "1200"
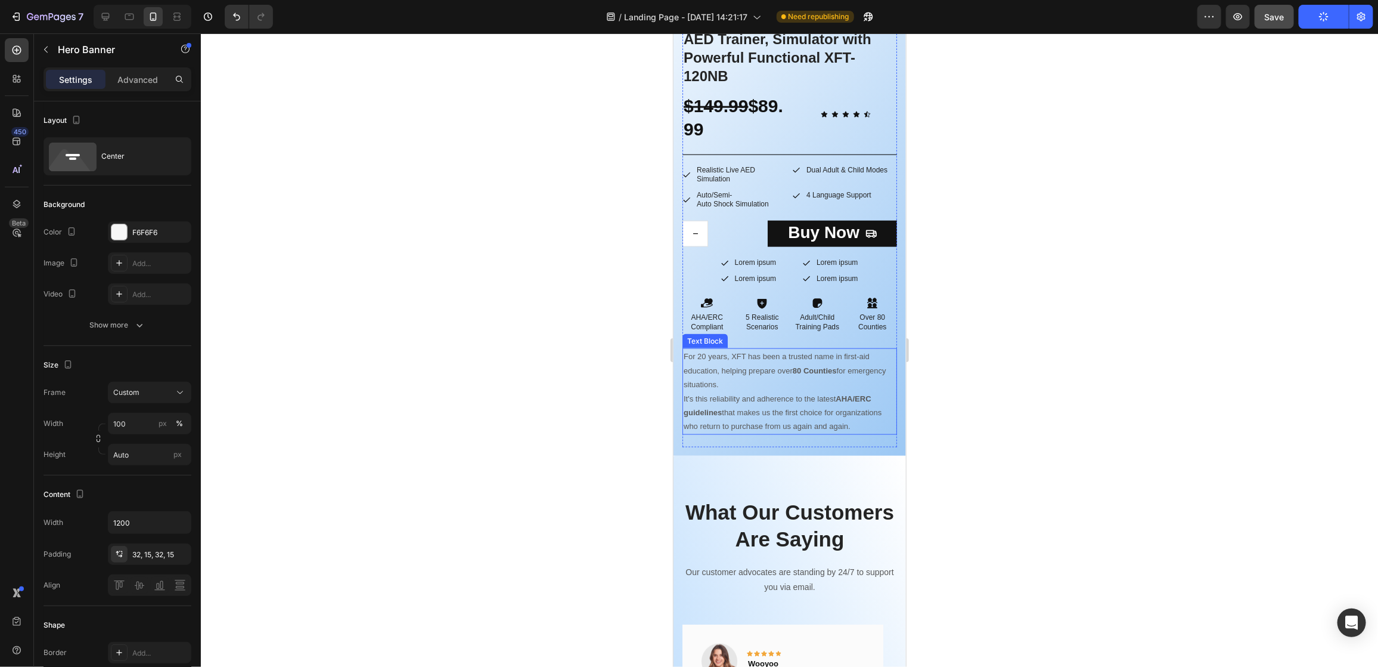
scroll to position [805, 0]
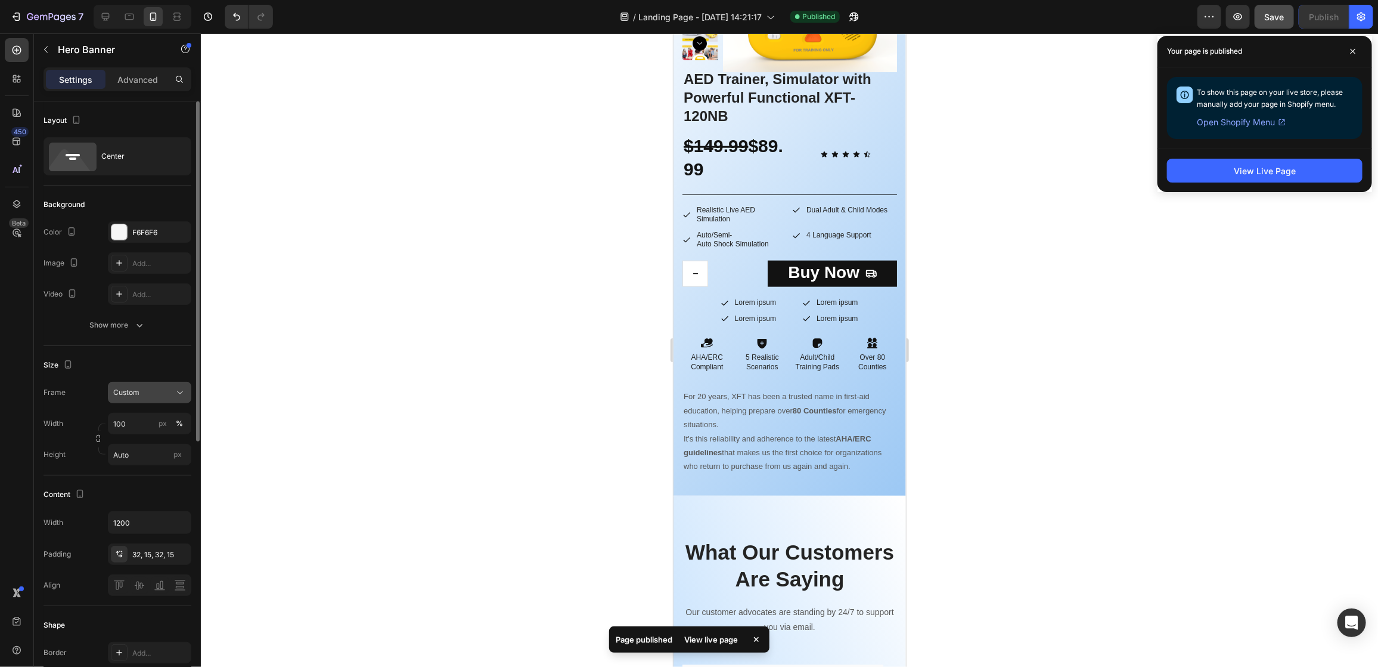
click at [136, 392] on span "Custom" at bounding box center [126, 392] width 26 height 11
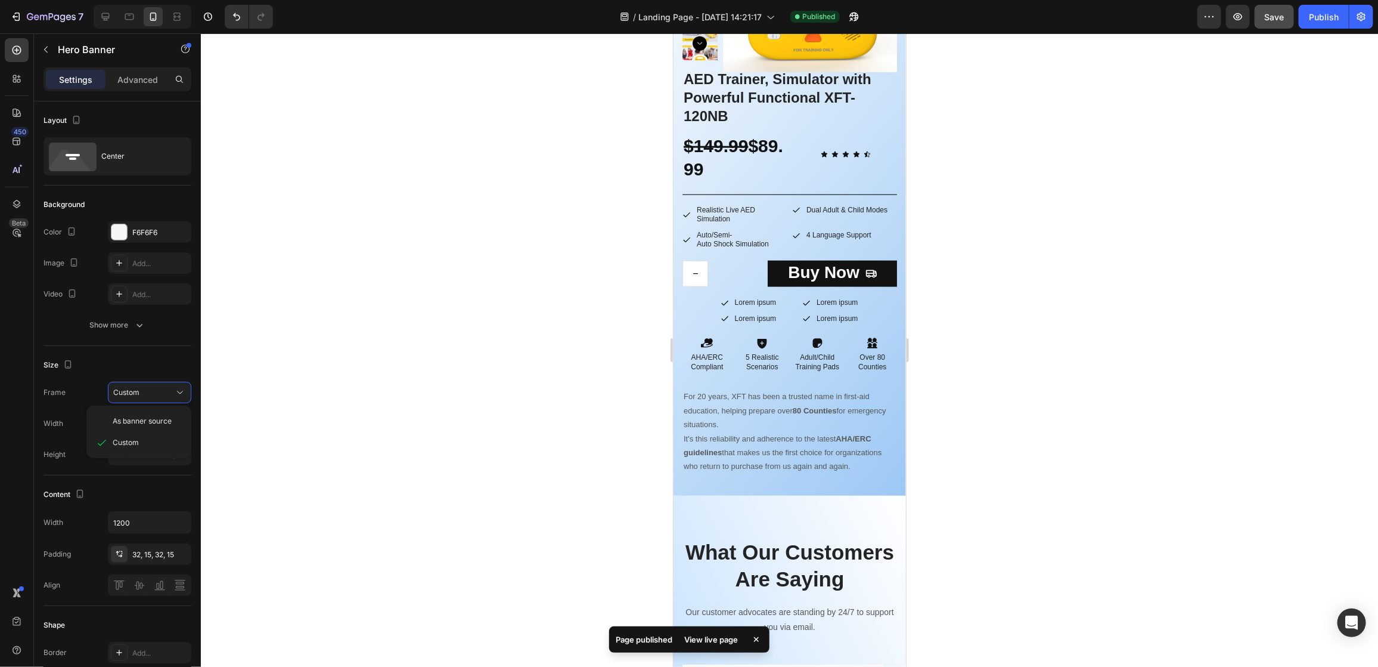
click at [377, 453] on div at bounding box center [789, 349] width 1177 height 633
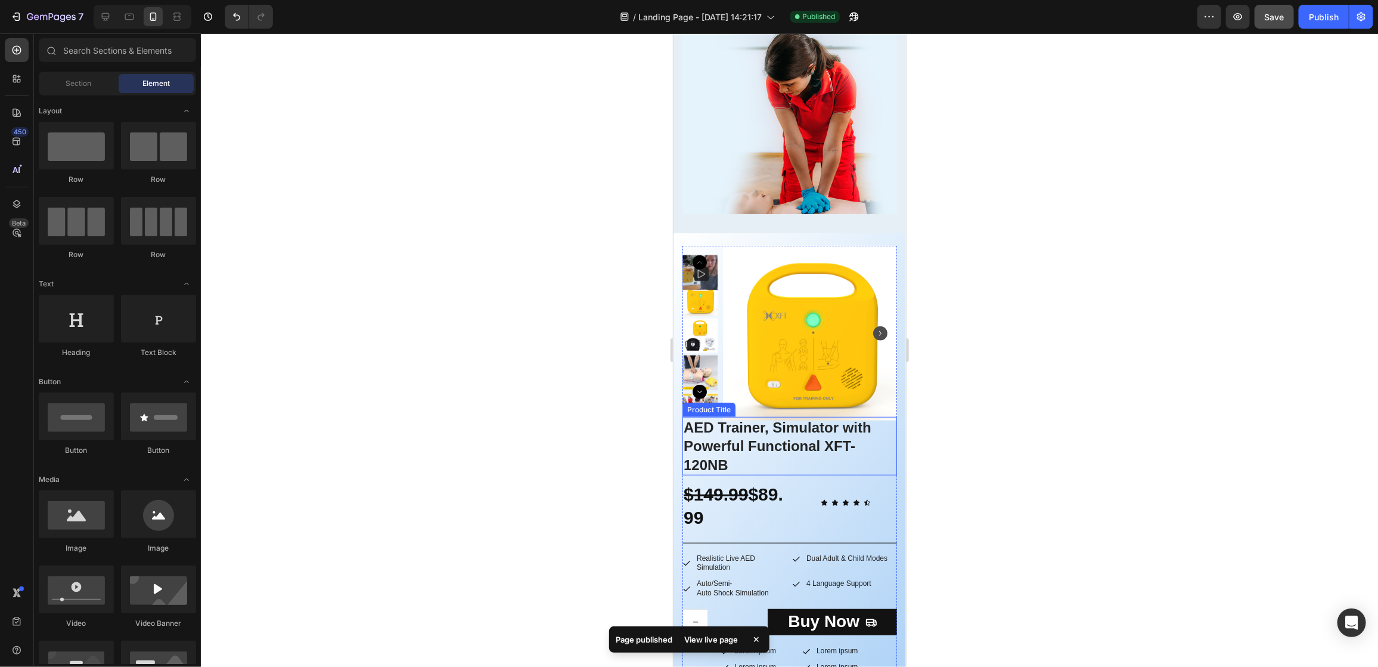
scroll to position [0, 0]
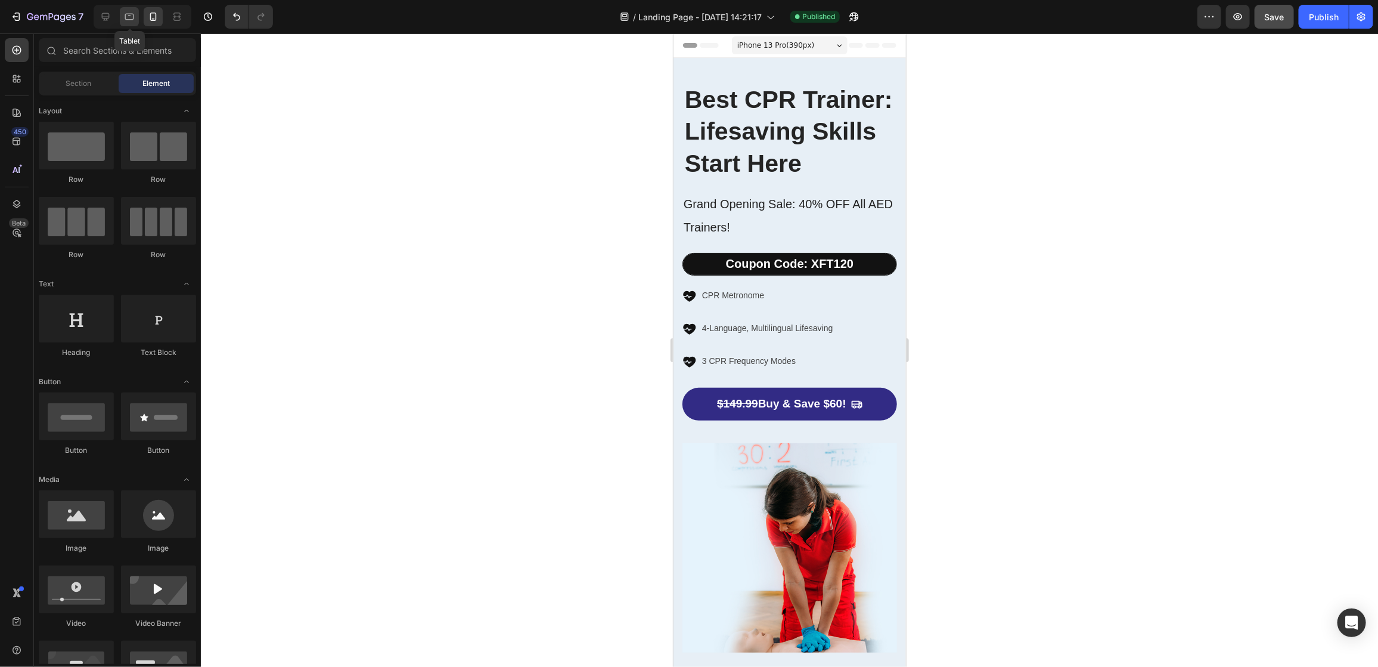
click at [119, 16] on div "Tablet" at bounding box center [143, 17] width 98 height 24
click at [107, 17] on icon at bounding box center [106, 17] width 12 height 12
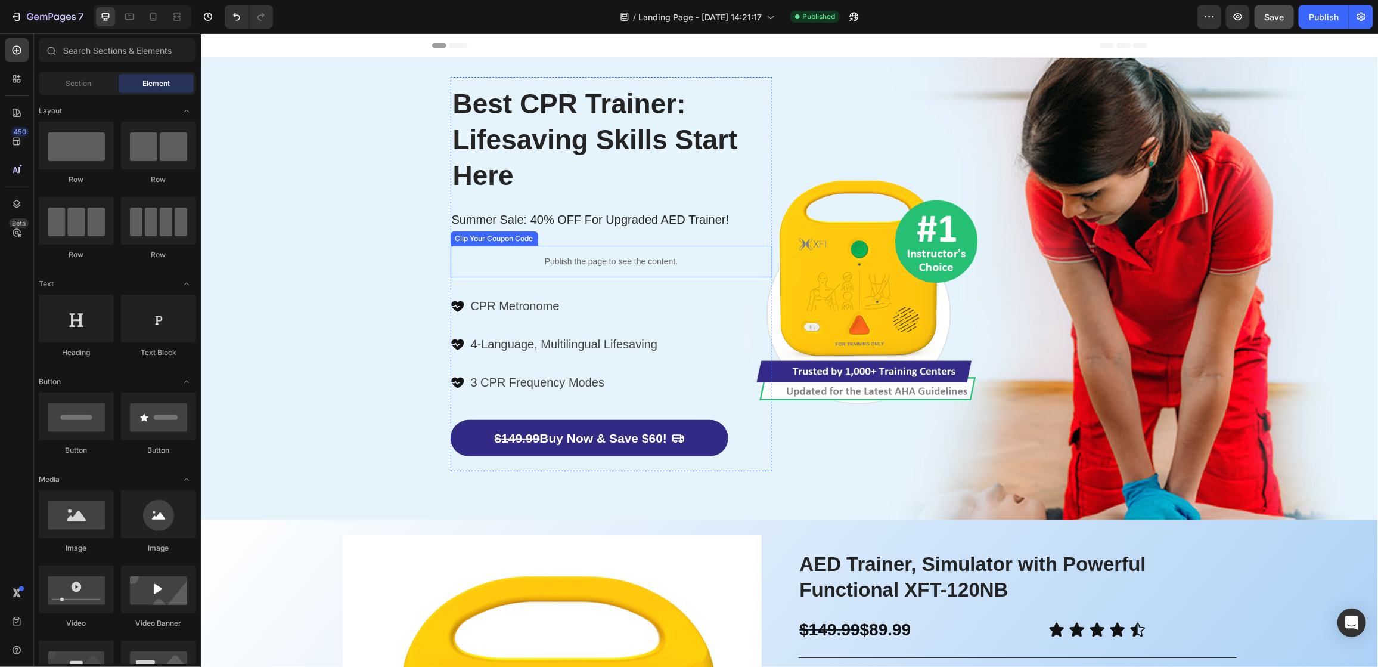
click at [619, 258] on p "Publish the page to see the content." at bounding box center [611, 261] width 322 height 13
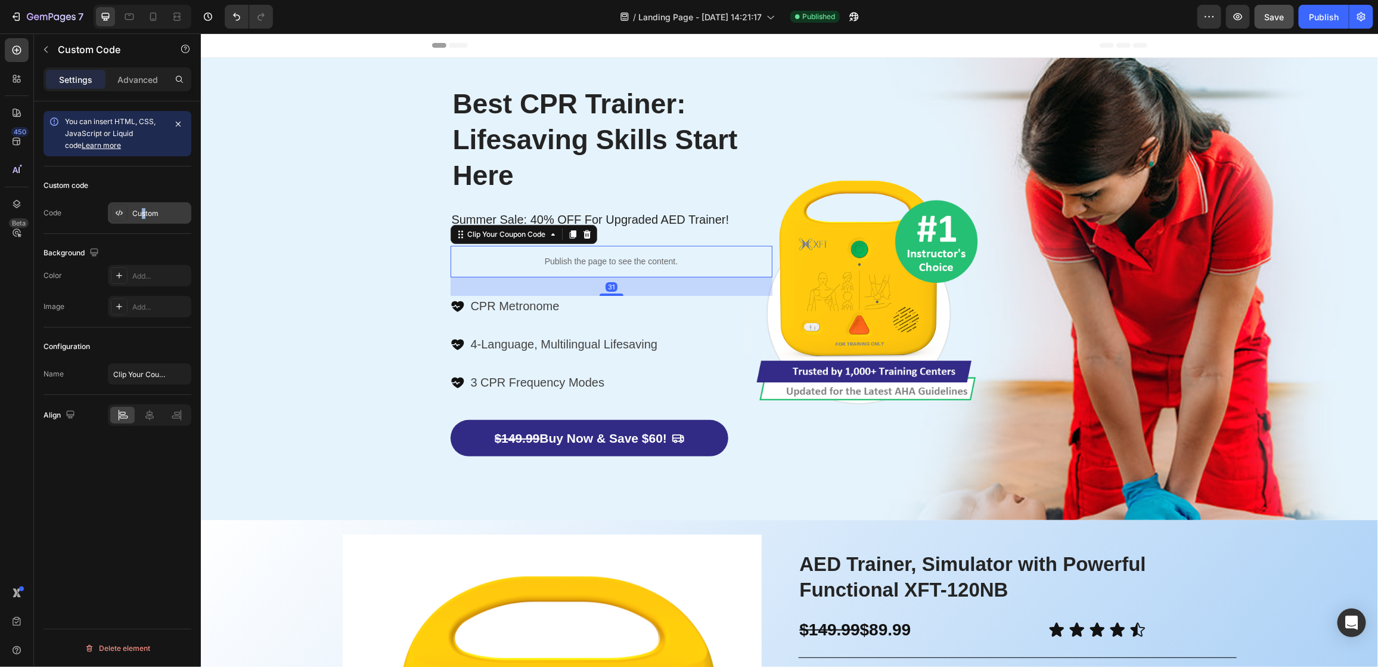
click at [144, 221] on div "Custom" at bounding box center [149, 212] width 83 height 21
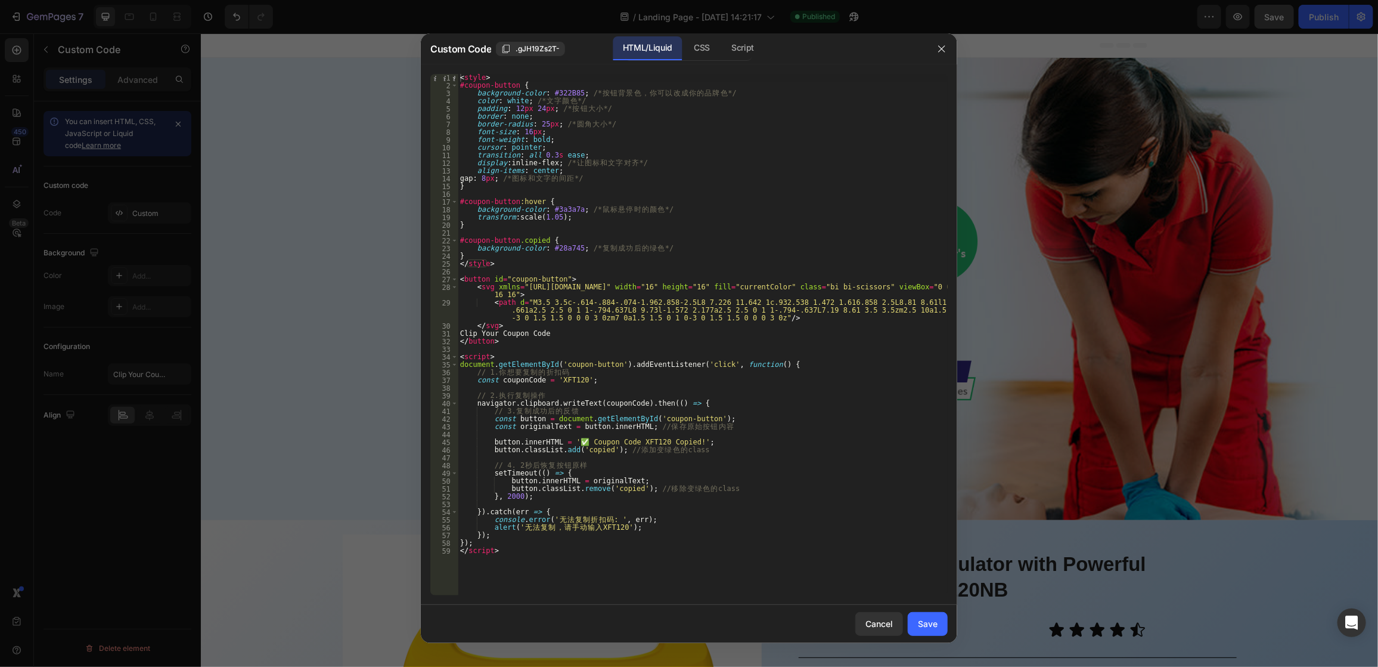
click at [138, 234] on div at bounding box center [689, 333] width 1378 height 667
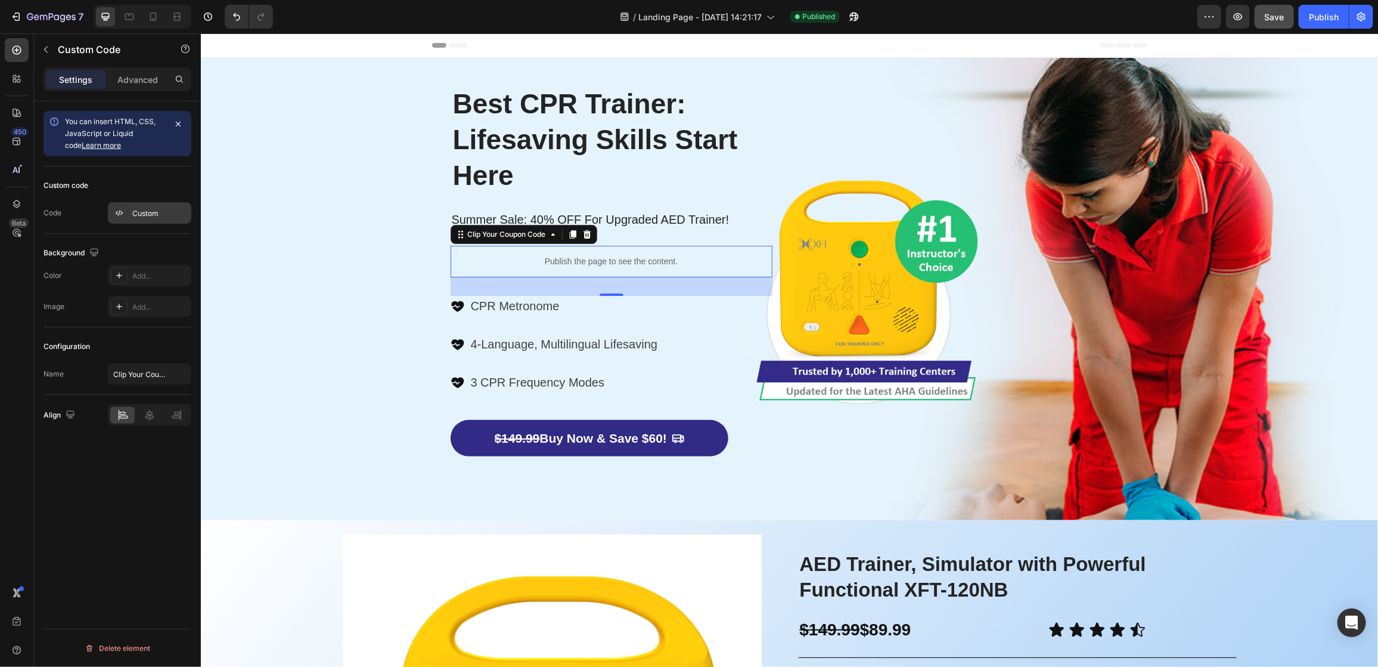
click at [140, 217] on div "Custom" at bounding box center [160, 213] width 56 height 11
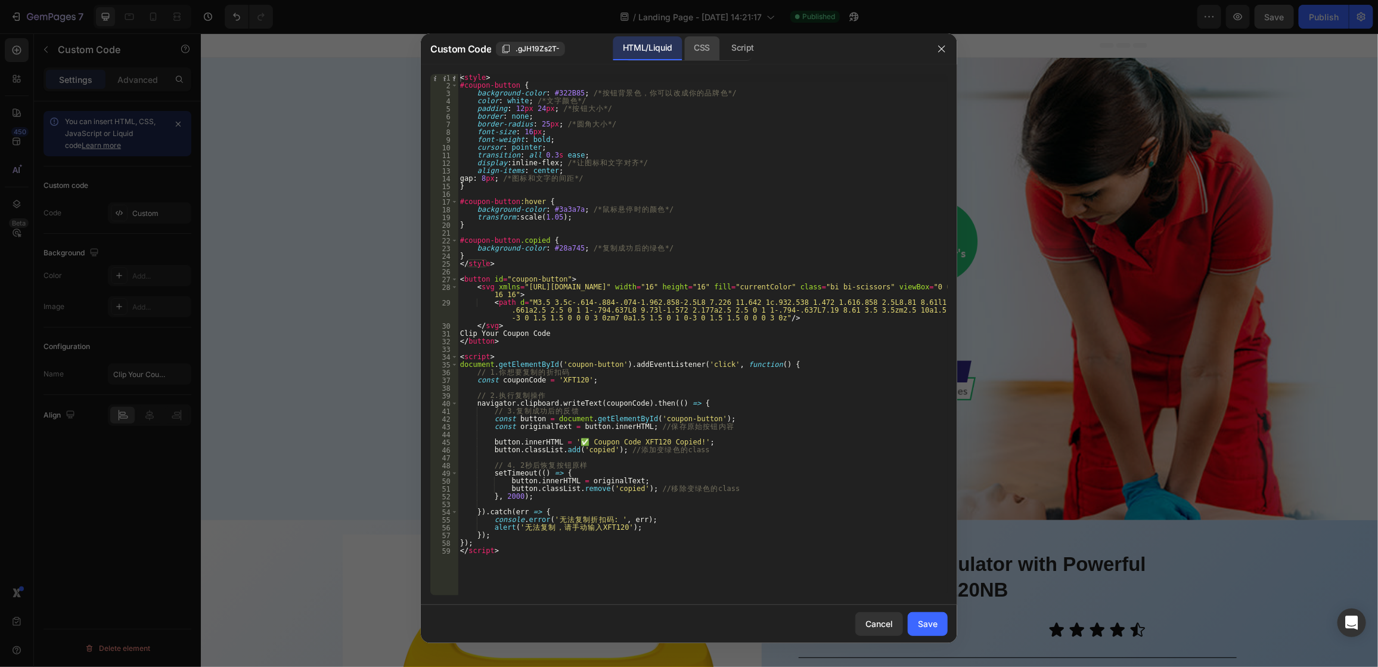
click at [722, 58] on div "CSS" at bounding box center [743, 48] width 42 height 24
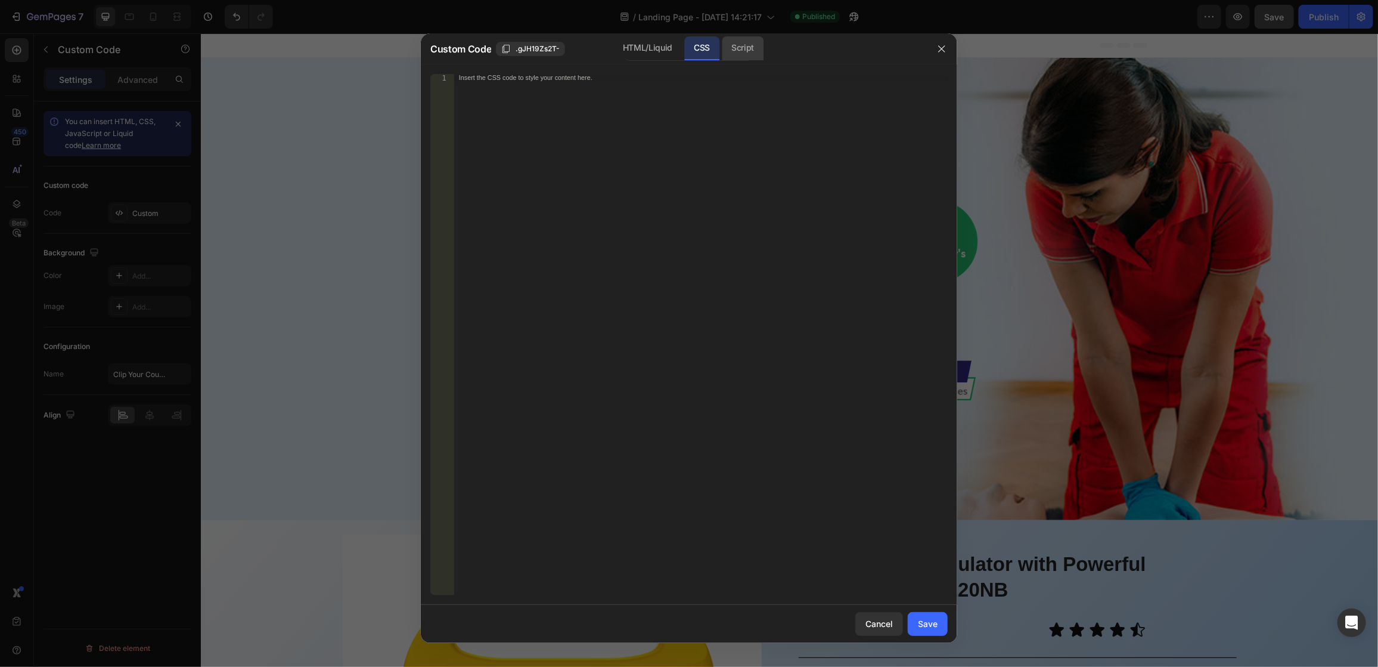
click at [755, 53] on div "Script" at bounding box center [743, 48] width 42 height 24
click at [682, 52] on div "HTML/Liquid CSS Script" at bounding box center [688, 48] width 127 height 24
click at [693, 49] on div "CSS" at bounding box center [701, 48] width 35 height 24
click at [651, 52] on div "HTML/Liquid" at bounding box center [647, 48] width 69 height 24
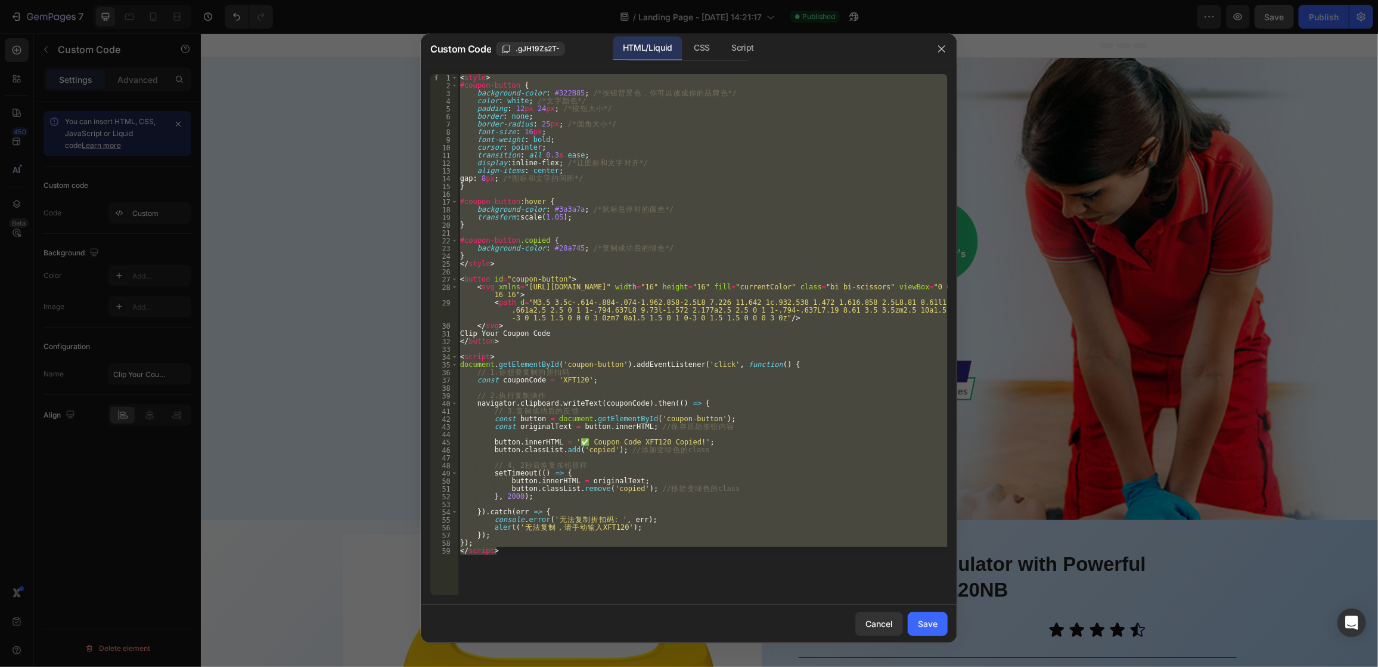
click at [612, 365] on div "< style > #coupon-button { background-color : #322B85 ; /* 按 钮 背 景 色 ， 你 可 以 改 …" at bounding box center [703, 334] width 490 height 521
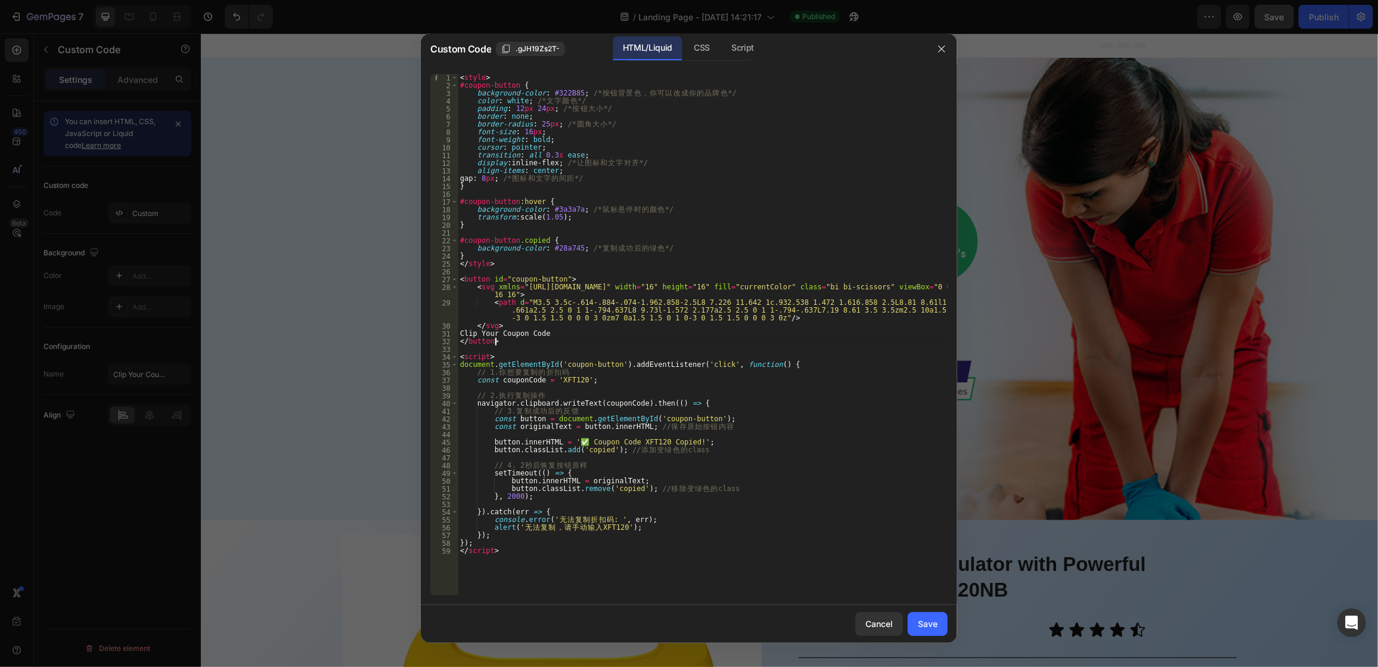
click at [702, 343] on div "< style > #coupon-button { background-color : #322B85 ; /* 按 钮 背 景 色 ， 你 可 以 改 …" at bounding box center [703, 342] width 490 height 537
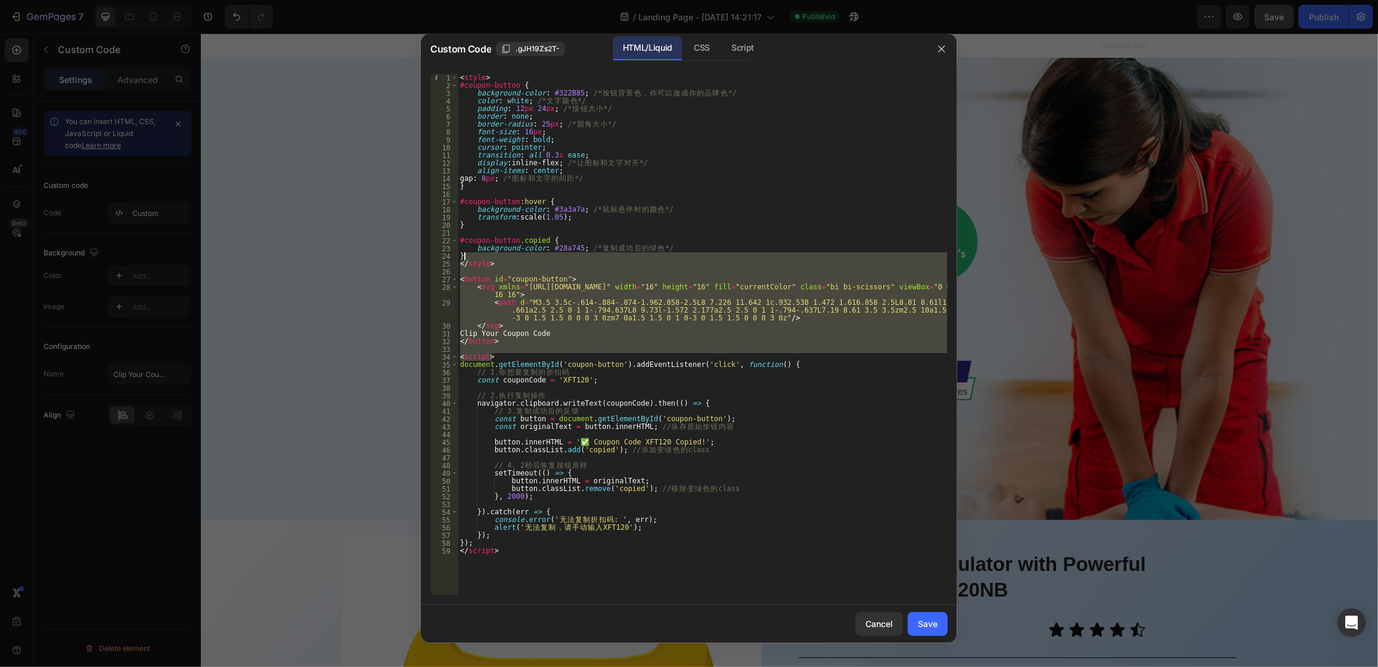
drag, startPoint x: 706, startPoint y: 353, endPoint x: 617, endPoint y: 259, distance: 129.9
click at [617, 259] on div "< style > #coupon-button { background-color : #322B85 ; /* 按 钮 背 景 色 ， 你 可 以 改 …" at bounding box center [703, 342] width 490 height 537
click at [685, 298] on div "< style > #coupon-button { background-color : #322B85 ; /* 按 钮 背 景 色 ， 你 可 以 改 …" at bounding box center [703, 334] width 490 height 521
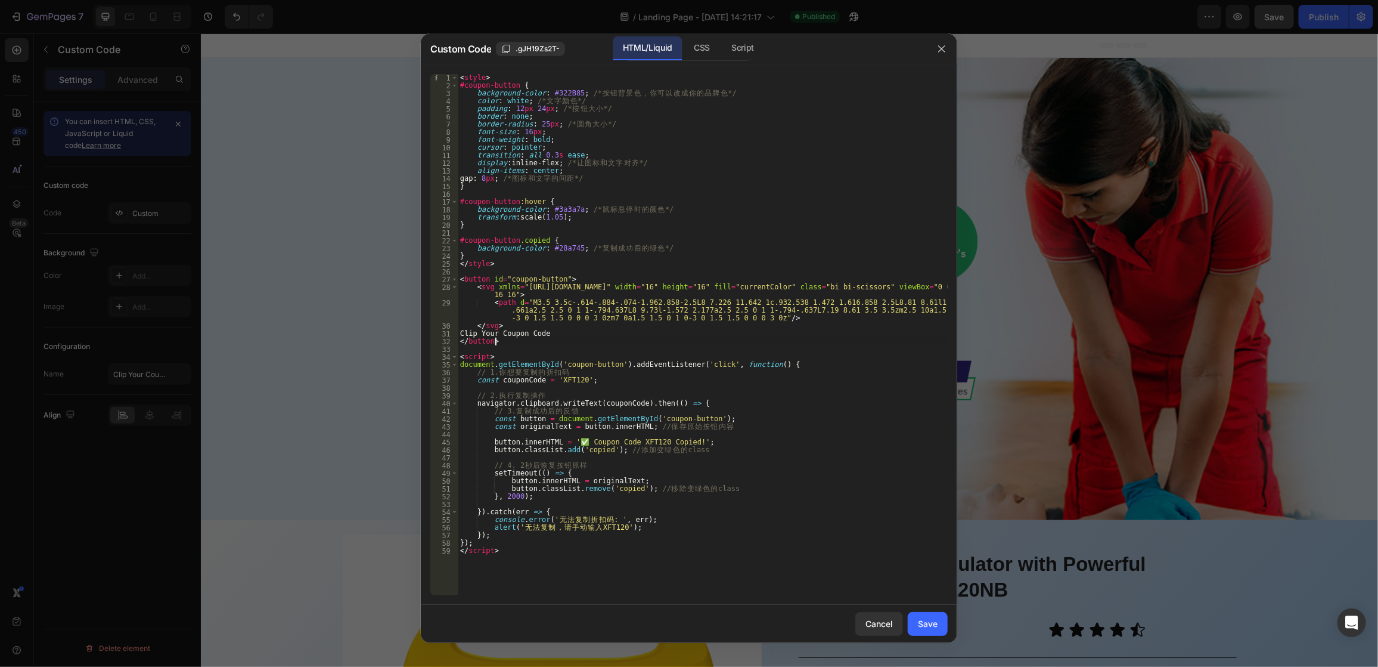
drag, startPoint x: 611, startPoint y: 343, endPoint x: 632, endPoint y: 461, distance: 120.0
click at [632, 461] on div "< style > #coupon-button { background-color : #322B85 ; /* 按 钮 背 景 色 ， 你 可 以 改 …" at bounding box center [703, 342] width 490 height 537
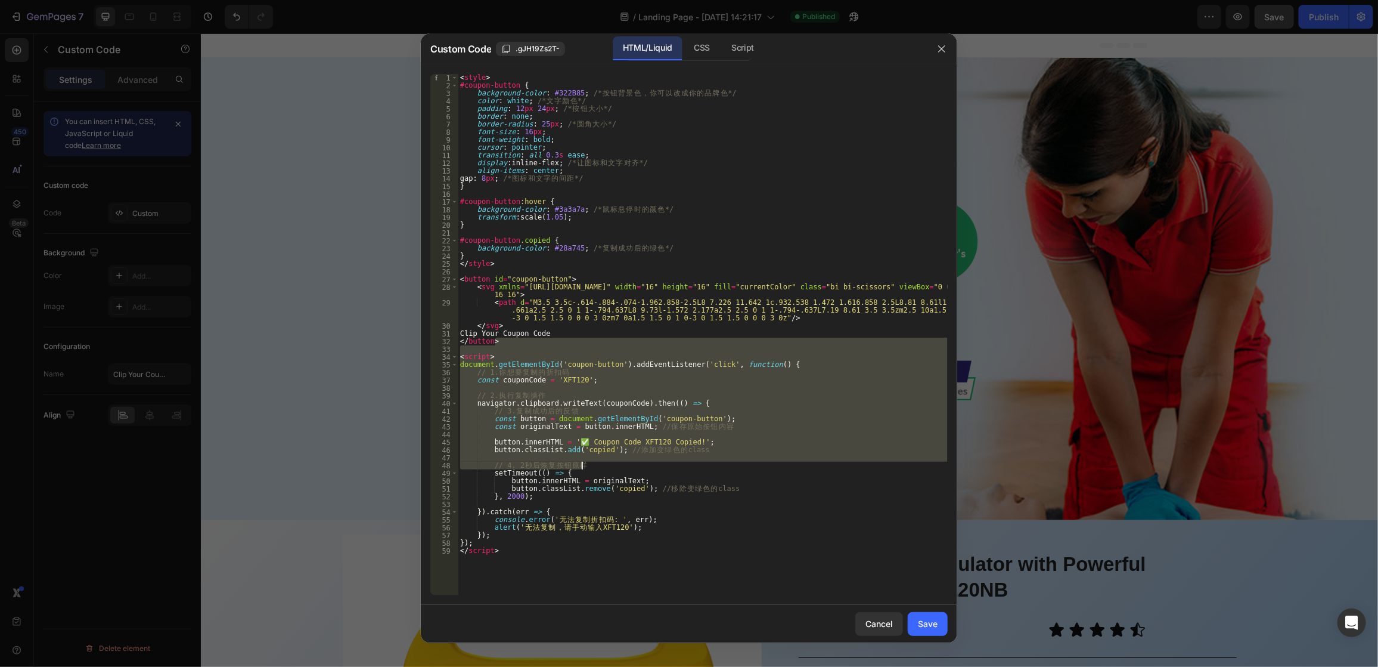
click at [632, 375] on div "< style > #coupon-button { background-color : #322B85 ; /* 按 钮 背 景 色 ， 你 可 以 改 …" at bounding box center [703, 334] width 490 height 521
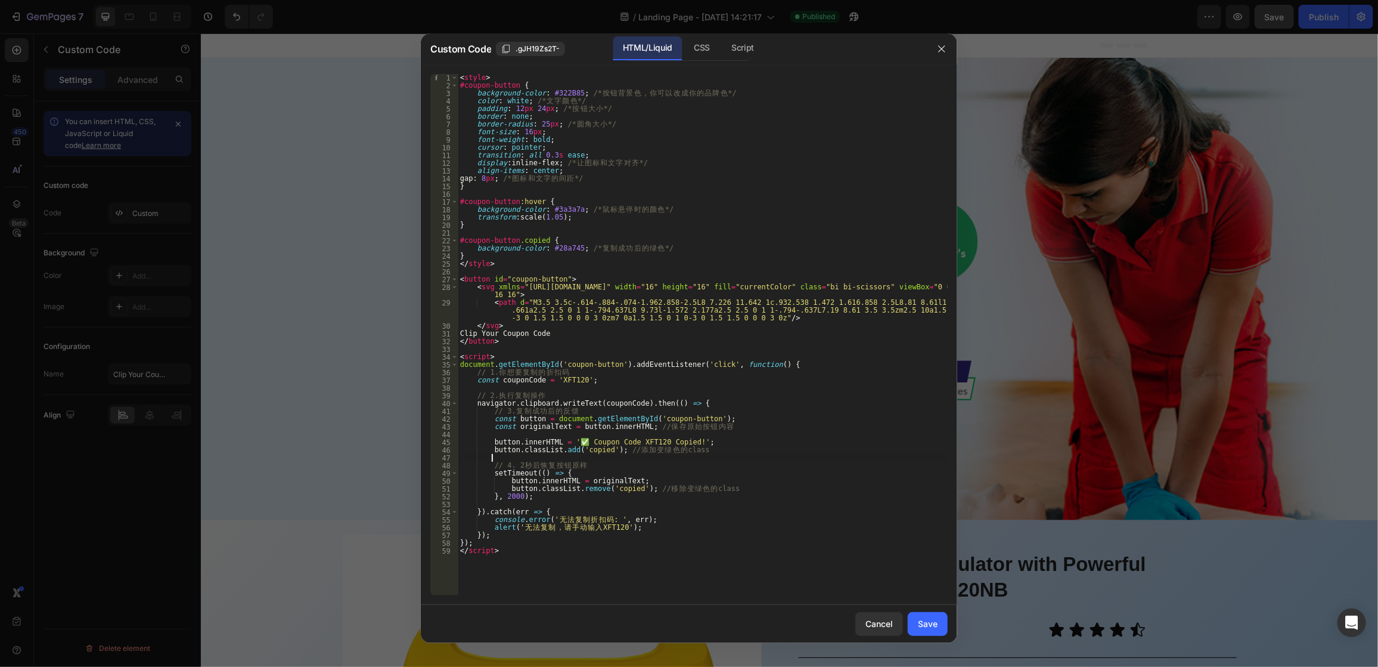
drag, startPoint x: 622, startPoint y: 456, endPoint x: 627, endPoint y: 420, distance: 36.1
click at [627, 420] on div "< style > #coupon-button { background-color : #322B85 ; /* 按 钮 背 景 色 ， 你 可 以 改 …" at bounding box center [703, 342] width 490 height 537
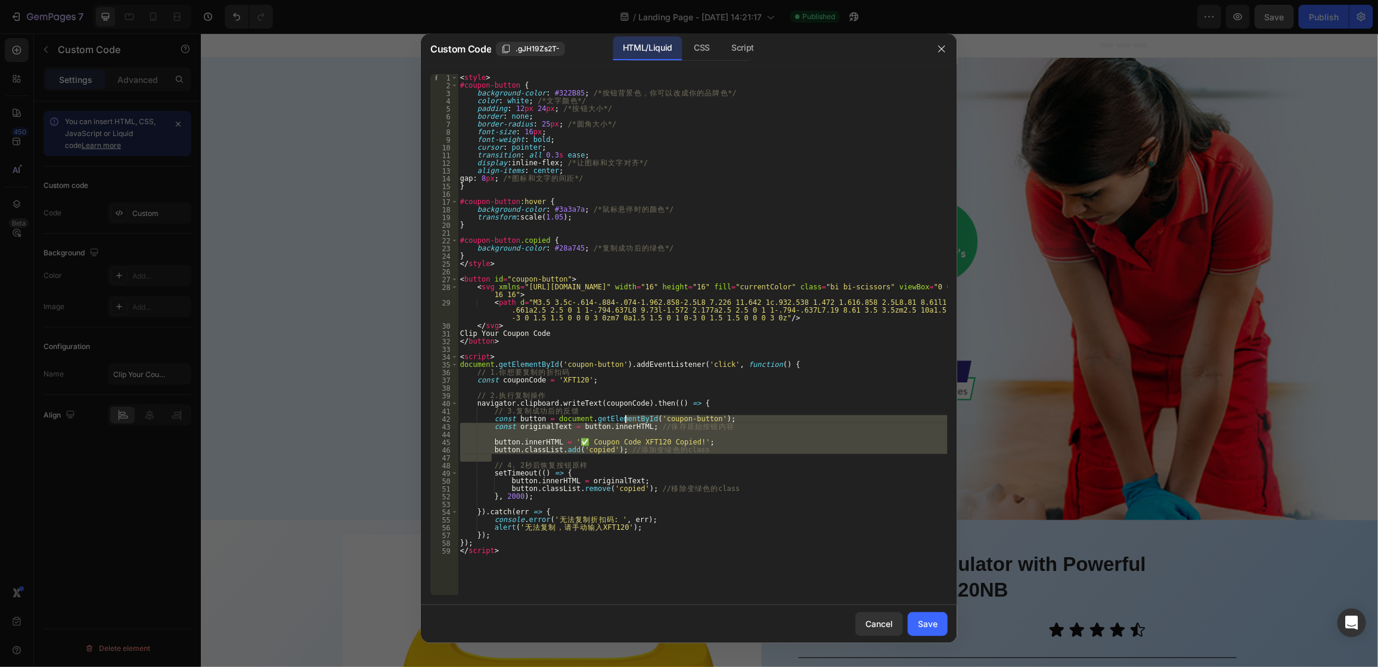
click at [646, 423] on div "< style > #coupon-button { background-color : #322B85 ; /* 按 钮 背 景 色 ， 你 可 以 改 …" at bounding box center [703, 334] width 490 height 521
type textarea "const originalText = button.innerHTML; // 保存原始按钮内容"
